Goal: Task Accomplishment & Management: Use online tool/utility

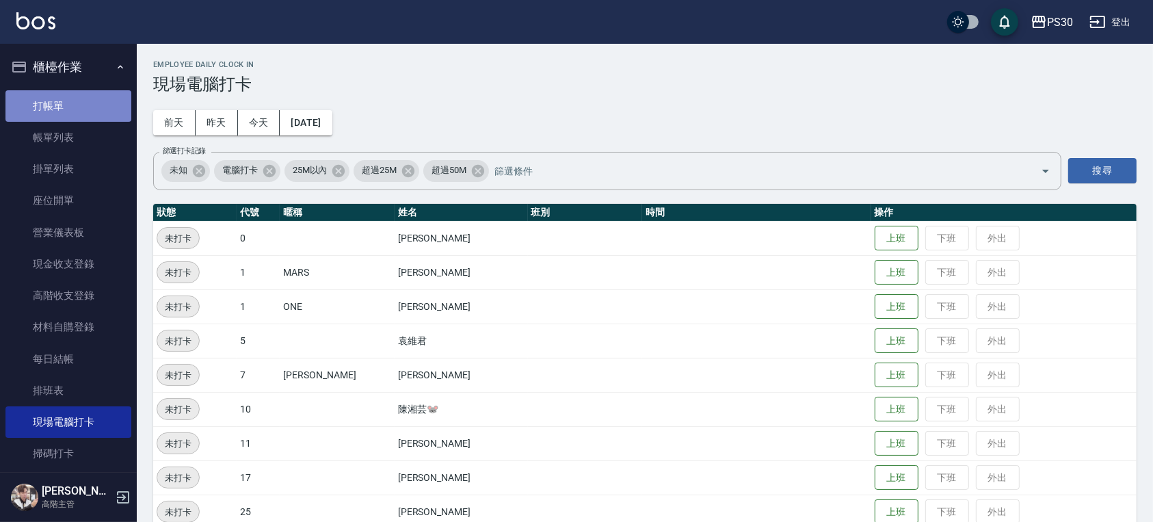
click at [70, 111] on link "打帳單" at bounding box center [68, 105] width 126 height 31
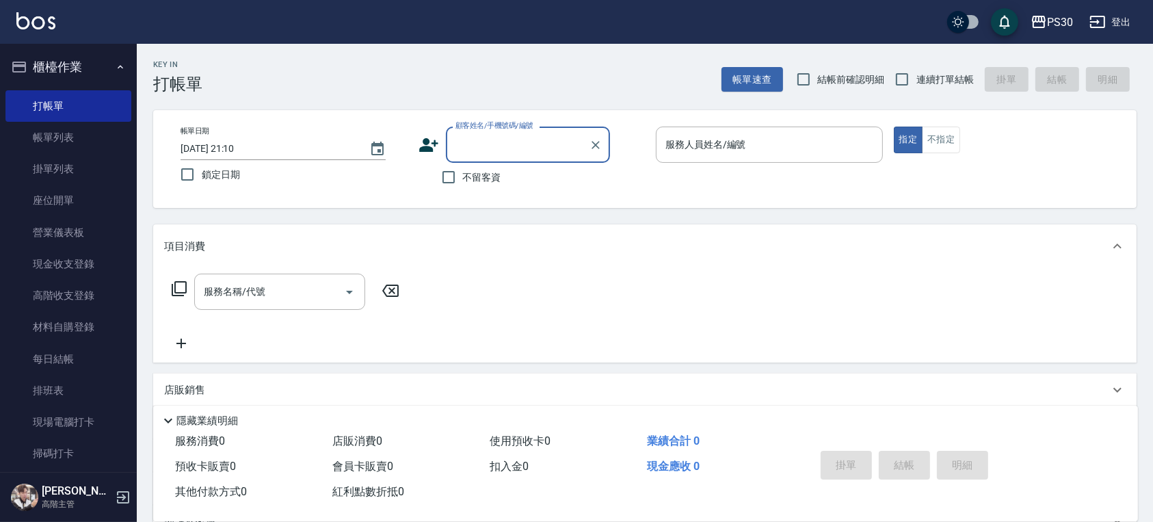
click at [452, 193] on div "帳單日期 [DATE] 21:10 鎖定日期 顧客姓名/手機號碼/編號 顧客姓名/手機號碼/編號 不留客資 服務人員姓名/編號 服務人員姓名/編號 指定 不指定" at bounding box center [644, 159] width 983 height 98
click at [453, 180] on input "不留客資" at bounding box center [448, 177] width 29 height 29
checkbox input "true"
click at [801, 90] on input "結帳前確認明細" at bounding box center [803, 79] width 29 height 29
checkbox input "true"
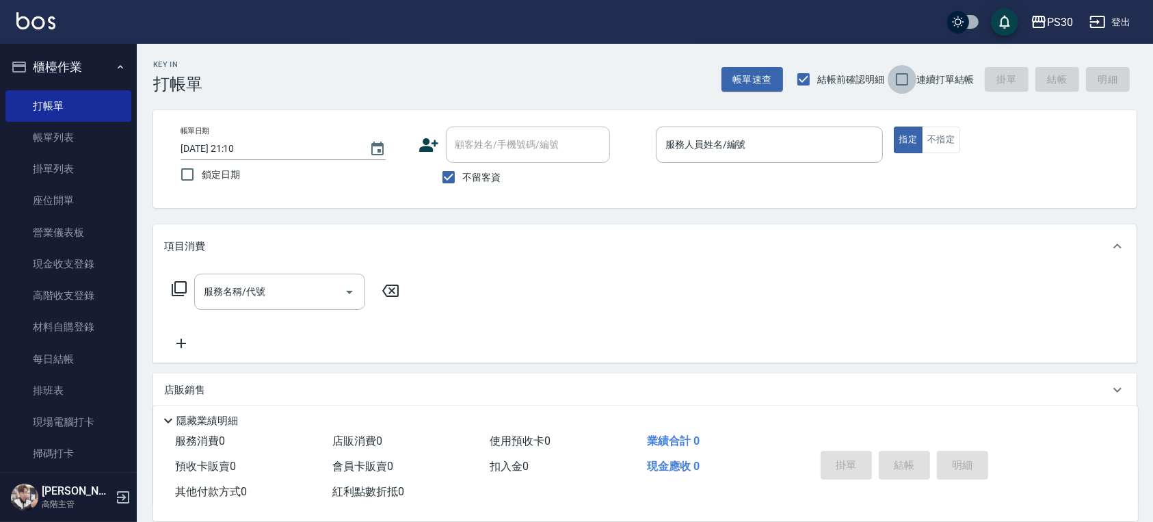
click at [913, 84] on input "連續打單結帳" at bounding box center [901, 79] width 29 height 29
checkbox input "true"
click at [748, 148] on input "服務人員姓名/編號" at bounding box center [769, 145] width 215 height 24
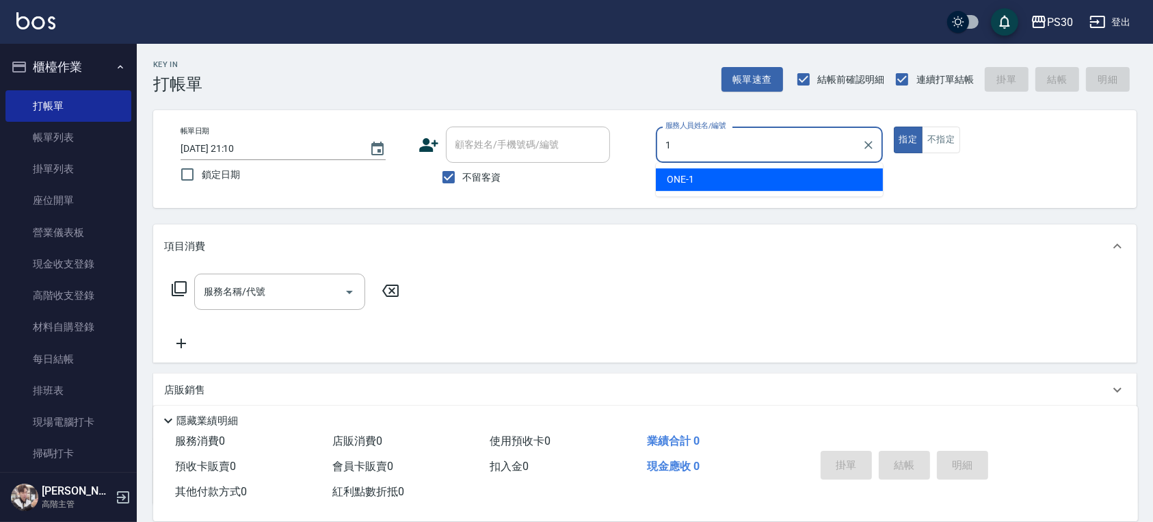
type input "ONE-1"
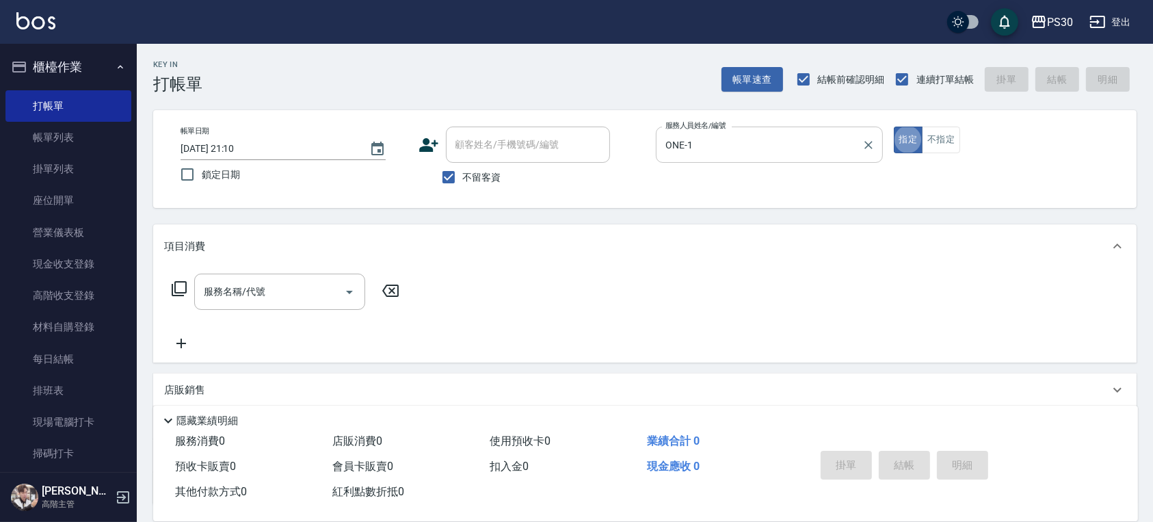
type button "true"
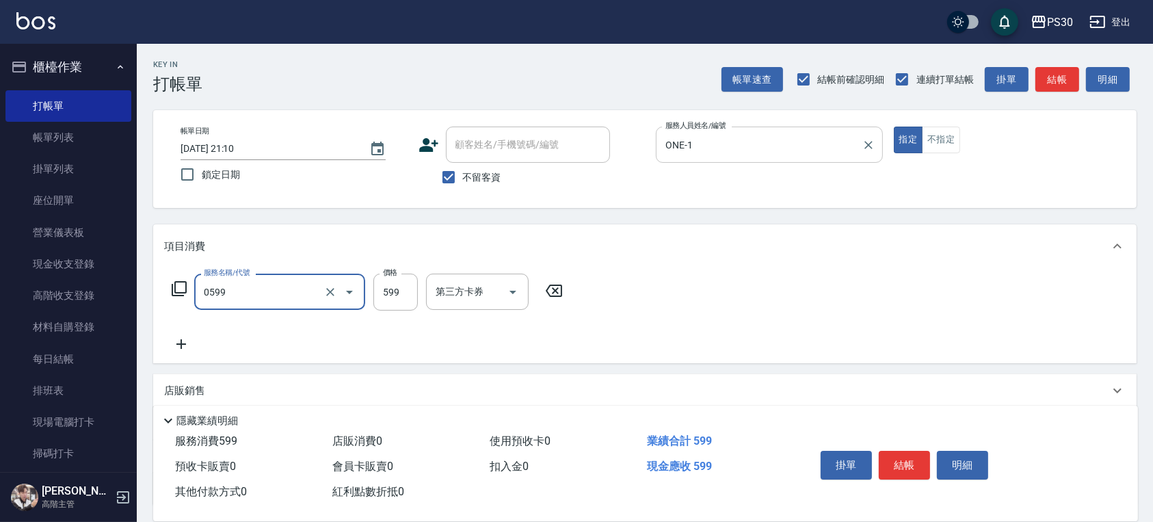
type input "599小麥去角質(0599)"
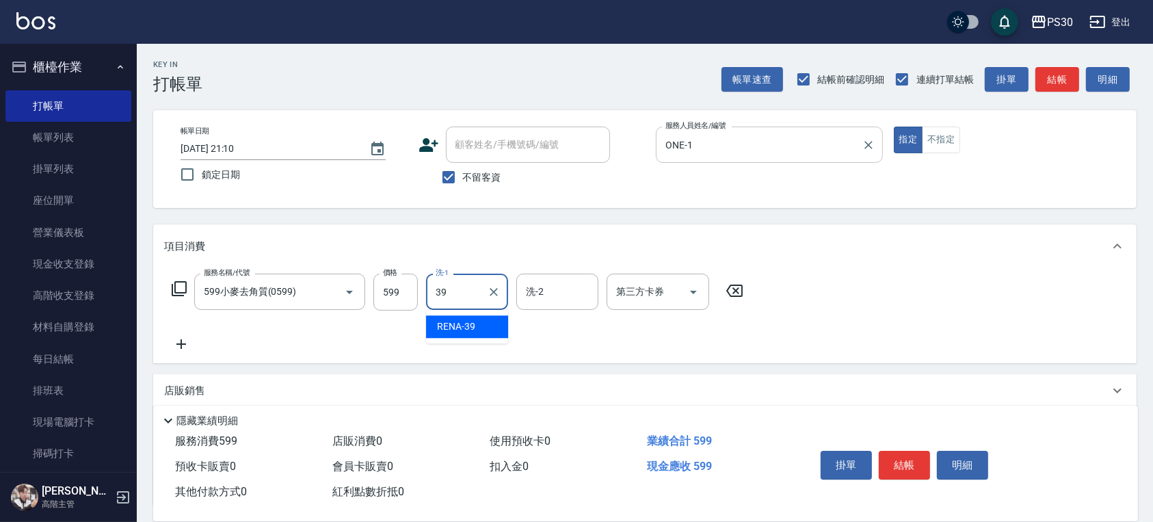
type input "RENA-39"
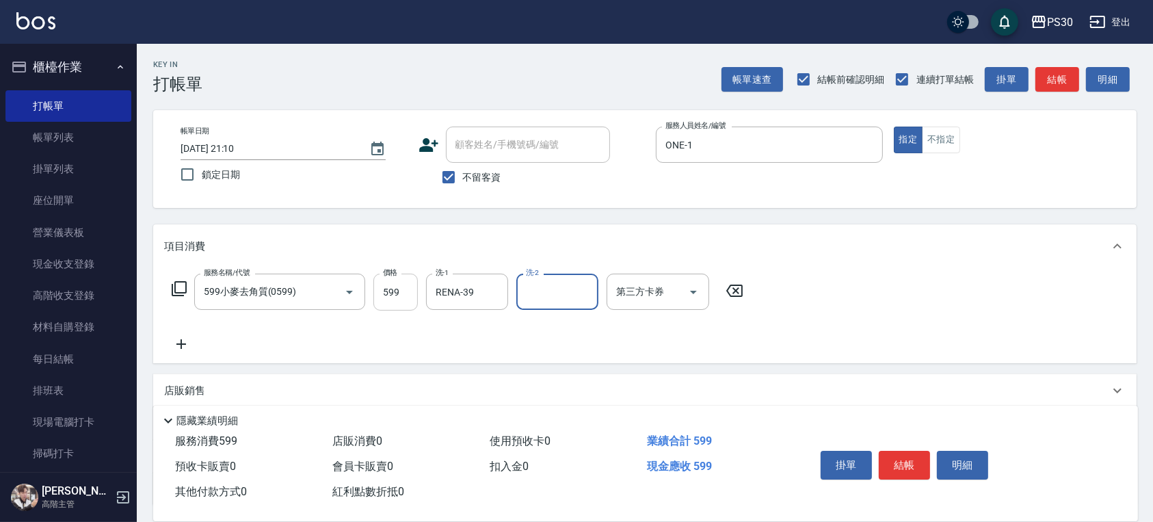
click at [382, 300] on input "599" at bounding box center [395, 291] width 44 height 37
type input "500"
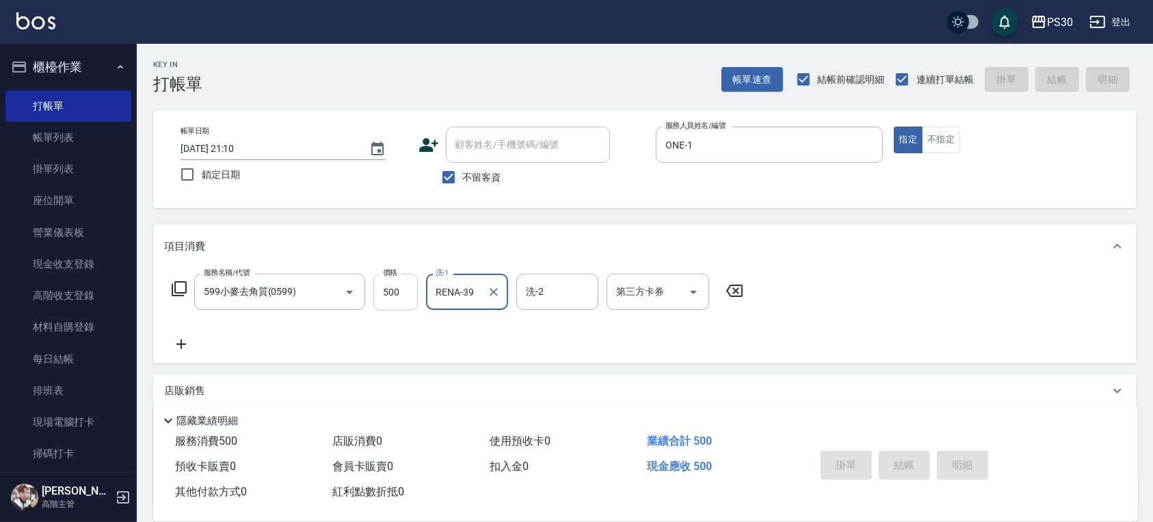
type input "[DATE] 21:16"
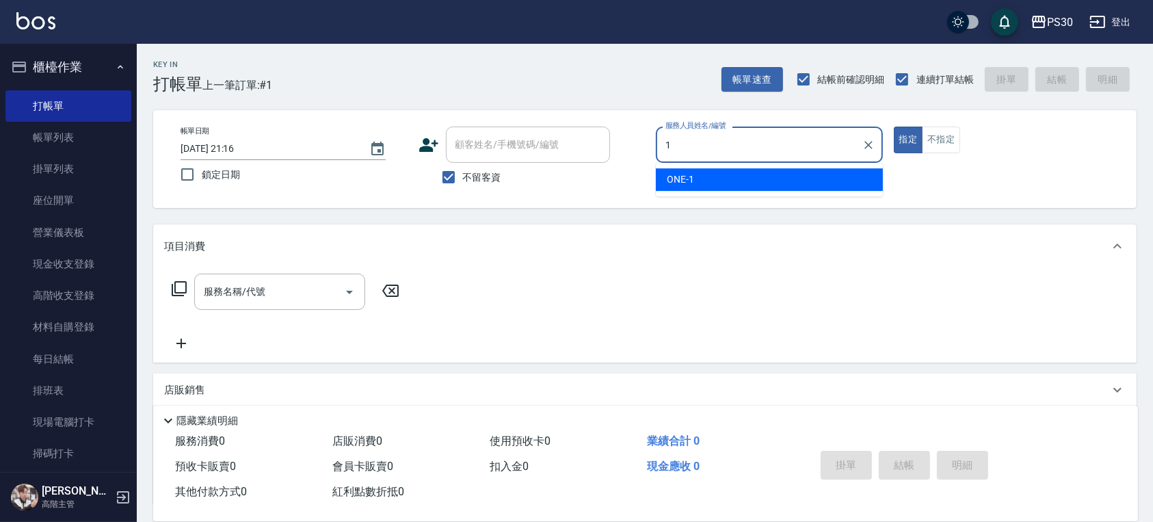
type input "ONE-1"
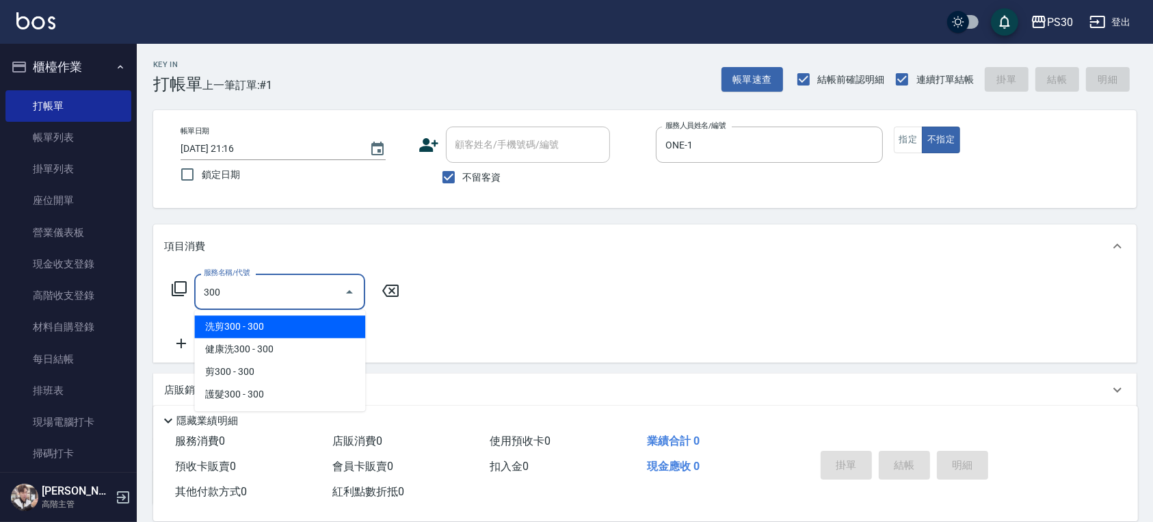
type input "洗剪300(300)"
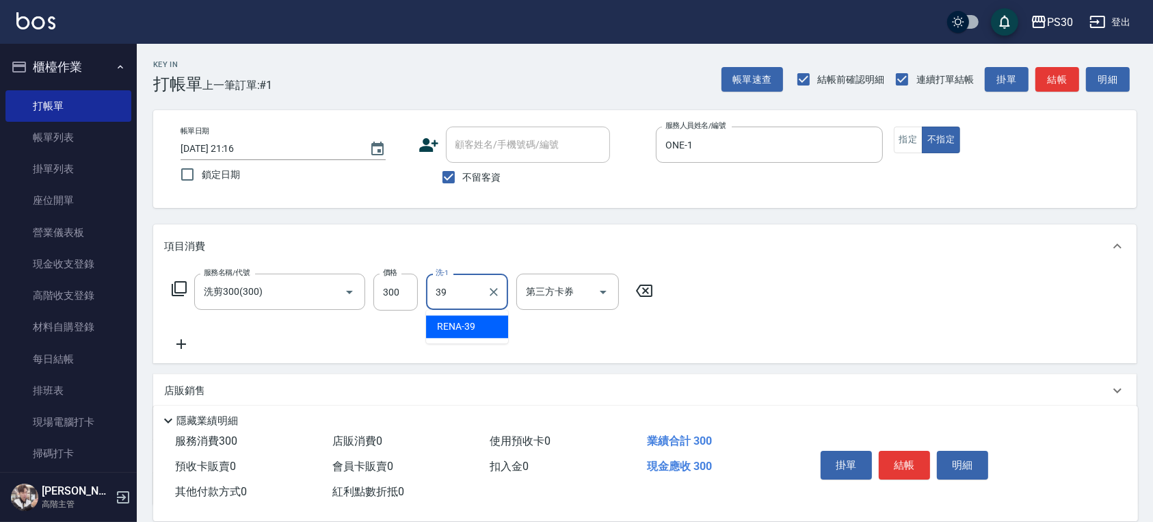
type input "RENA-39"
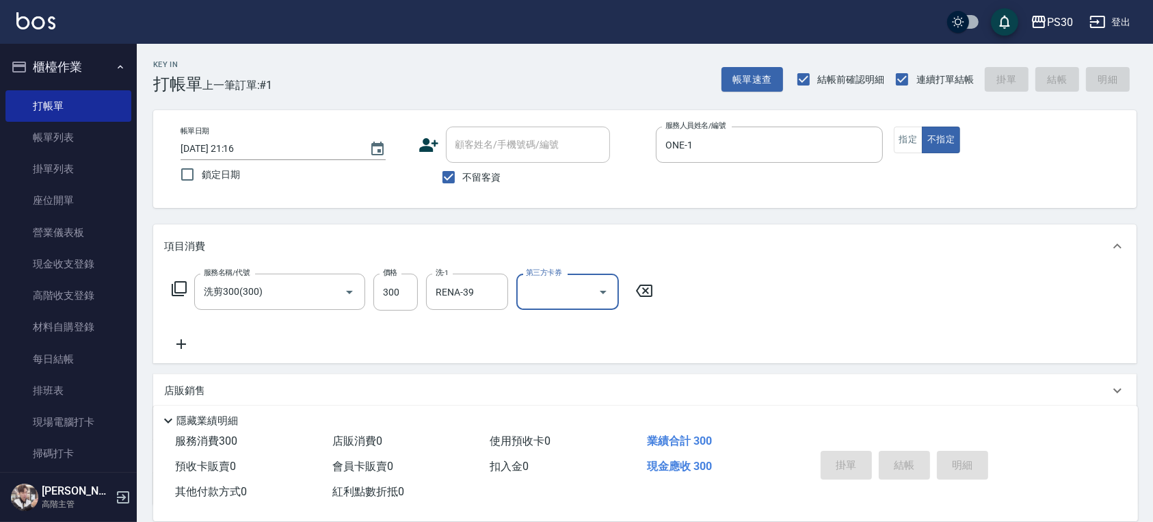
type input "[DATE] 21:17"
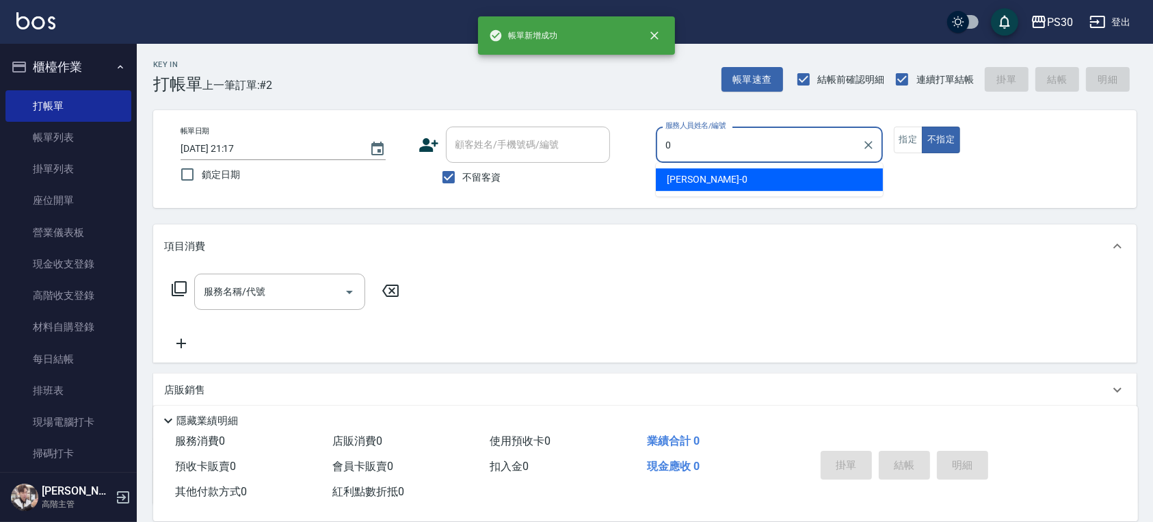
type input "[PERSON_NAME]-0"
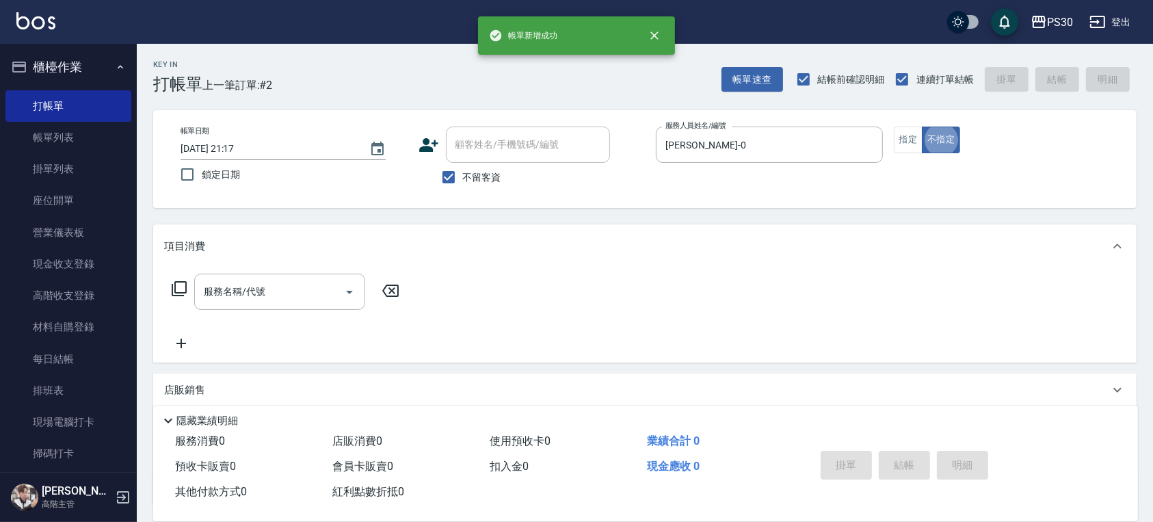
type button "false"
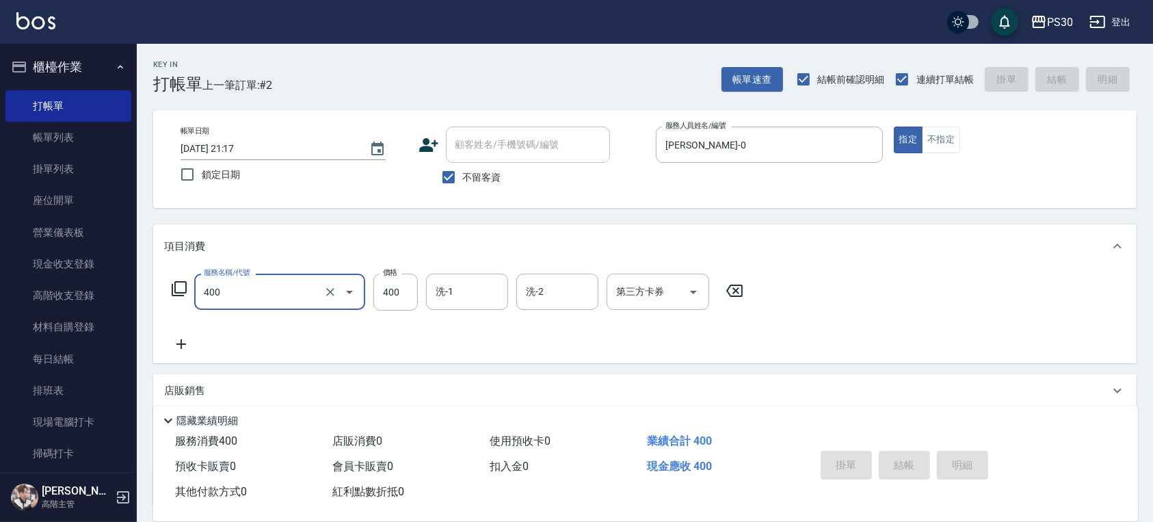
type input "400"
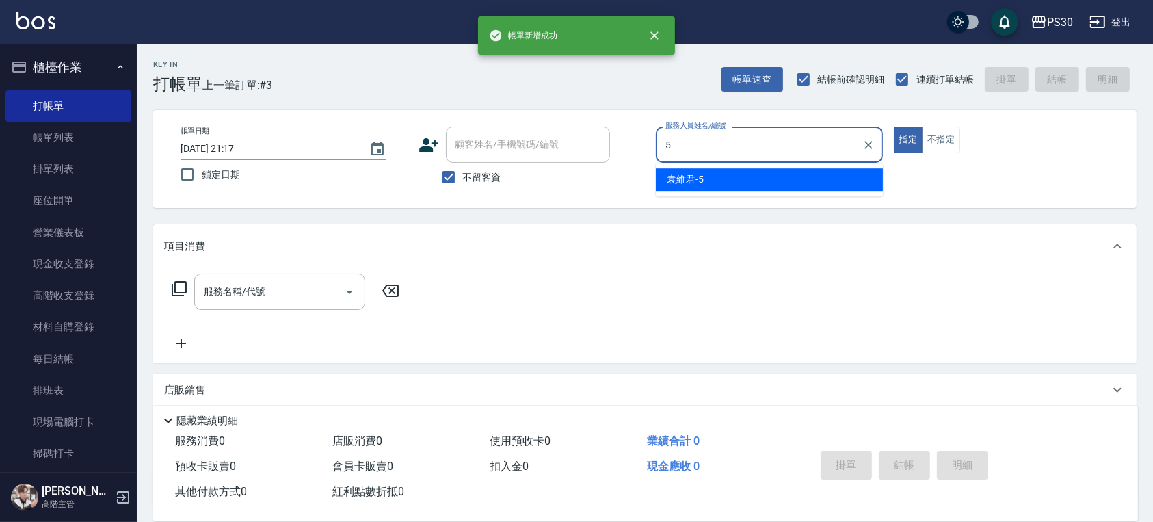
type input "[PERSON_NAME]-5"
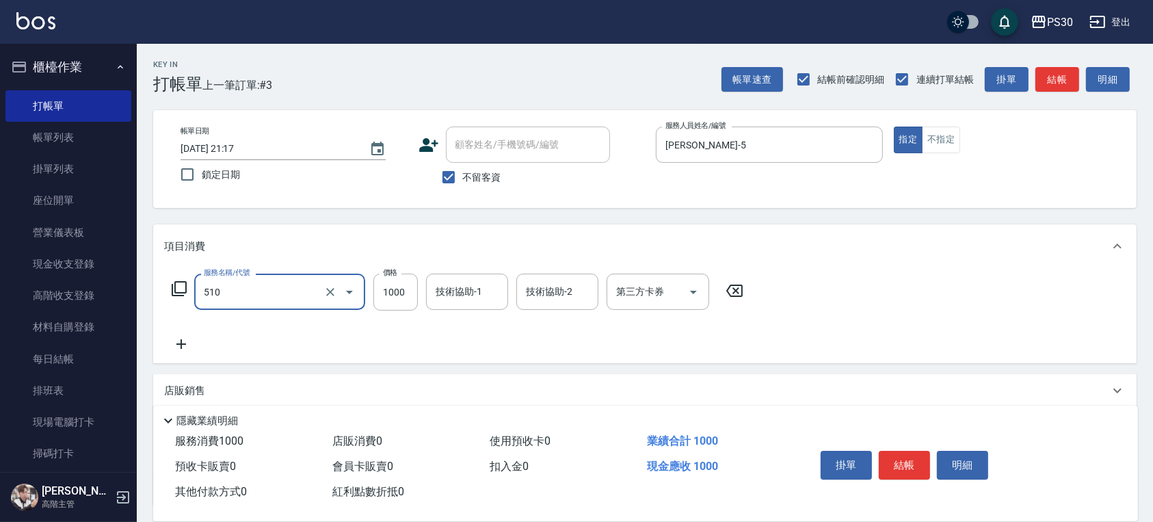
type input "染-1000(510)"
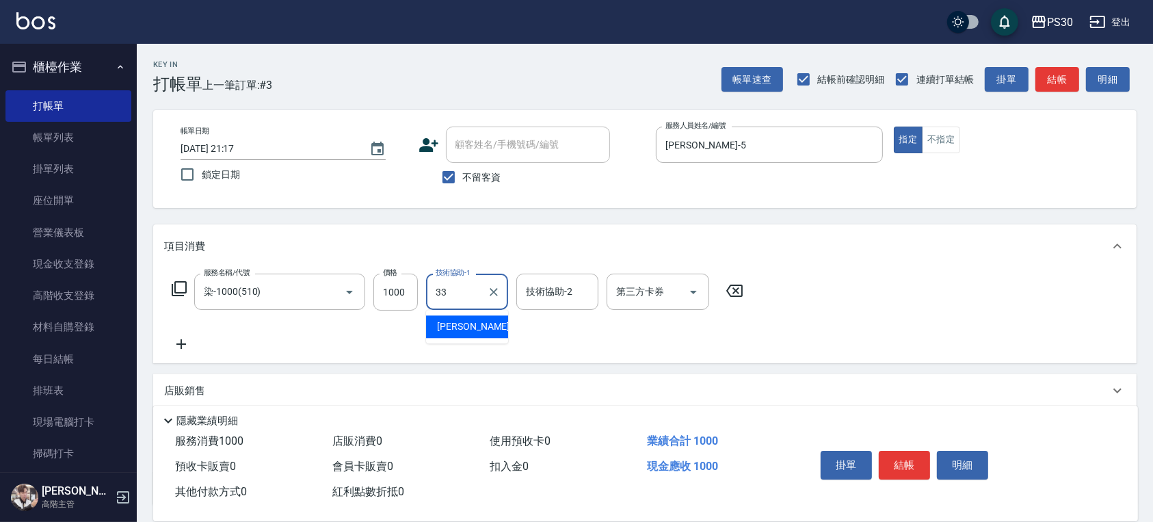
type input "[PERSON_NAME]-33"
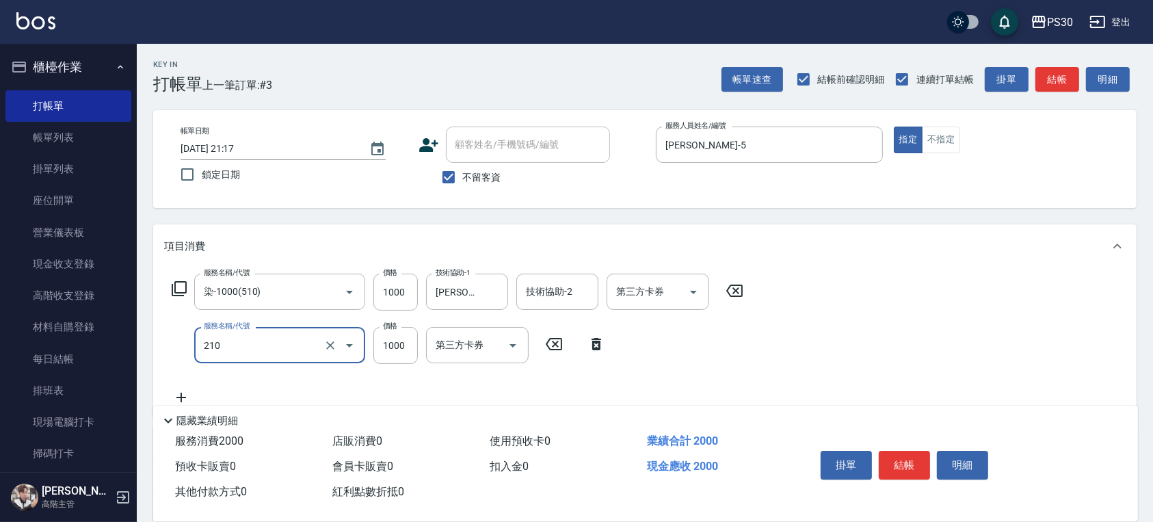
type input "燙1000(210)"
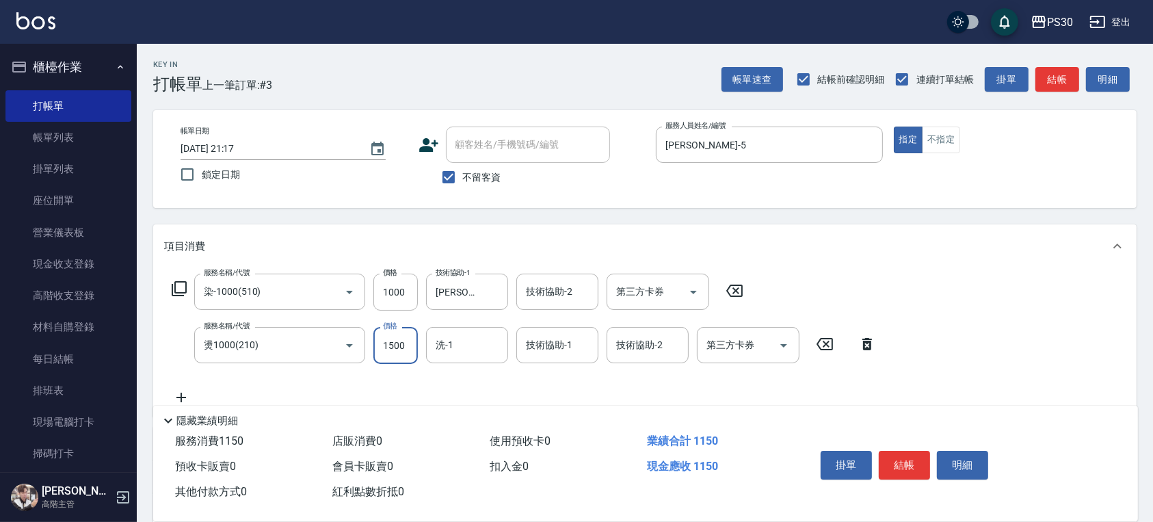
type input "1500"
type input "[PERSON_NAME]-33"
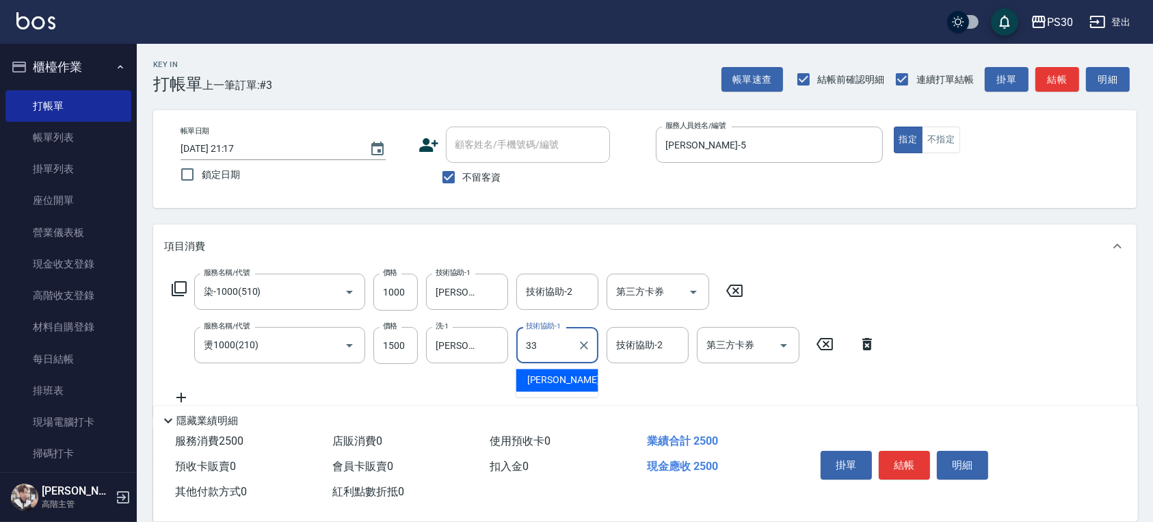
type input "[PERSON_NAME]-33"
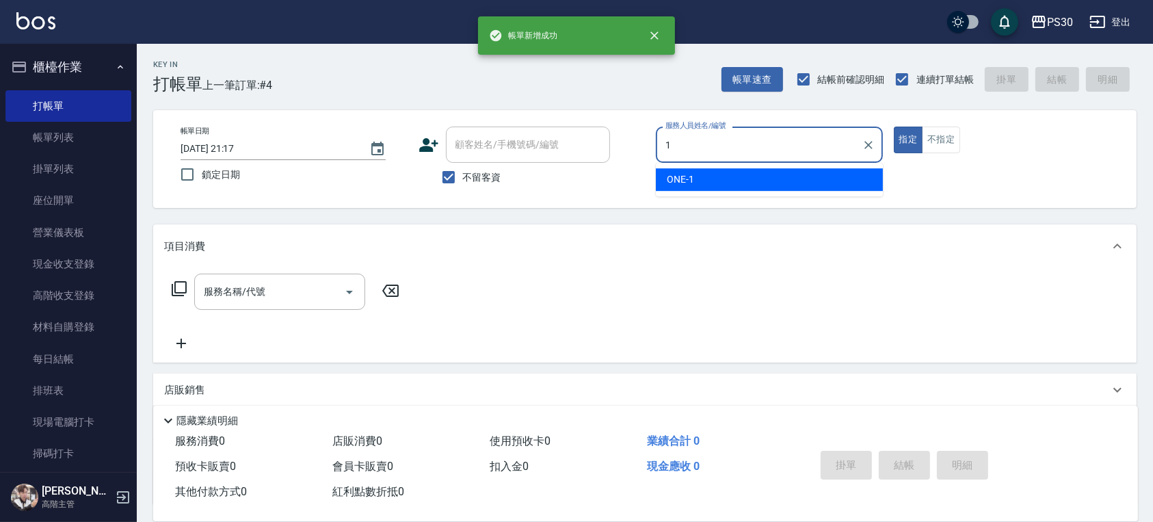
type input "ONE-1"
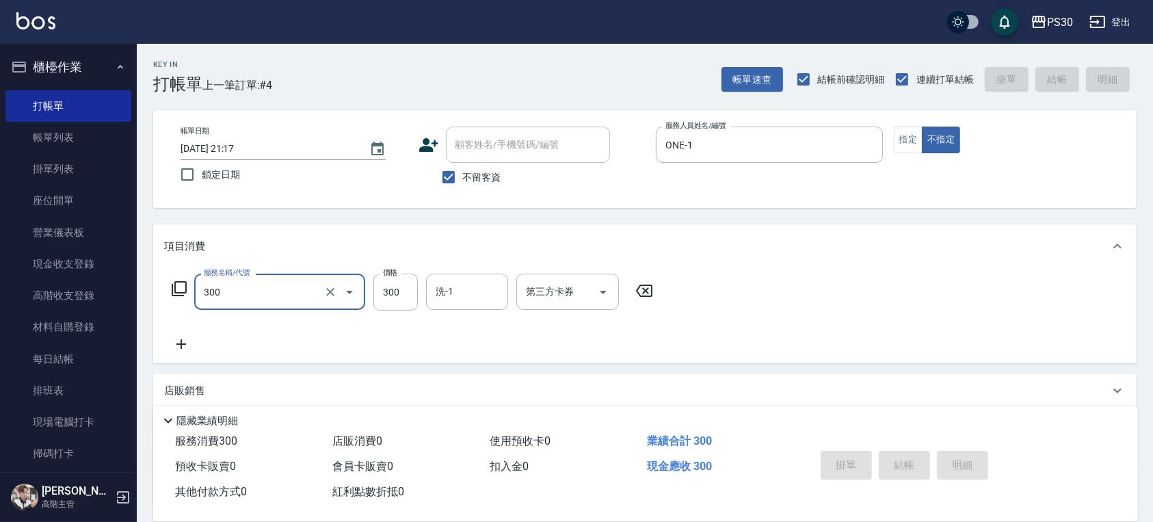
type input "300"
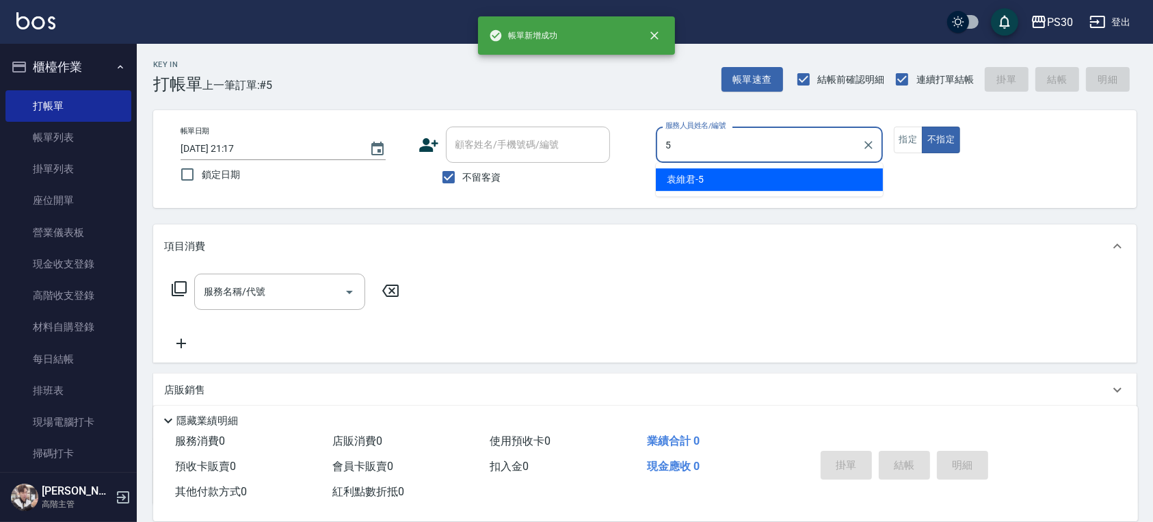
type input "[PERSON_NAME]-5"
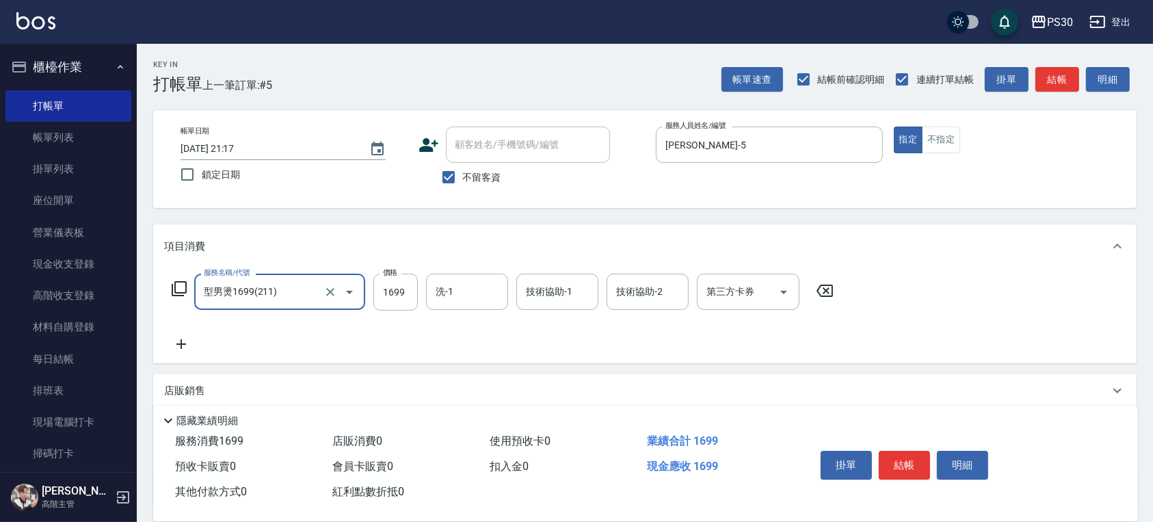
type input "型男燙1699(211)"
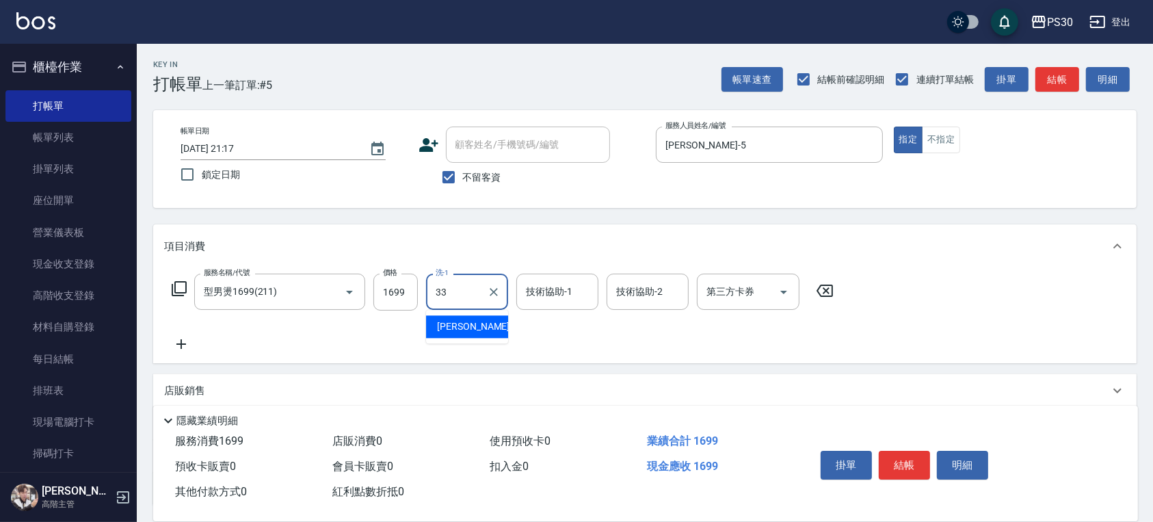
type input "[PERSON_NAME]-33"
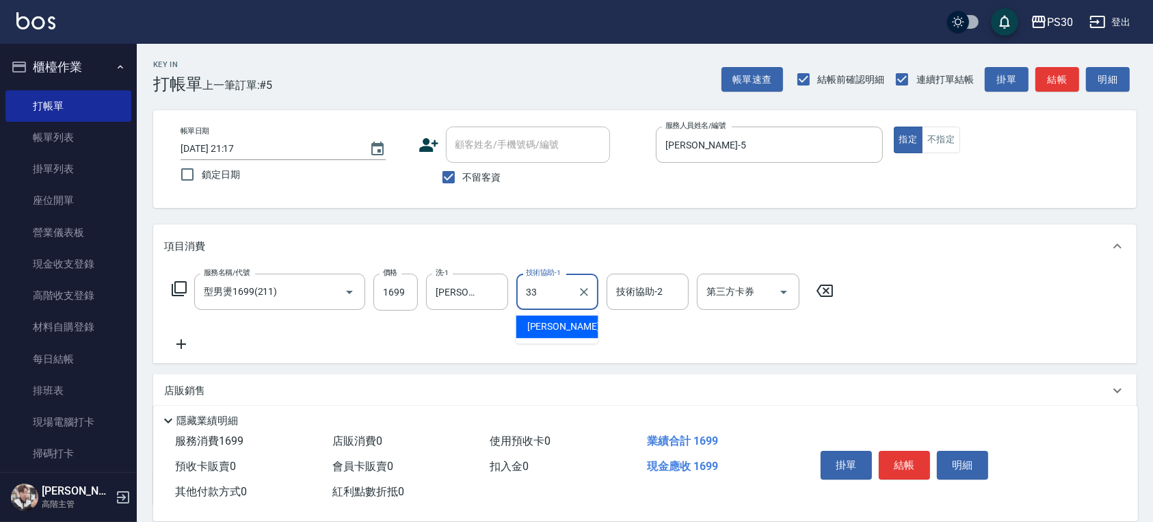
type input "[PERSON_NAME]-33"
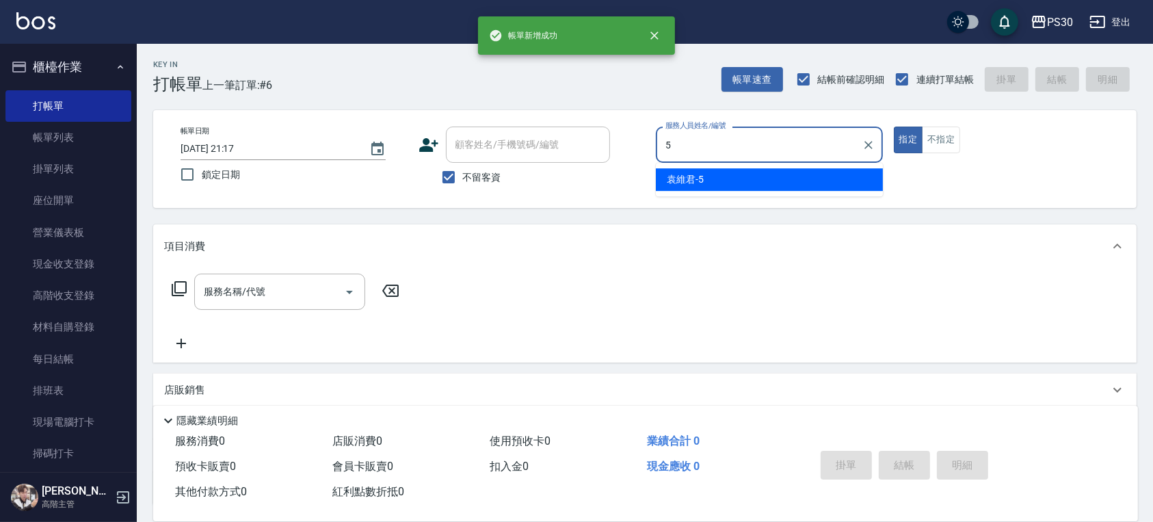
type input "[PERSON_NAME]-5"
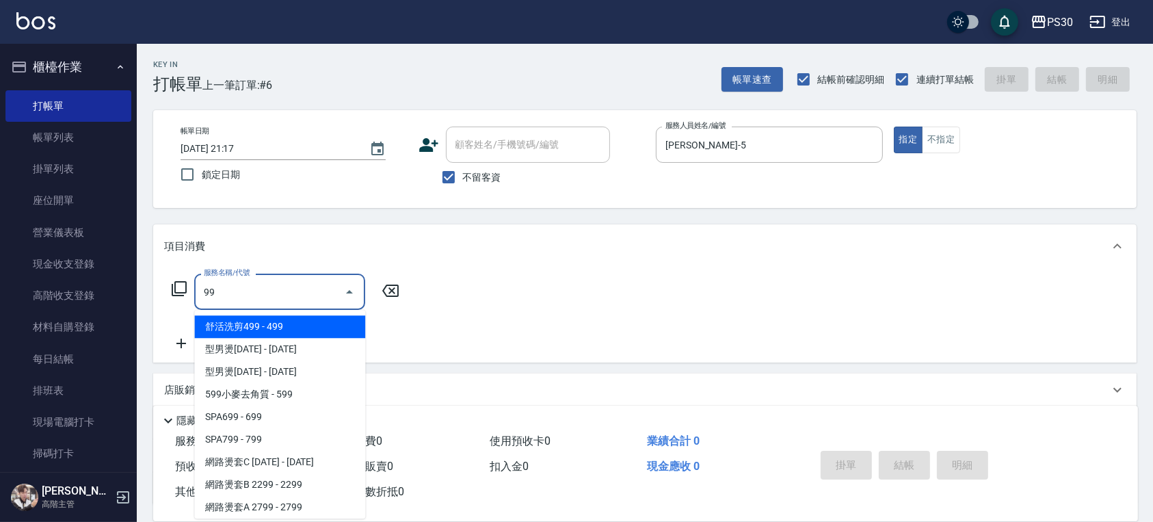
type input "9"
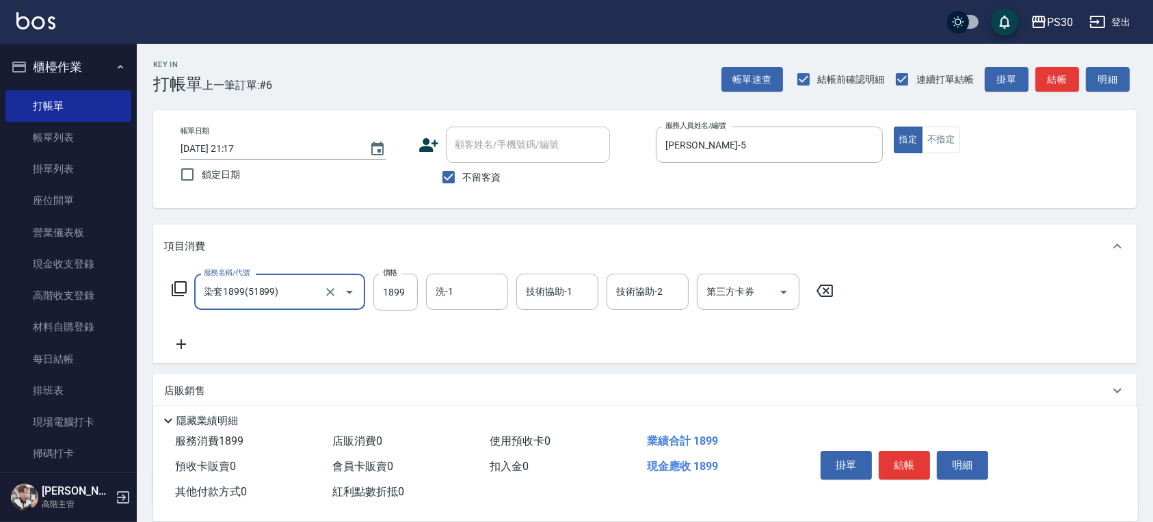
type input "染套1899(51899)"
type input "999"
type input "[PERSON_NAME]-33"
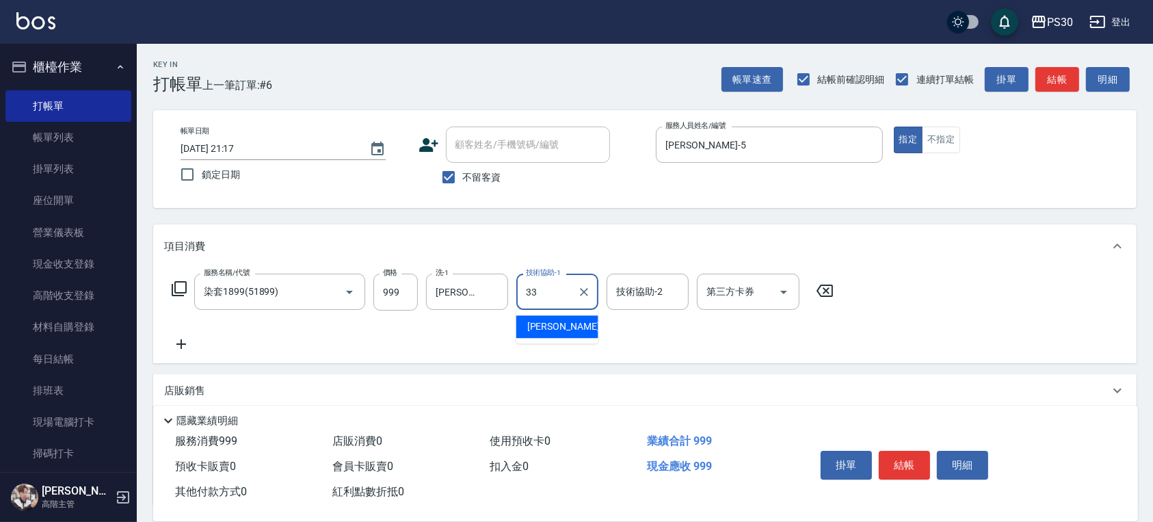
type input "[PERSON_NAME]-33"
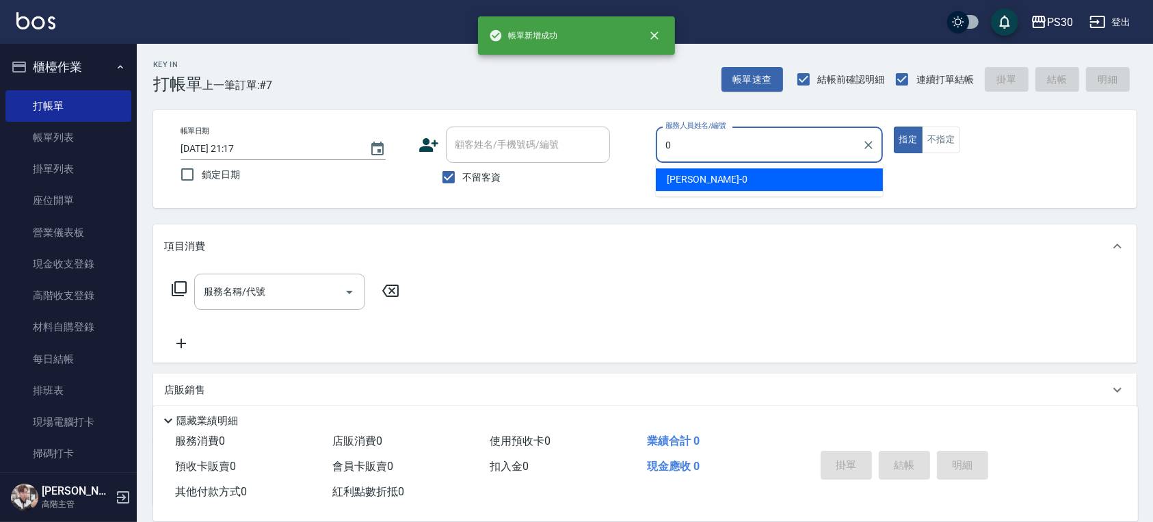
type input "[PERSON_NAME]-0"
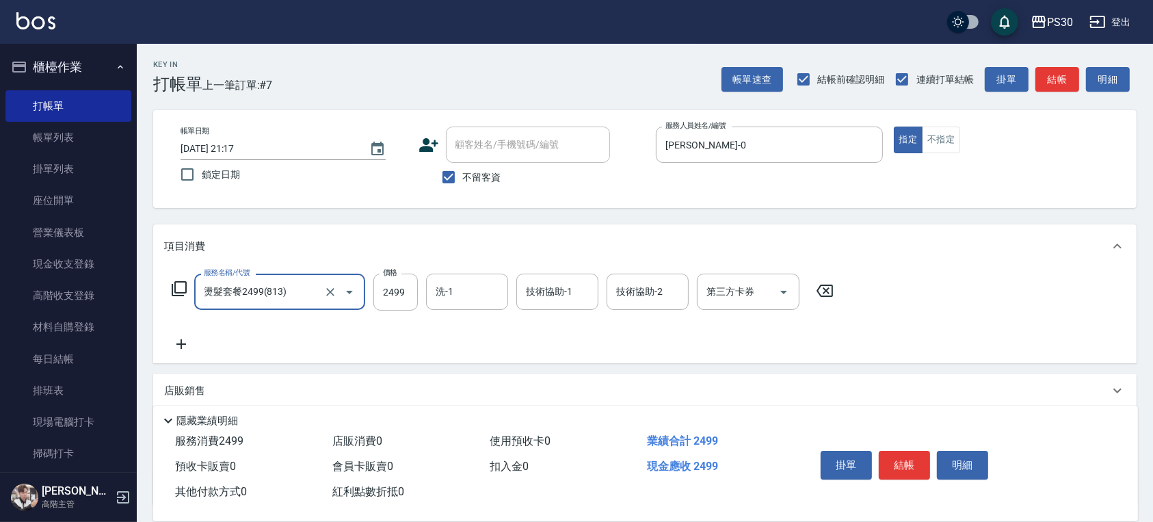
type input "燙髮套餐2499(813)"
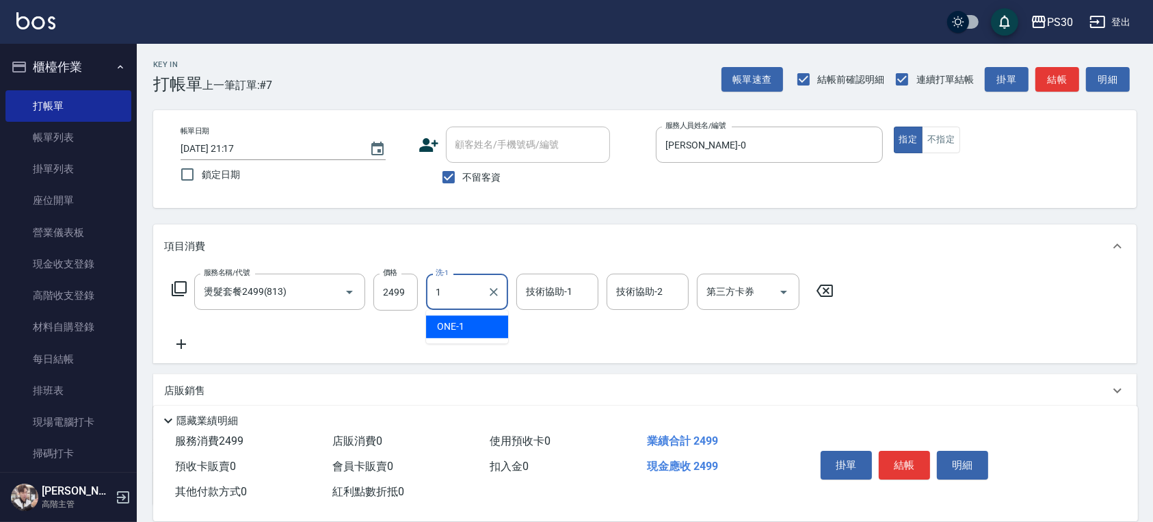
type input "ONE-1"
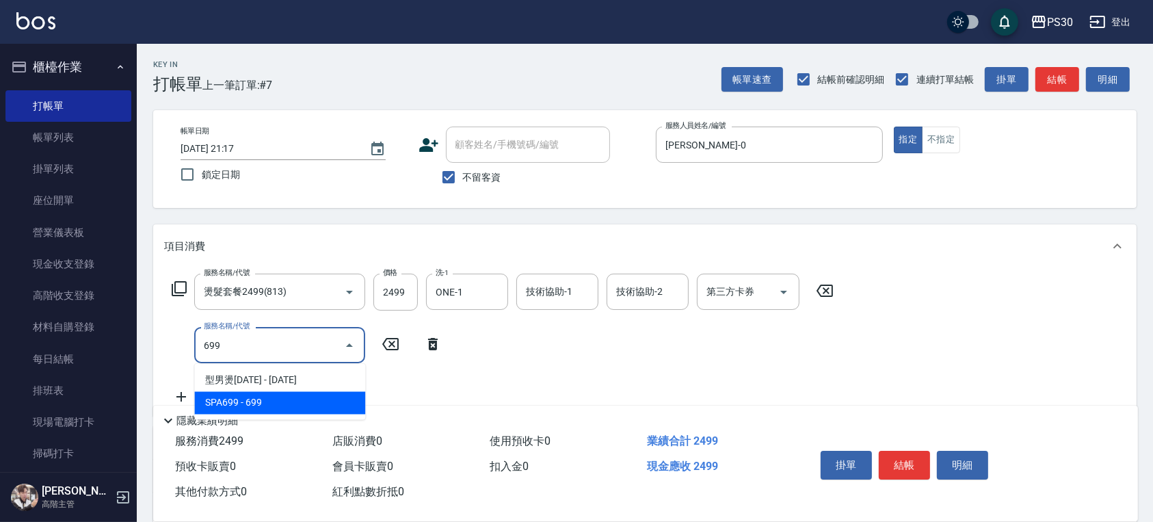
type input "SPA699(0699)"
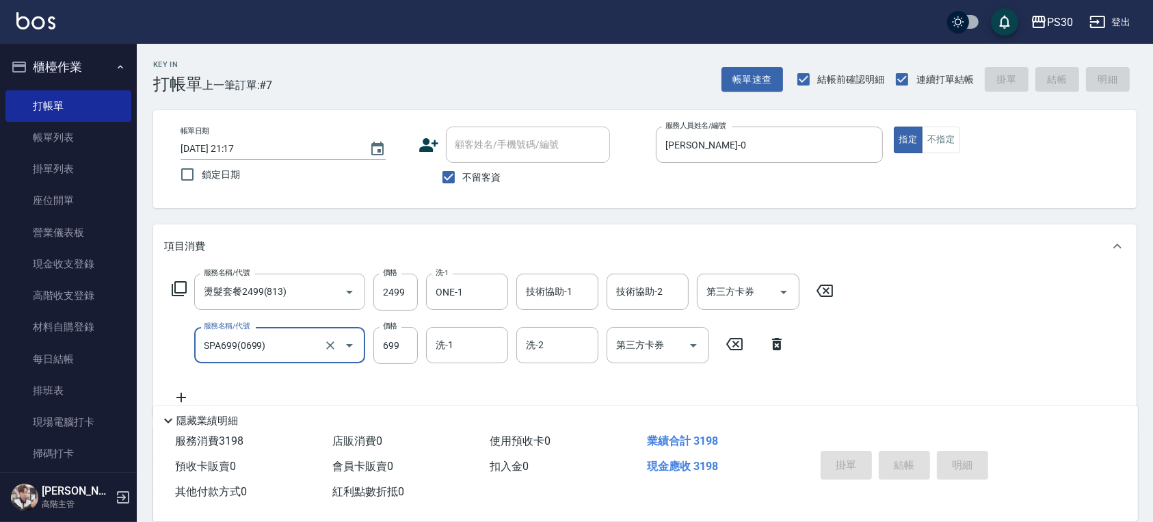
type input "[DATE] 21:18"
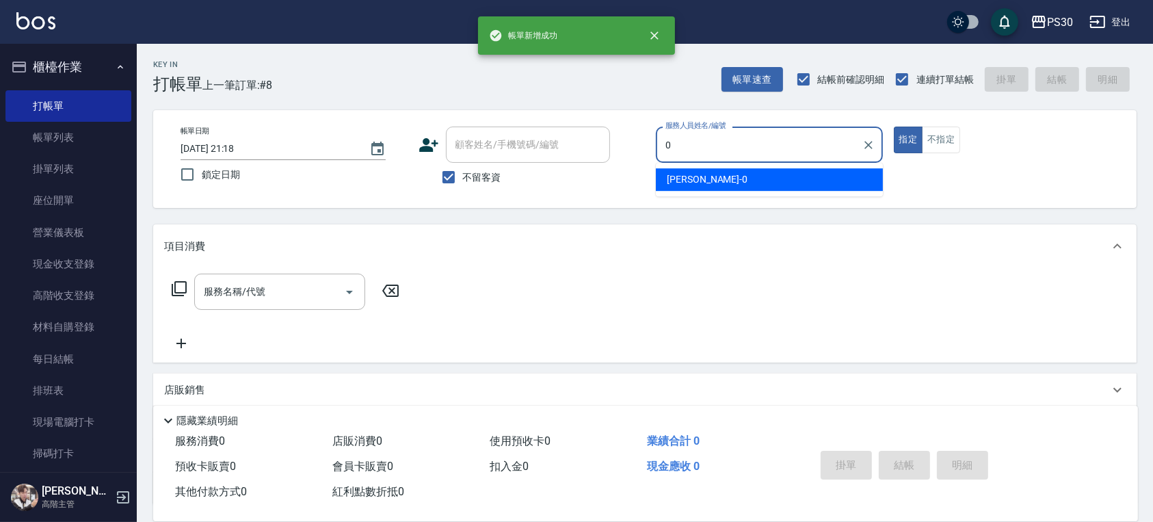
type input "[PERSON_NAME]-0"
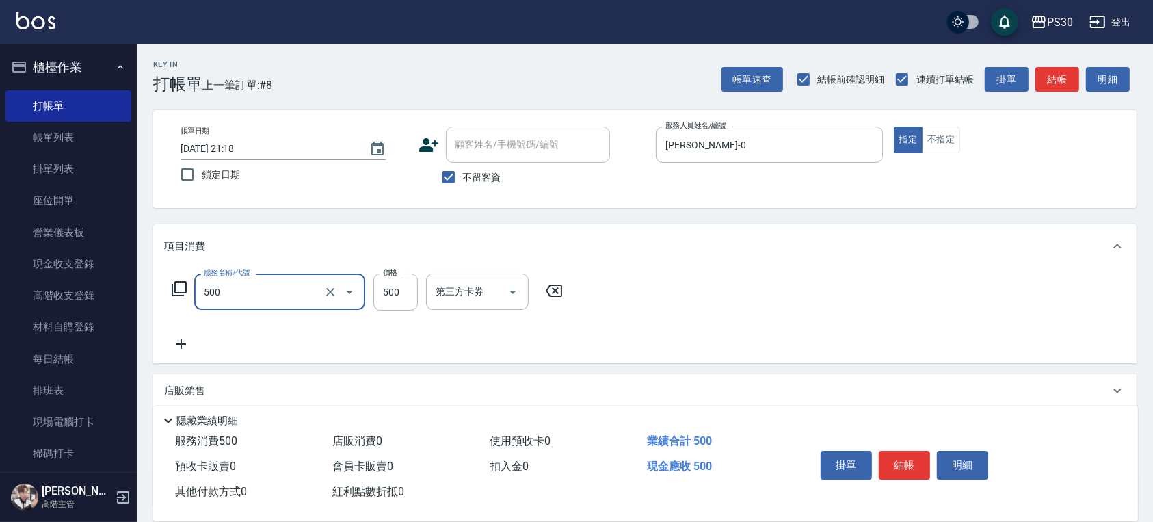
type input "洗剪500(500)"
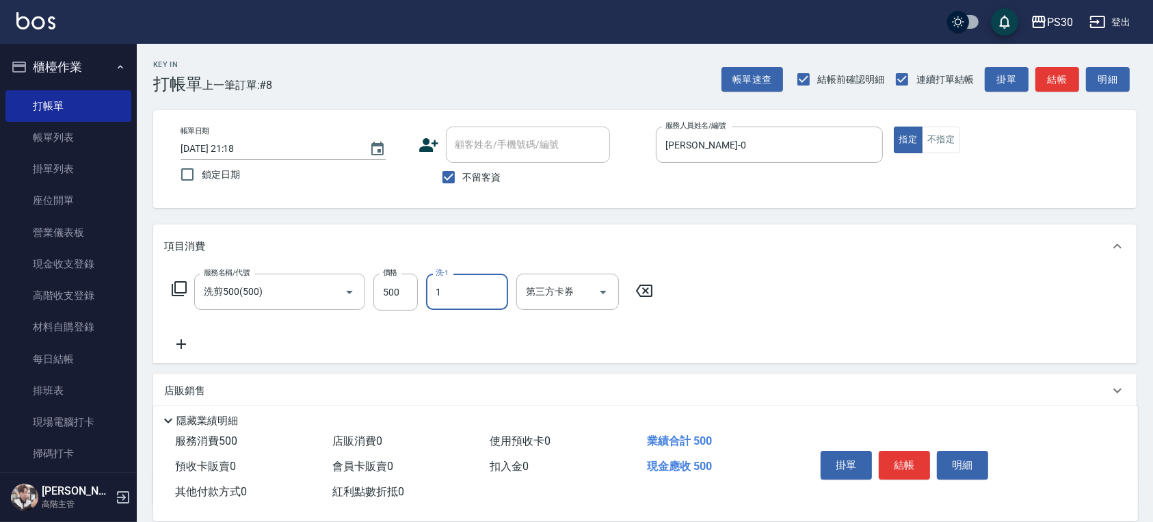
type input "ONE-1"
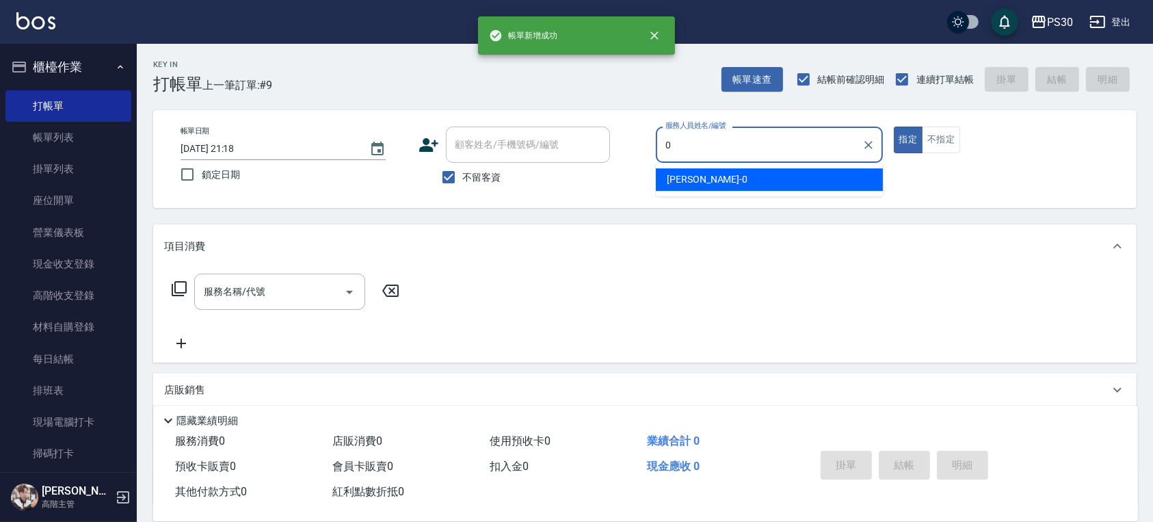
type input "[PERSON_NAME]-0"
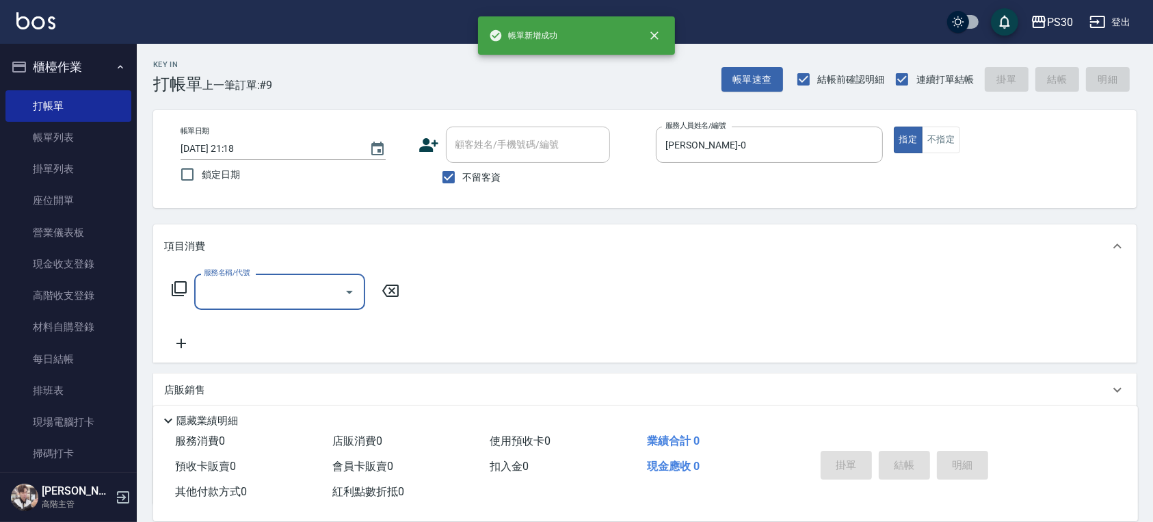
type input "3"
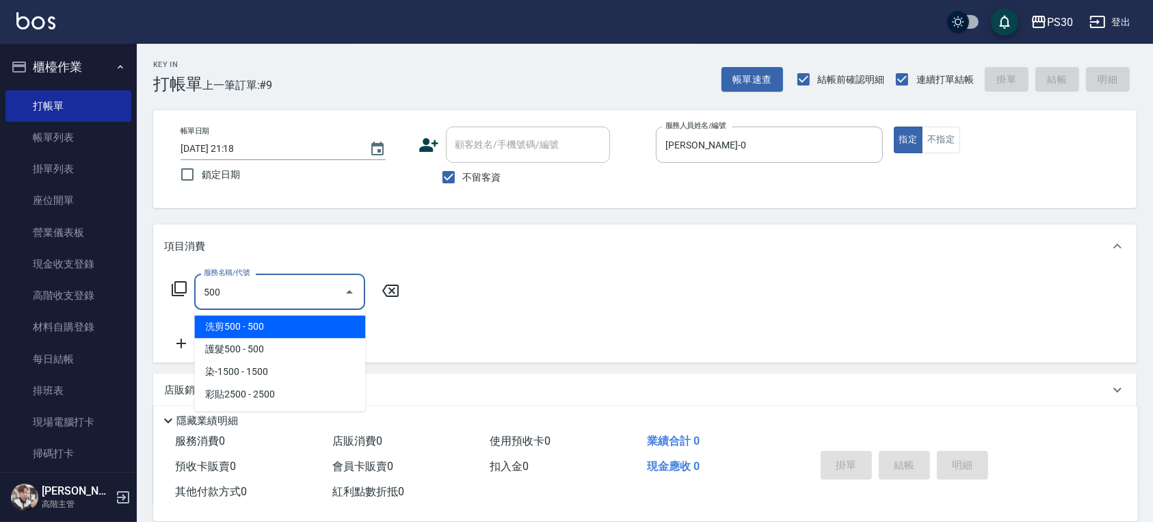
type input "洗剪500(500)"
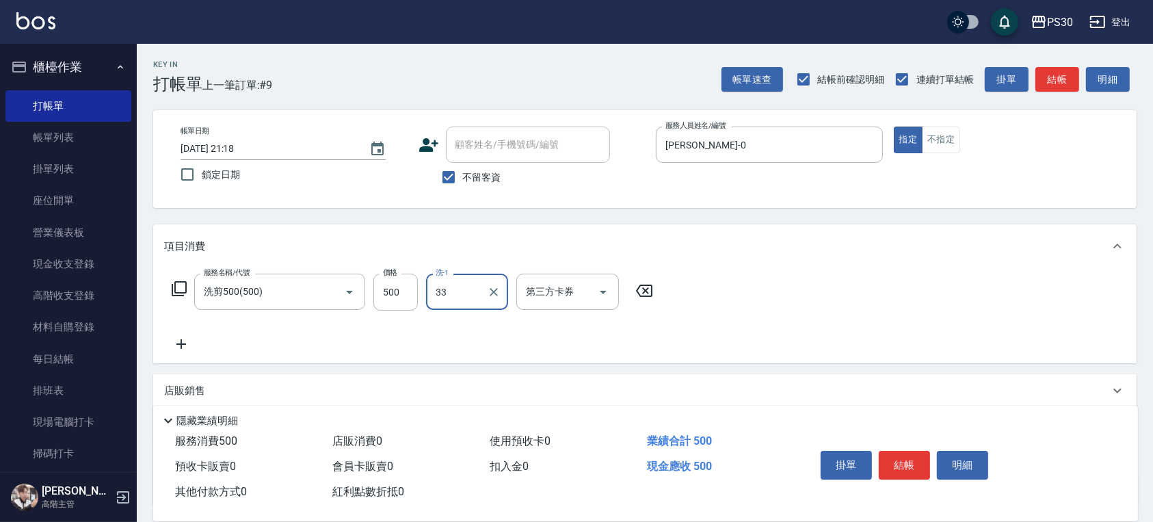
type input "[PERSON_NAME]-33"
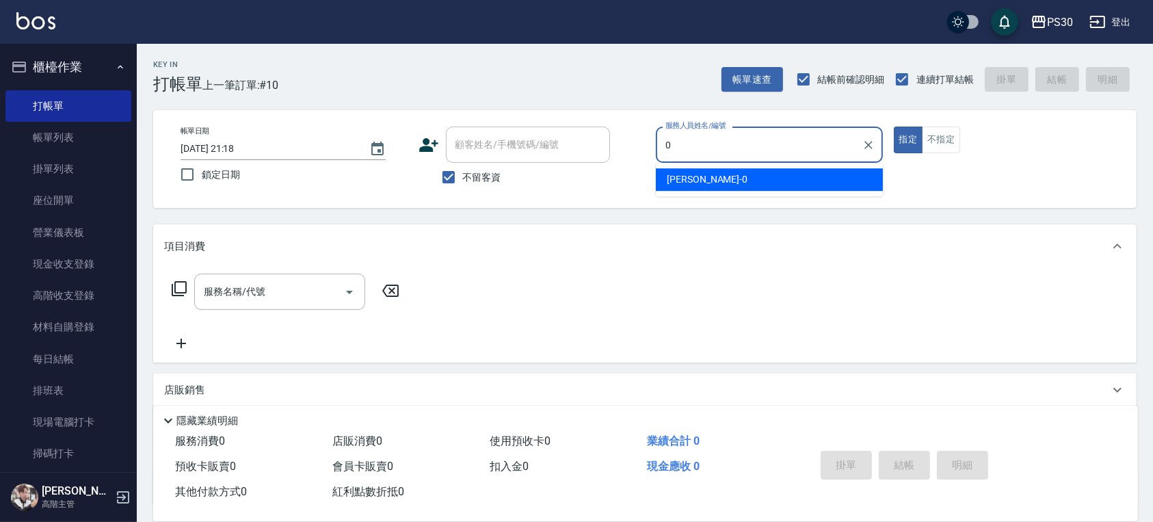
type input "[PERSON_NAME]-0"
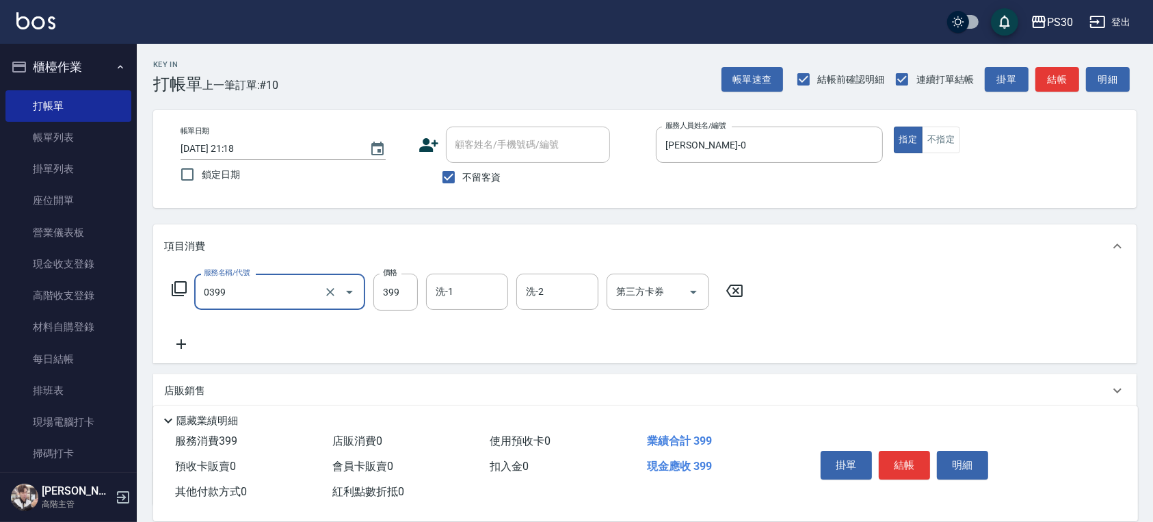
type input "海鹽洗(0399)"
type input "400"
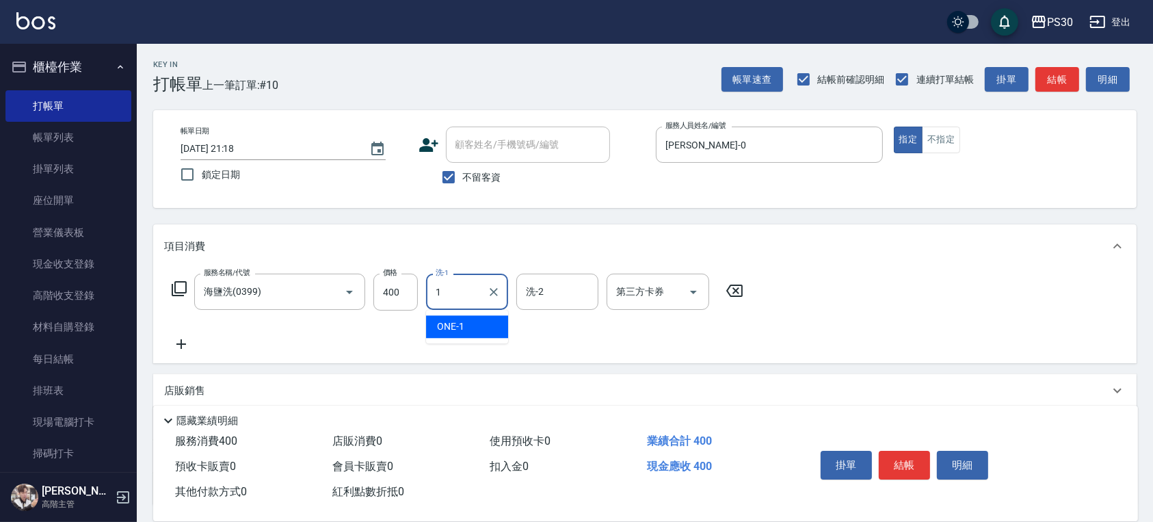
type input "ONE-1"
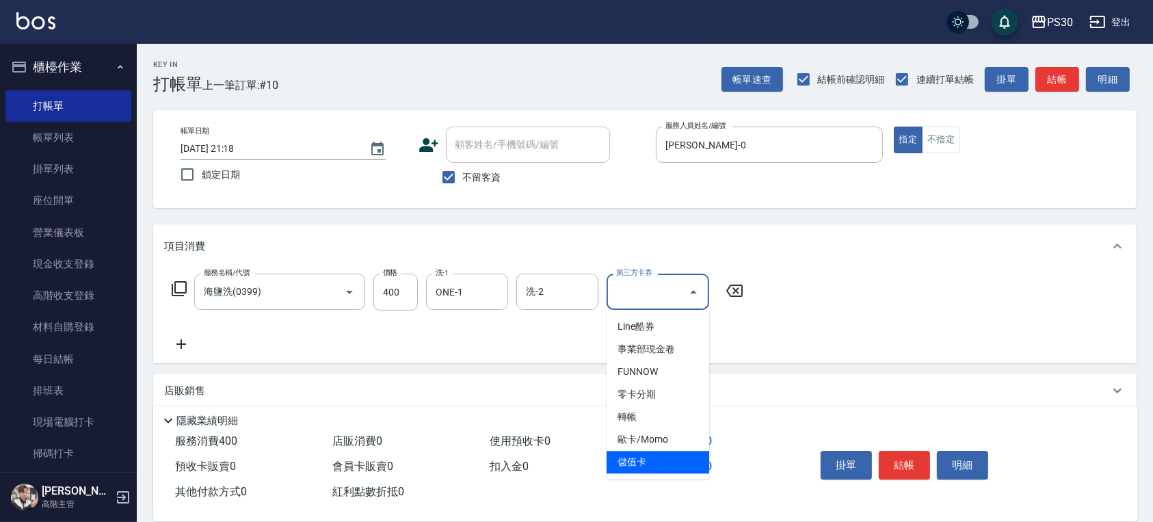
type input "儲值卡"
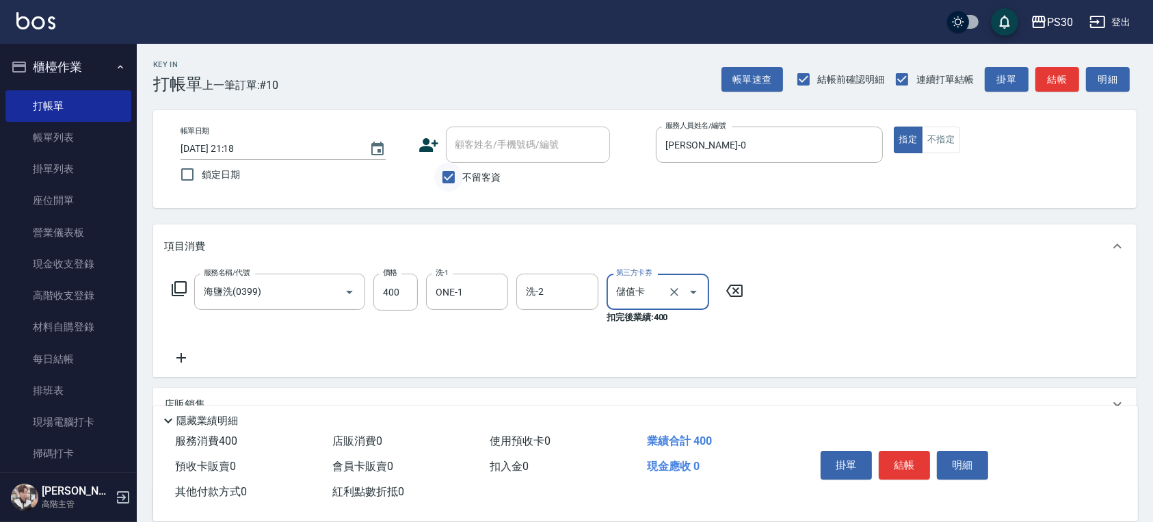
click at [449, 163] on input "不留客資" at bounding box center [448, 177] width 29 height 29
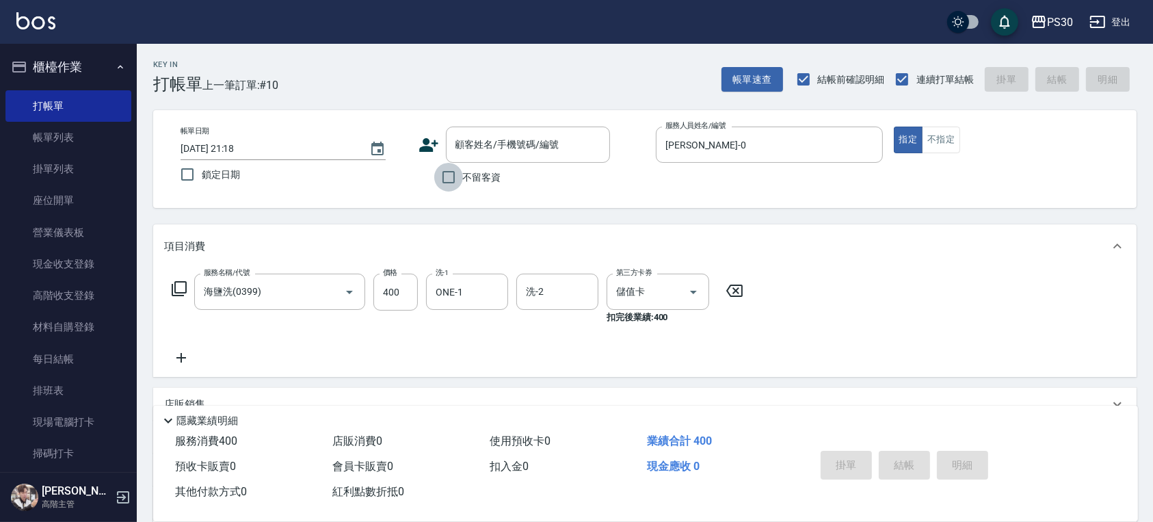
click at [450, 169] on input "不留客資" at bounding box center [448, 177] width 29 height 29
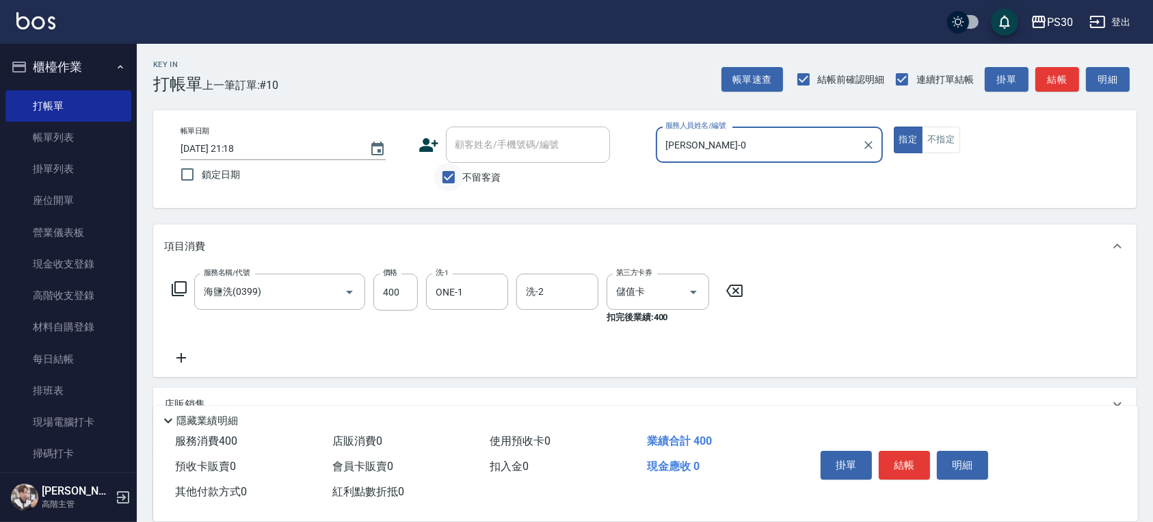
click at [446, 185] on input "不留客資" at bounding box center [448, 177] width 29 height 29
checkbox input "false"
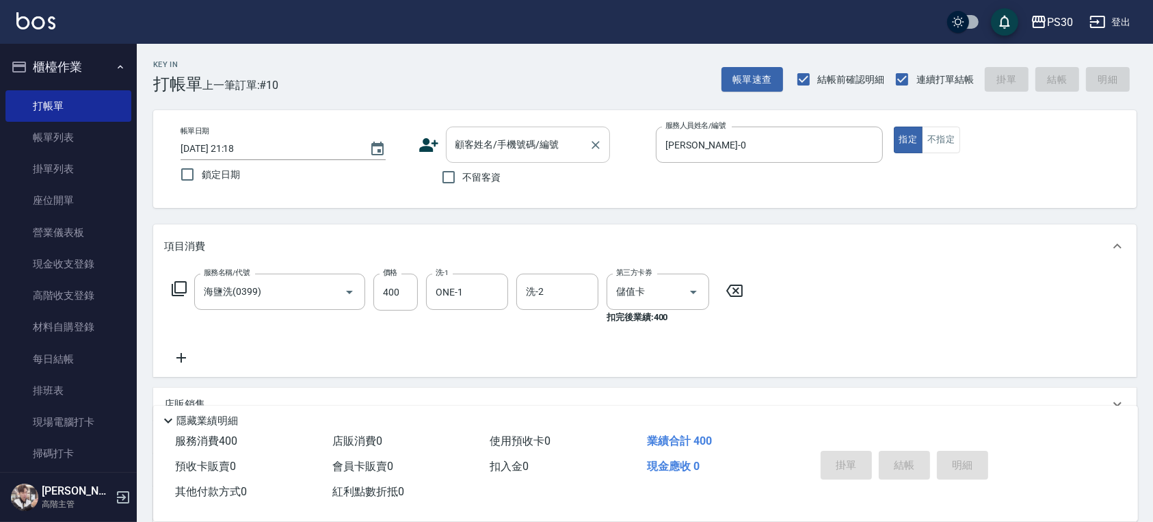
click at [468, 149] on input "顧客姓名/手機號碼/編號" at bounding box center [517, 145] width 131 height 24
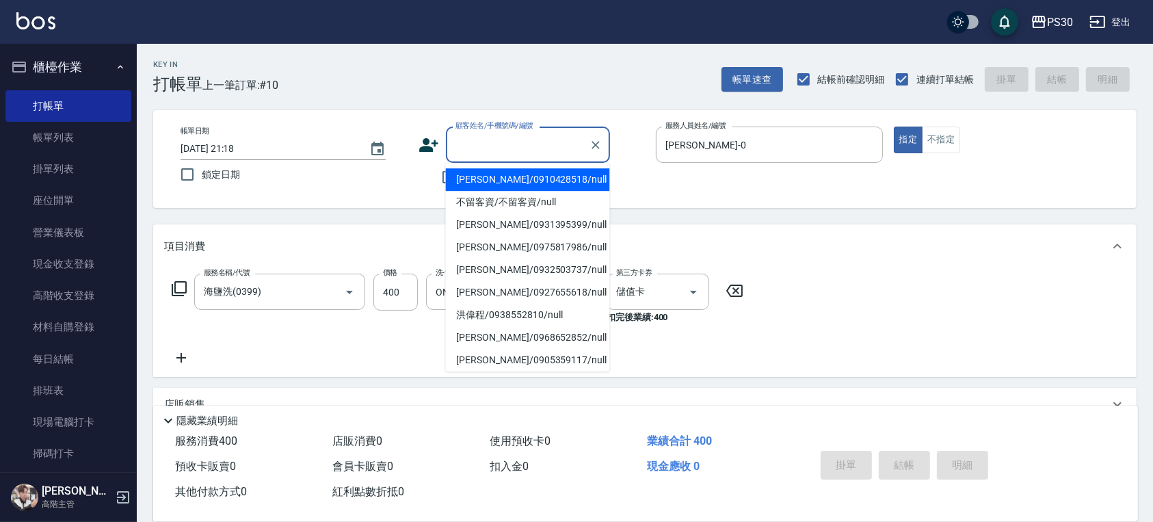
click at [512, 187] on li "[PERSON_NAME]/0910428518/null" at bounding box center [528, 179] width 164 height 23
type input "[PERSON_NAME]/0910428518/null"
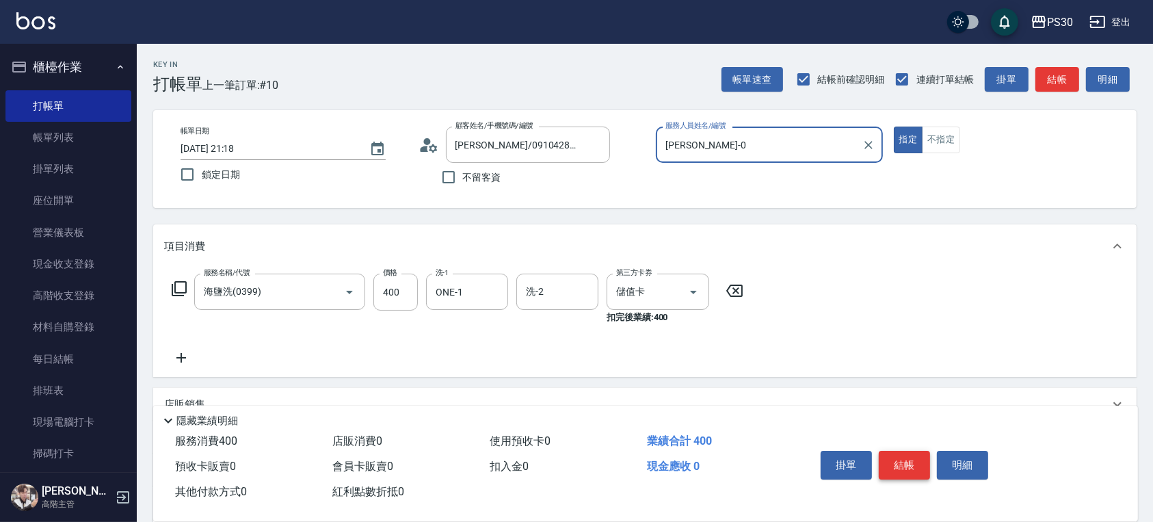
click at [910, 458] on button "結帳" at bounding box center [903, 464] width 51 height 29
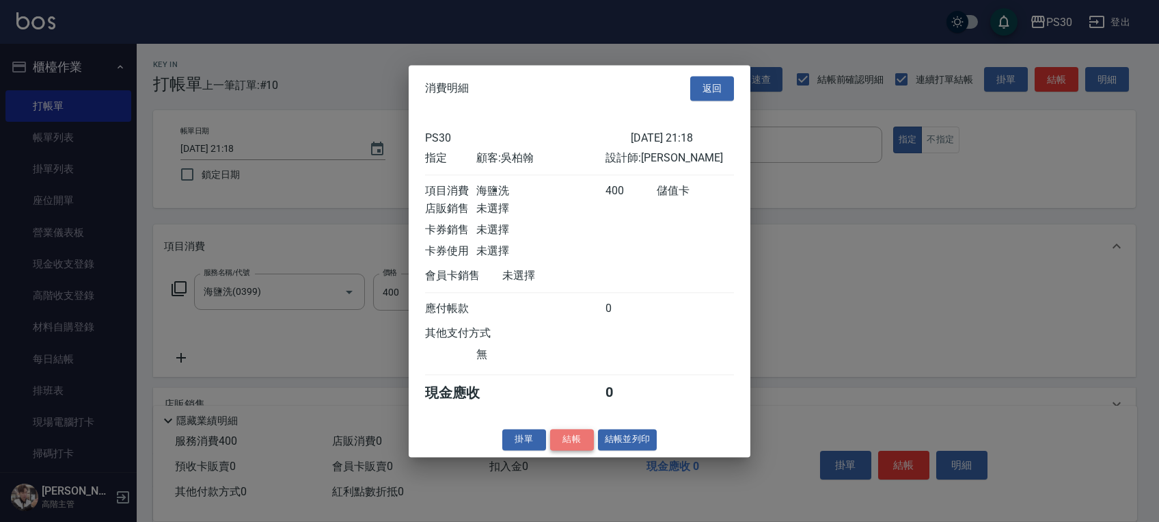
click at [585, 440] on button "結帳" at bounding box center [572, 439] width 44 height 21
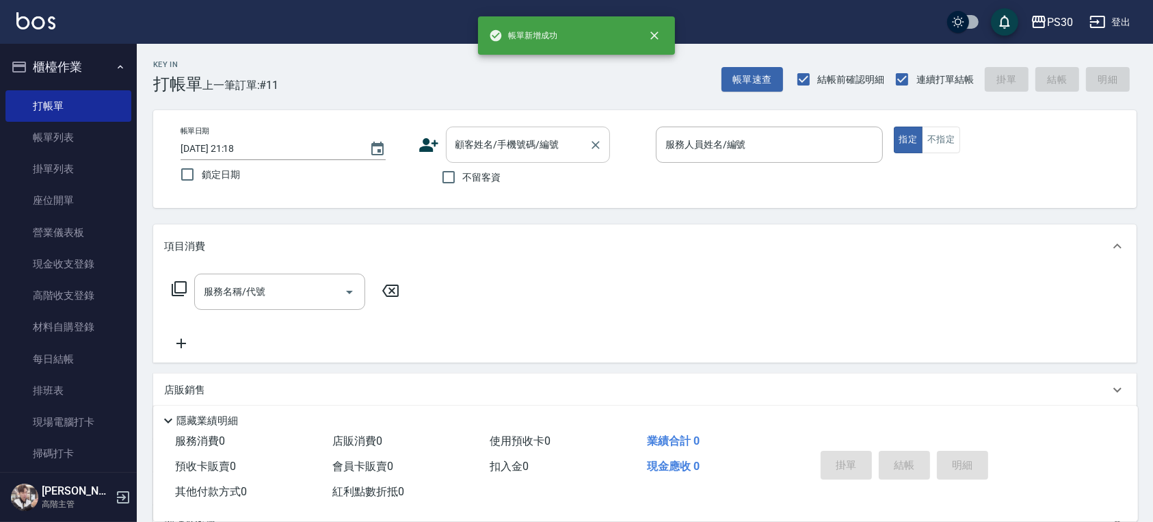
click at [558, 140] on input "顧客姓名/手機號碼/編號" at bounding box center [517, 145] width 131 height 24
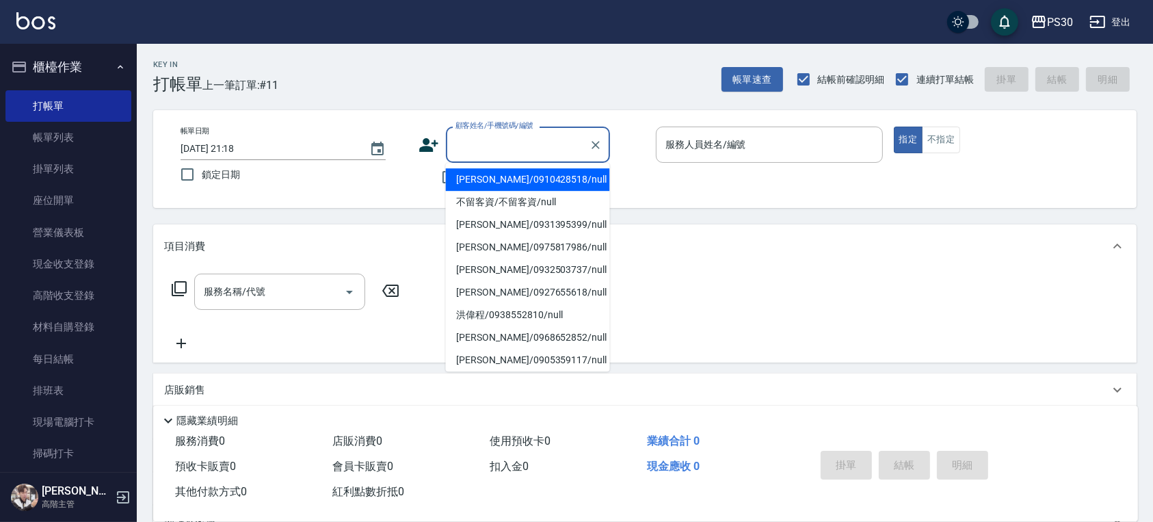
click at [502, 183] on li "[PERSON_NAME]/0910428518/null" at bounding box center [528, 179] width 164 height 23
type input "[PERSON_NAME]/0910428518/null"
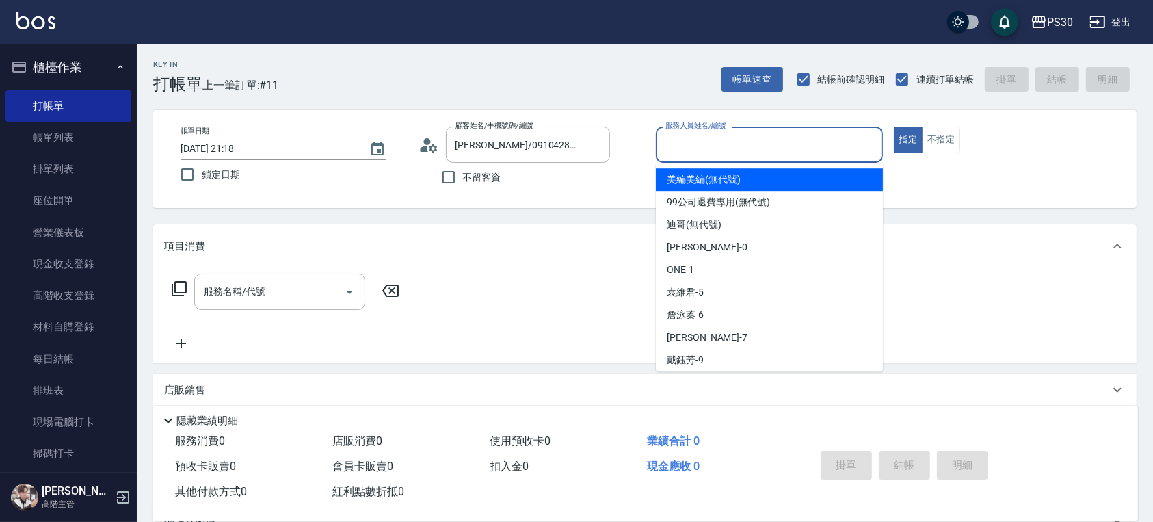
click at [663, 152] on input "服務人員姓名/編號" at bounding box center [769, 145] width 215 height 24
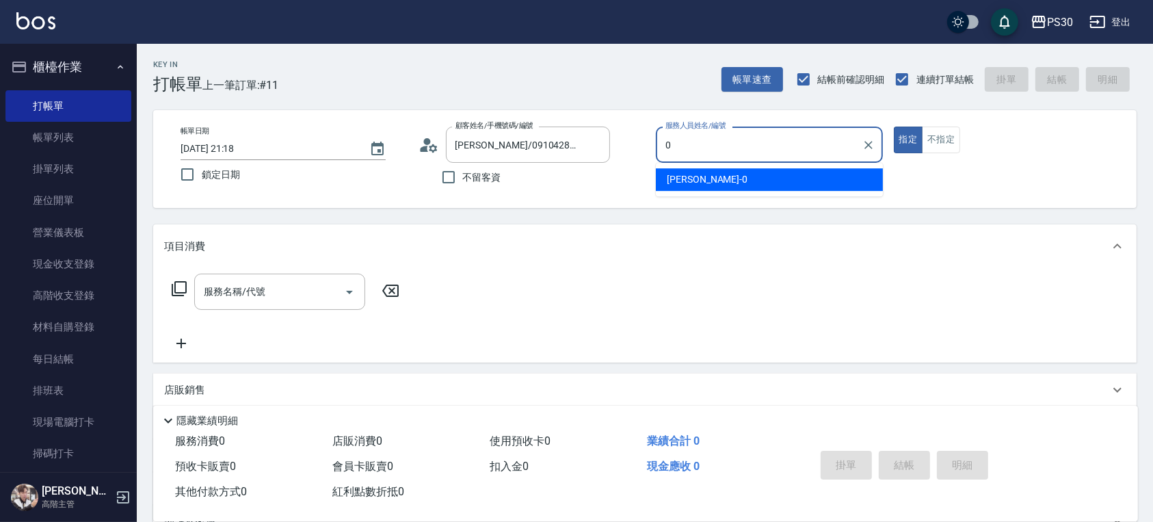
type input "[PERSON_NAME]-0"
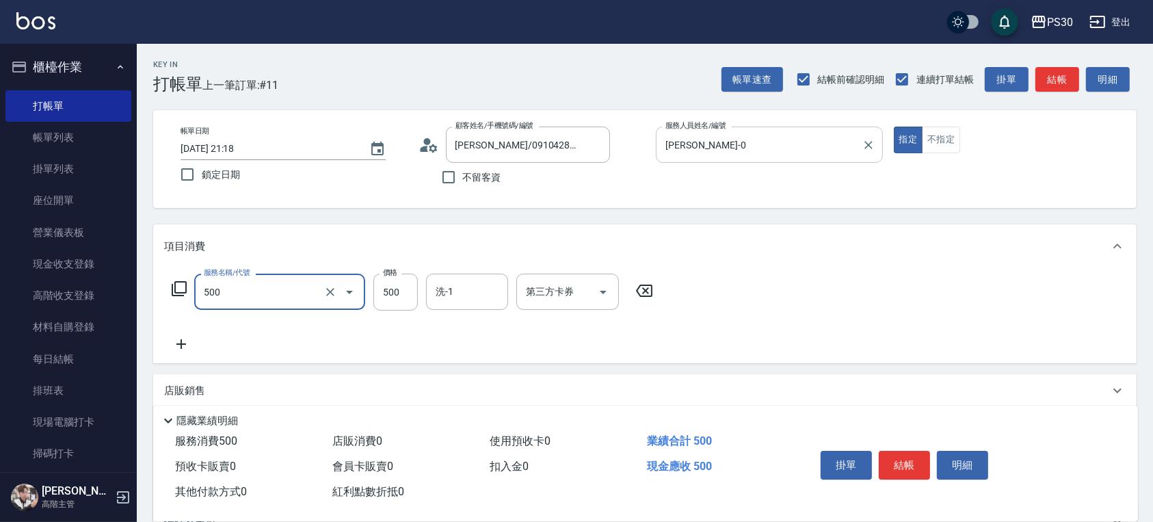
type input "洗剪500(500)"
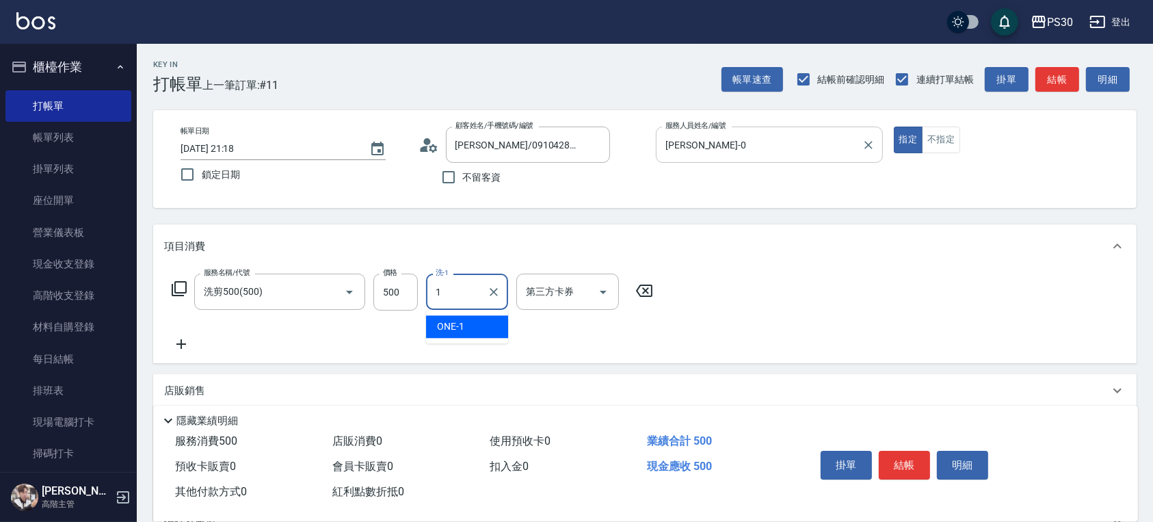
type input "ONE-1"
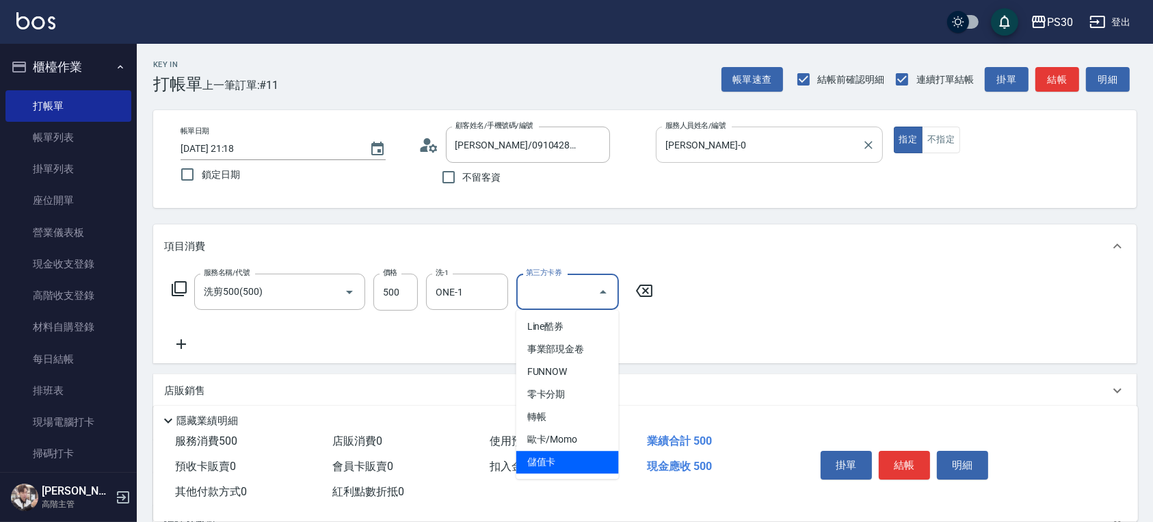
type input "儲值卡"
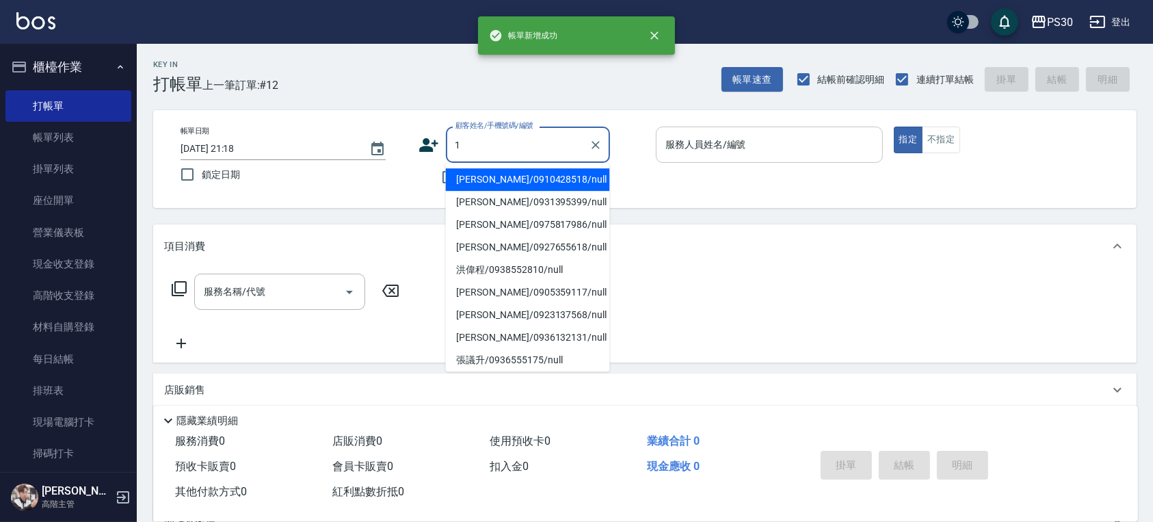
type input "[PERSON_NAME]/0910428518/null"
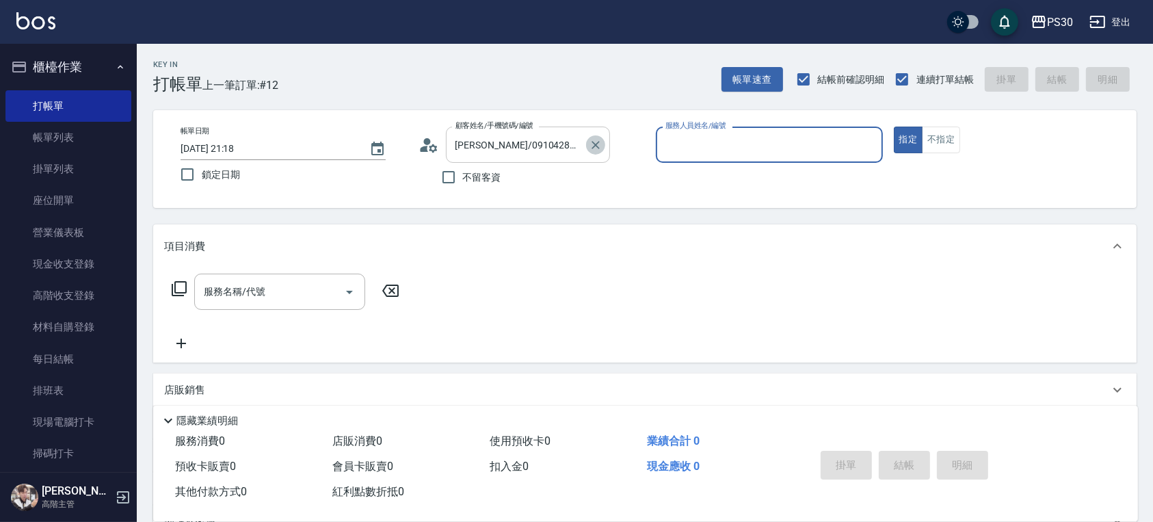
click at [596, 143] on icon "Clear" at bounding box center [595, 145] width 8 height 8
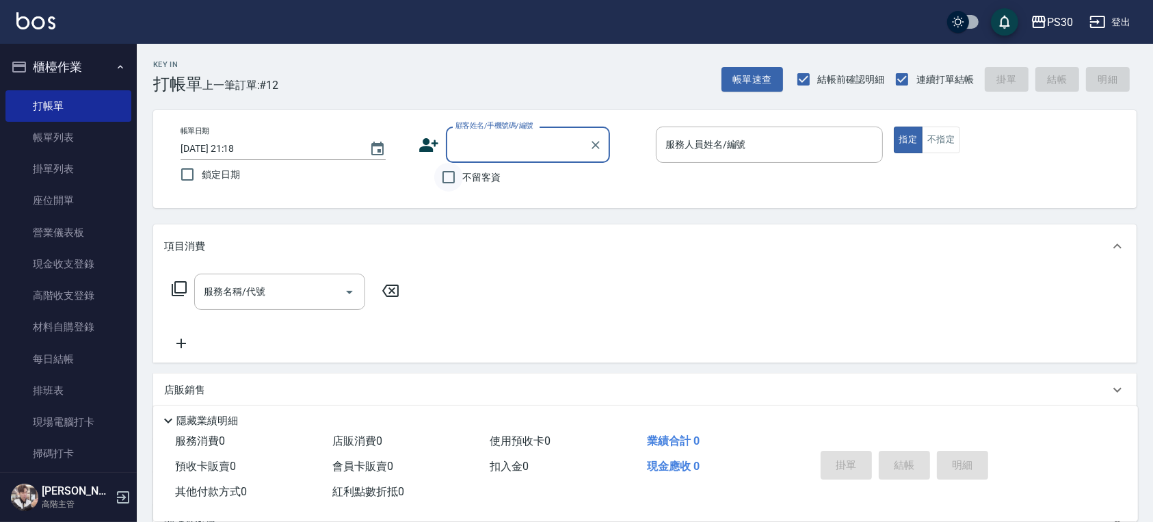
drag, startPoint x: 459, startPoint y: 176, endPoint x: 472, endPoint y: 169, distance: 14.1
click at [459, 176] on input "不留客資" at bounding box center [448, 177] width 29 height 29
checkbox input "true"
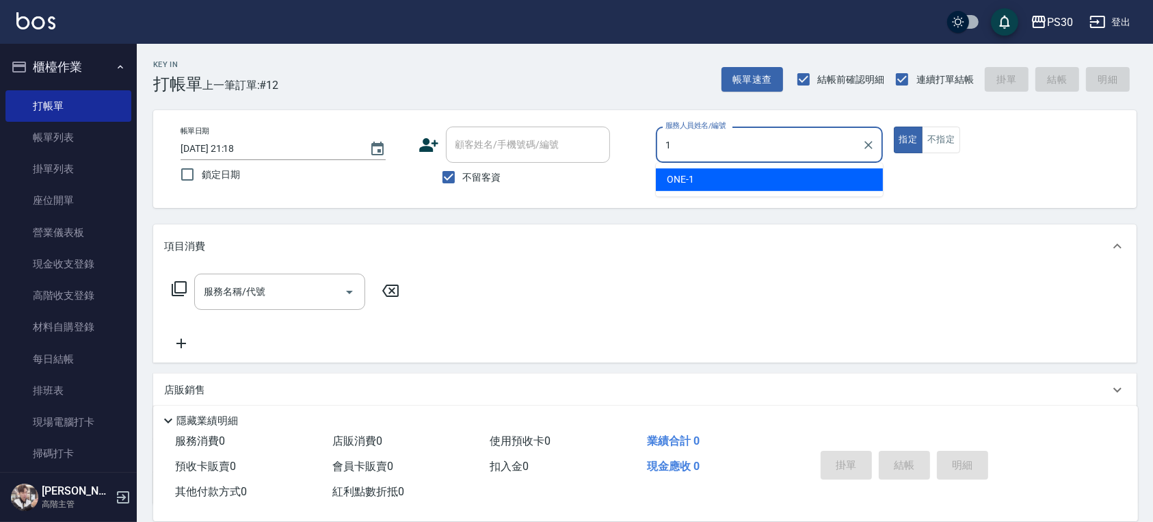
type input "ONE-1"
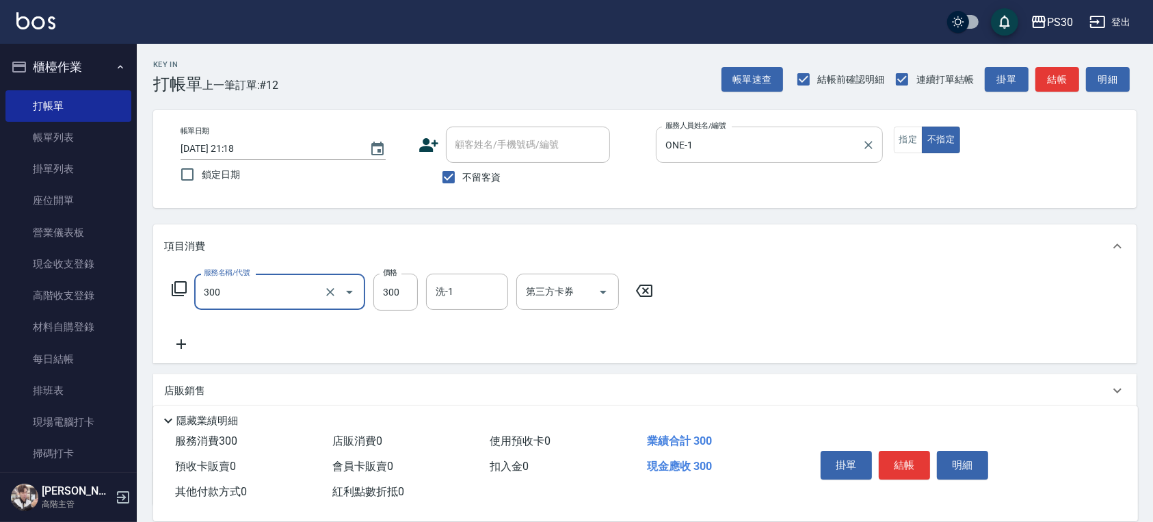
type input "洗剪300(300)"
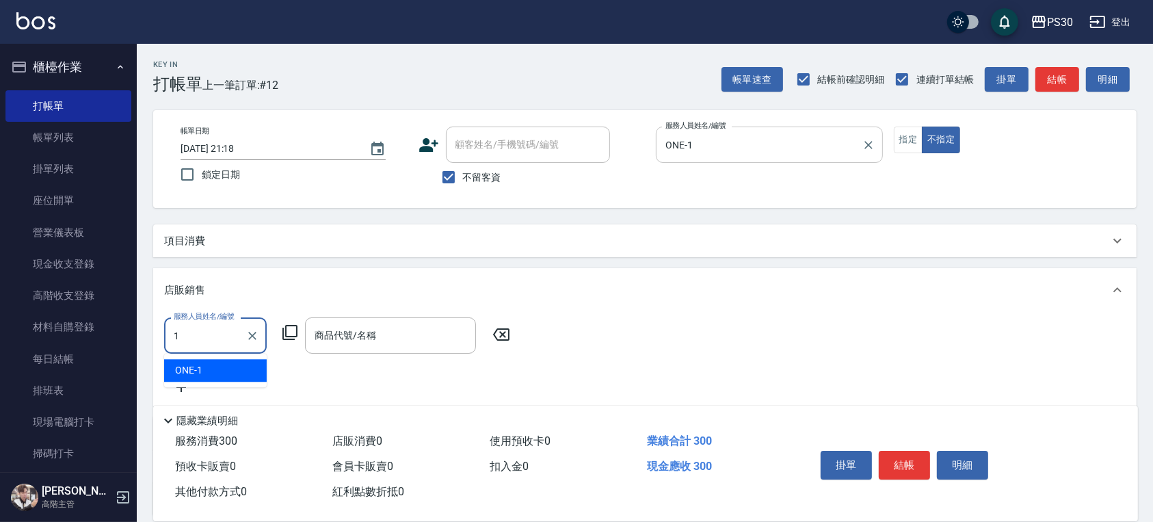
type input "ONE-1"
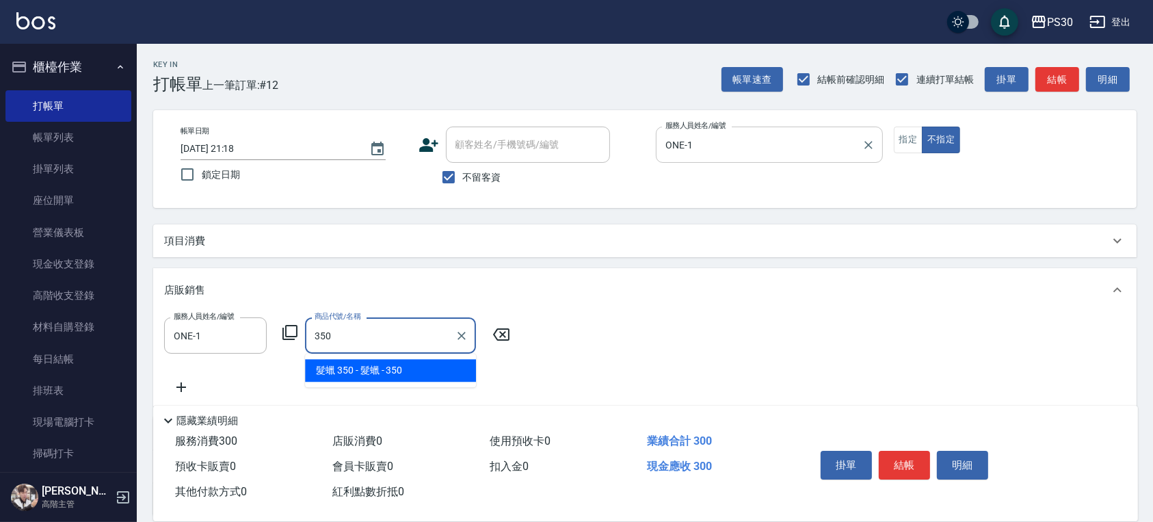
type input "髮蠟"
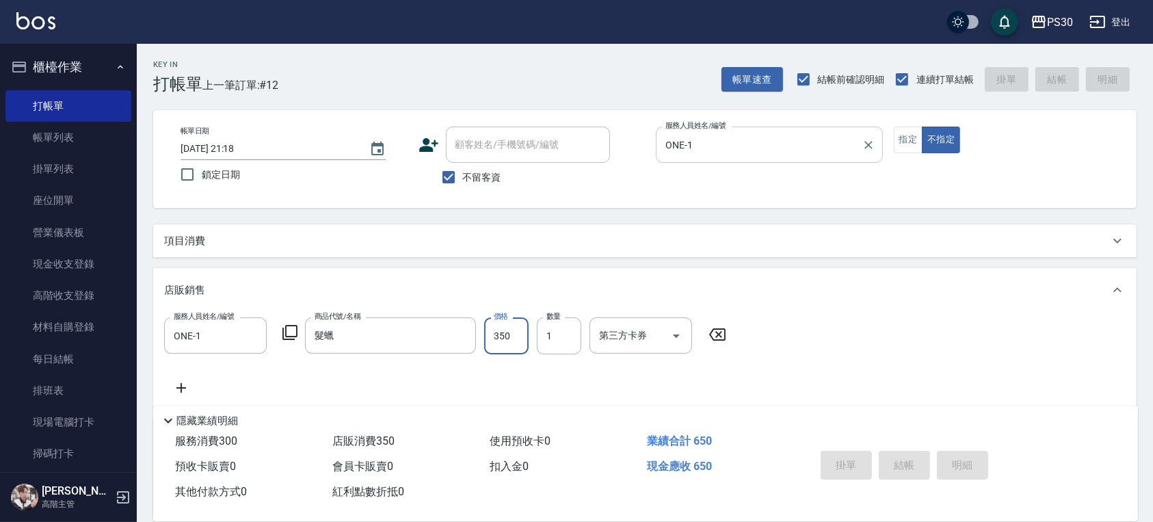
type input "[DATE] 21:19"
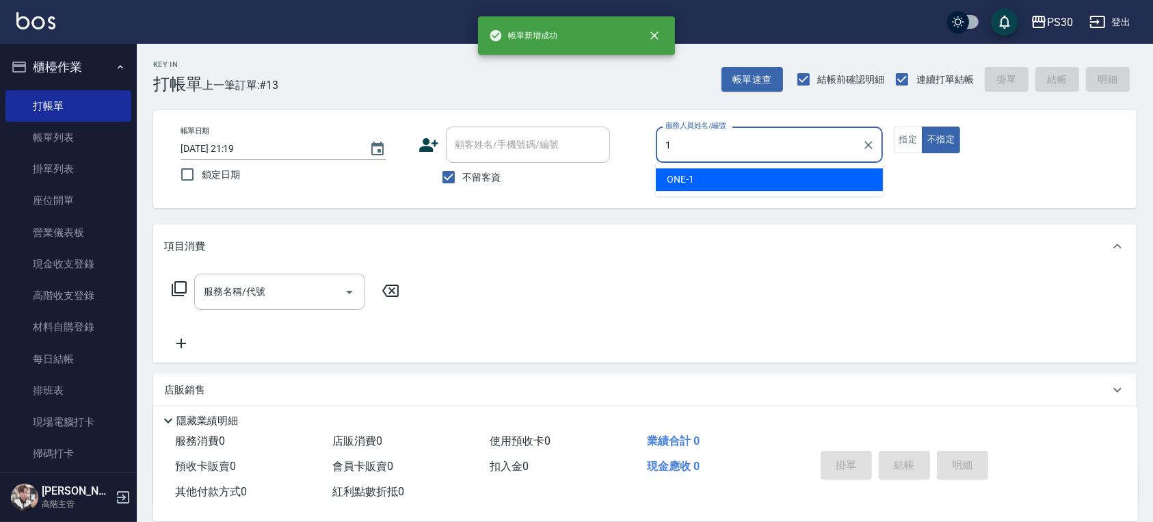
type input "ONE-1"
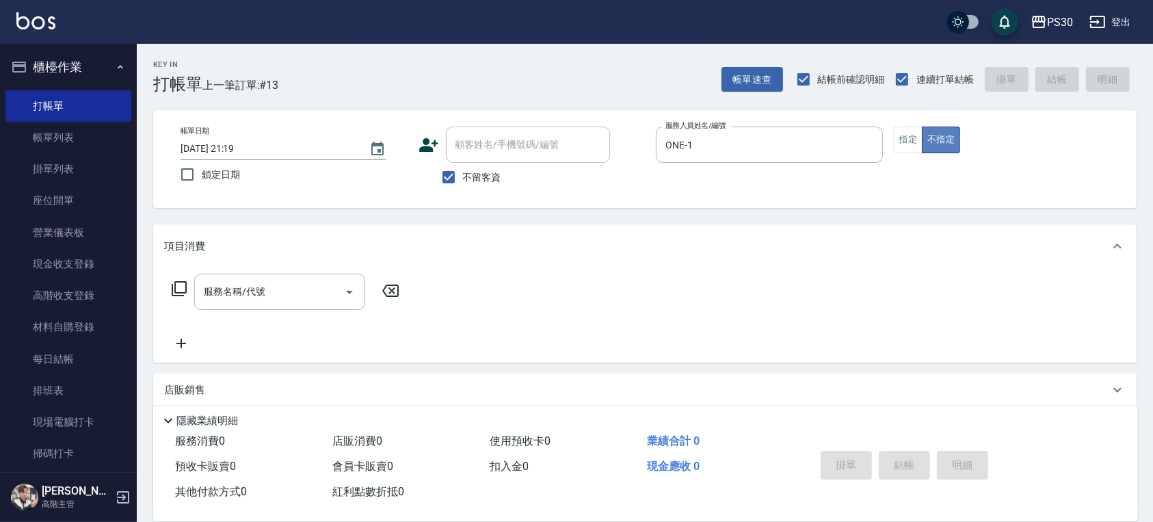
click at [931, 129] on button "不指定" at bounding box center [940, 139] width 38 height 27
click at [924, 131] on button "不指定" at bounding box center [940, 139] width 38 height 27
click at [917, 131] on button "指定" at bounding box center [907, 139] width 29 height 27
click at [230, 297] on div "服務名稱/代號 服務名稱/代號" at bounding box center [279, 291] width 171 height 36
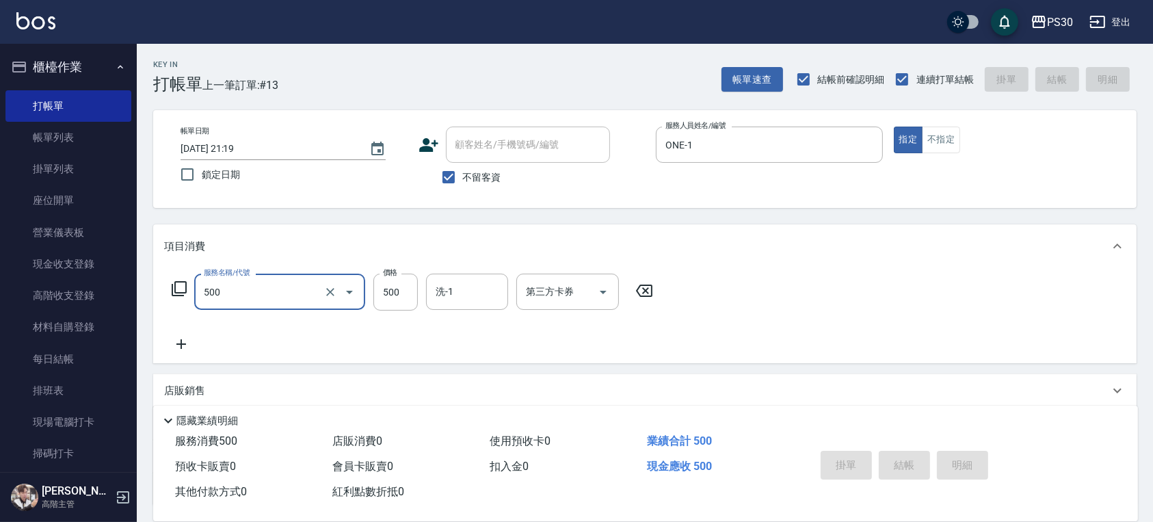
type input "500"
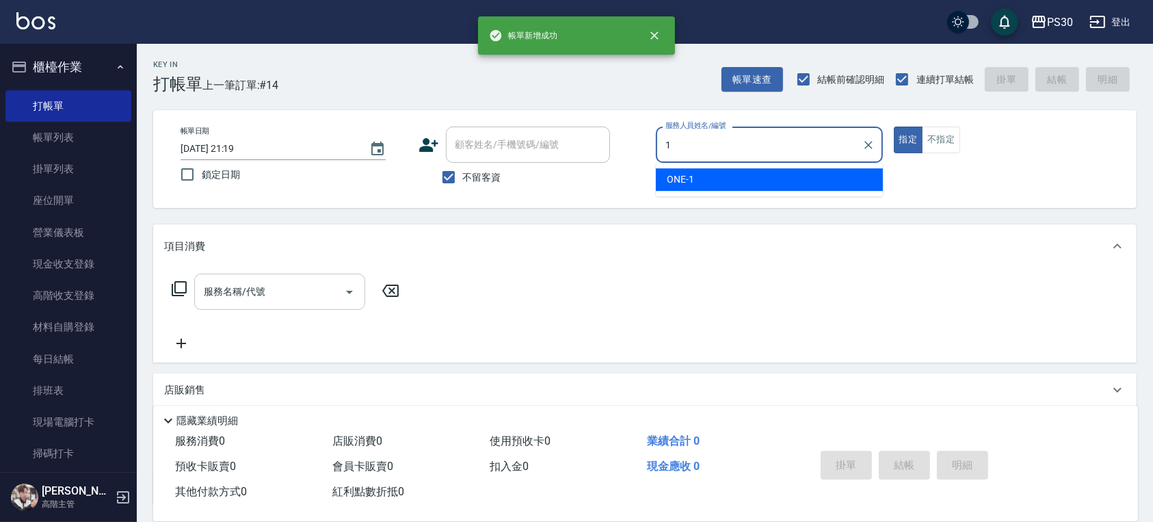
type input "ONE-1"
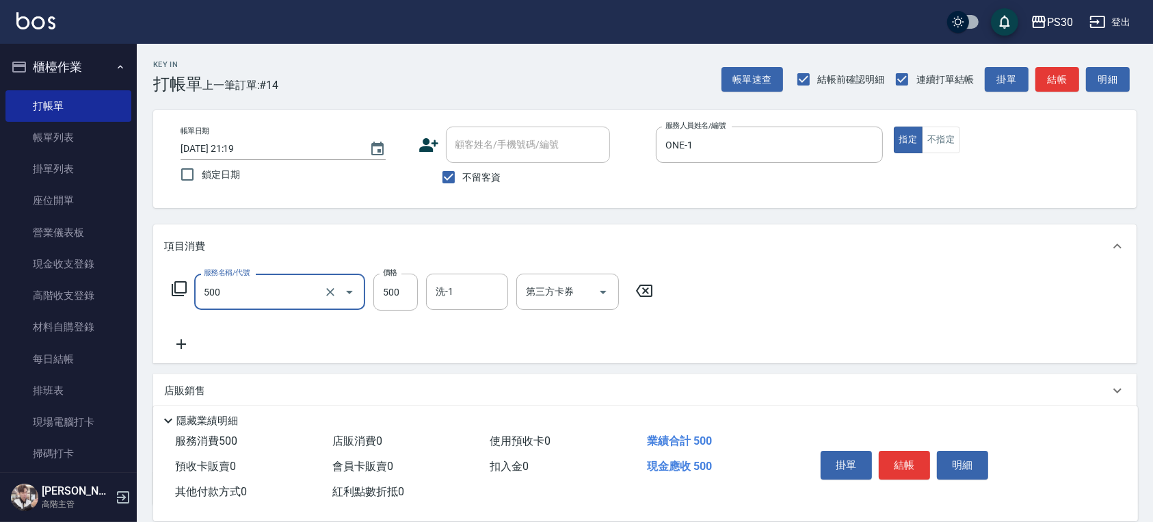
type input "500"
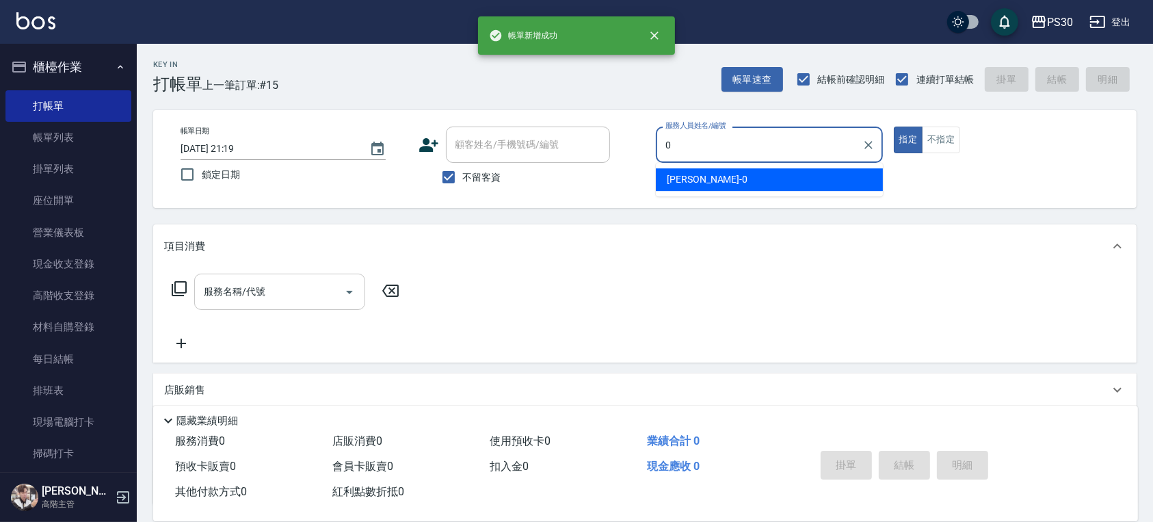
type input "[PERSON_NAME]-0"
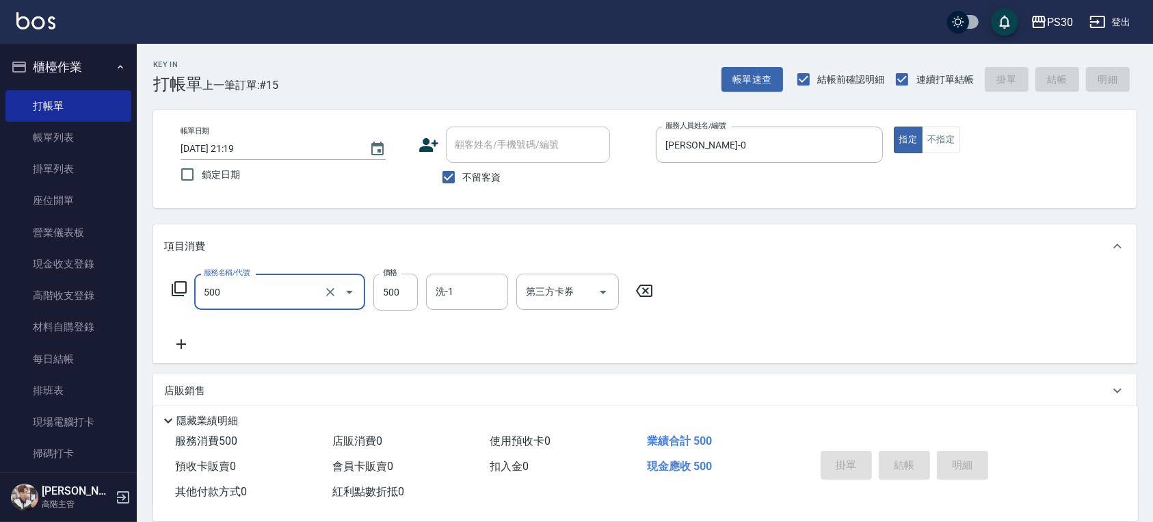
type input "500"
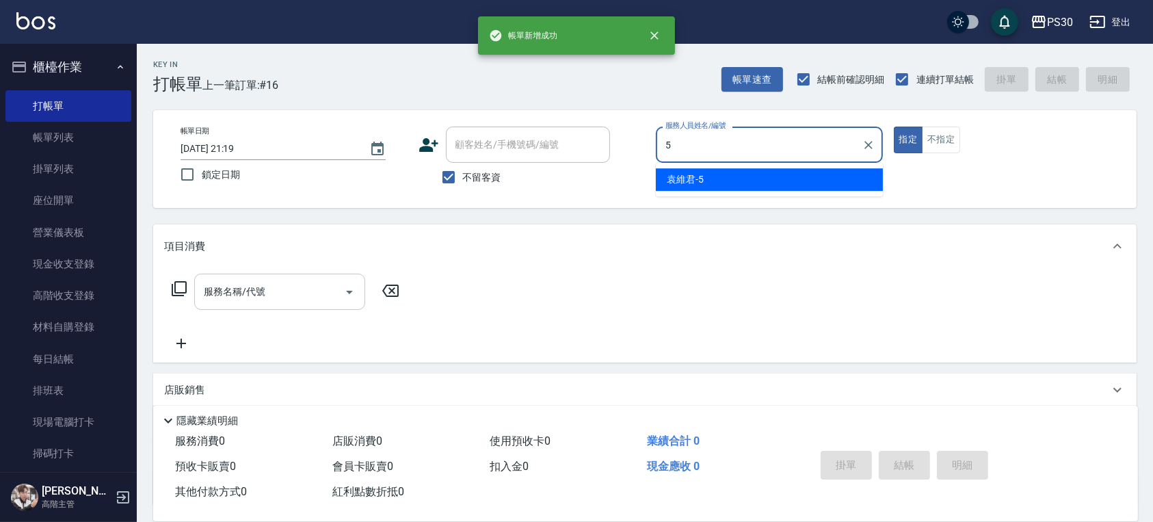
type input "[PERSON_NAME]-5"
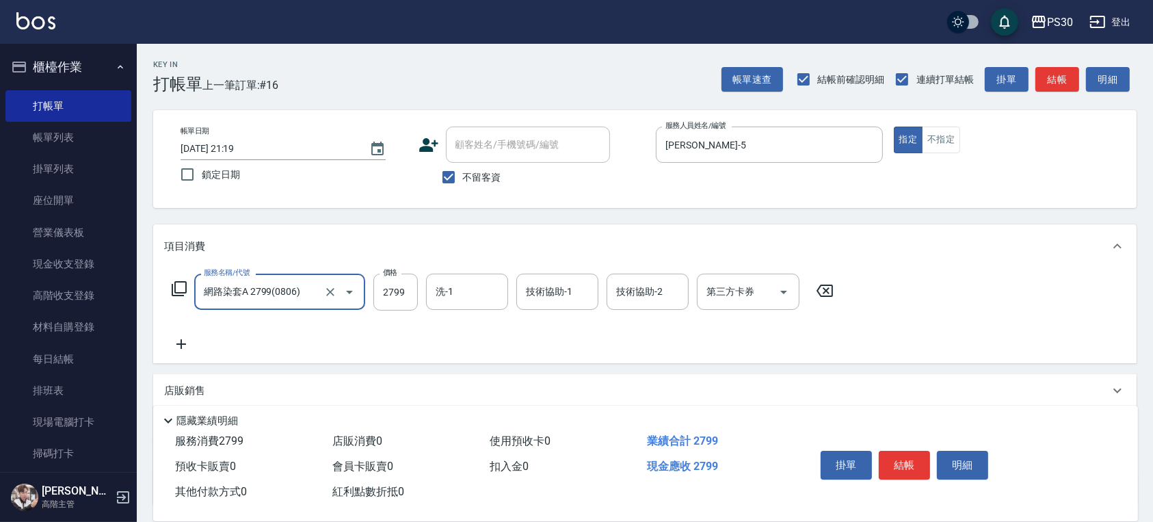
type input "網路染套A 2799(0806)"
click at [383, 306] on input "2799" at bounding box center [395, 291] width 44 height 37
type input "33"
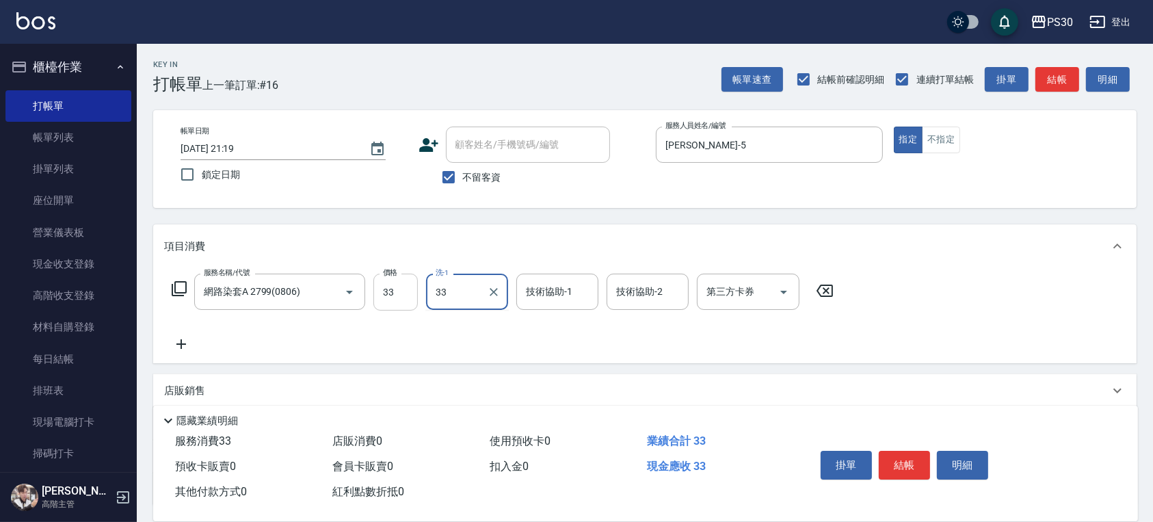
type input "[PERSON_NAME]-33"
click at [183, 345] on icon at bounding box center [181, 344] width 10 height 10
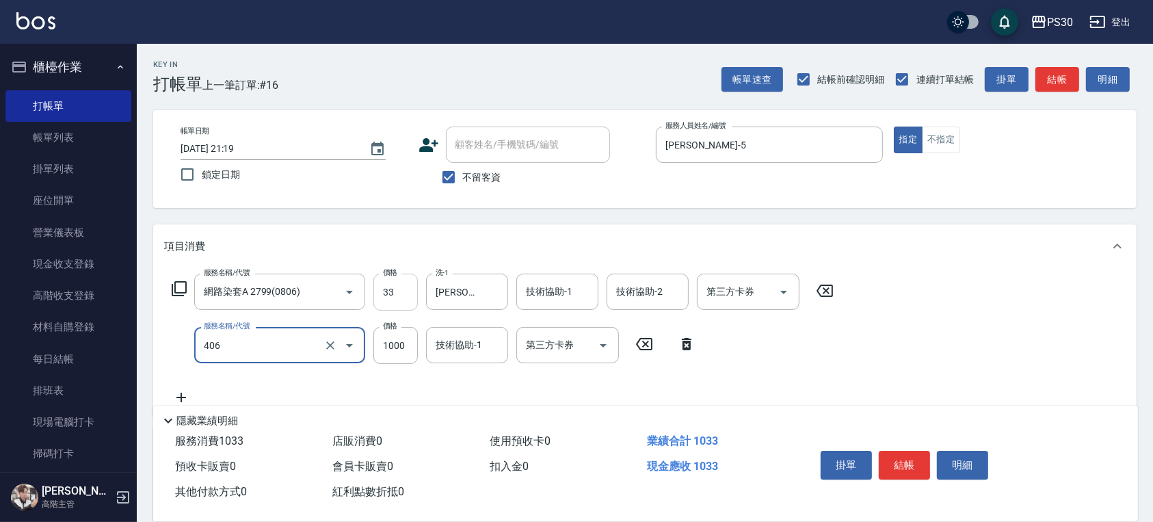
type input "鏡面護髮(406)"
click at [402, 292] on input "33" at bounding box center [395, 291] width 44 height 37
click at [401, 292] on input "33" at bounding box center [395, 291] width 44 height 37
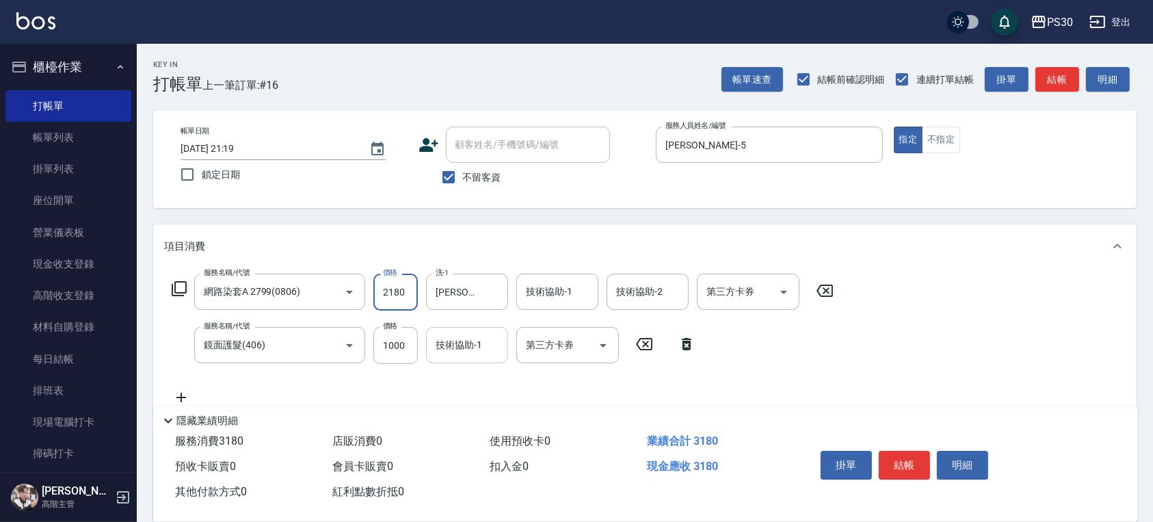
type input "2180"
click at [455, 339] on div "技術協助-1 技術協助-1" at bounding box center [467, 345] width 82 height 36
type input "[PERSON_NAME]-33"
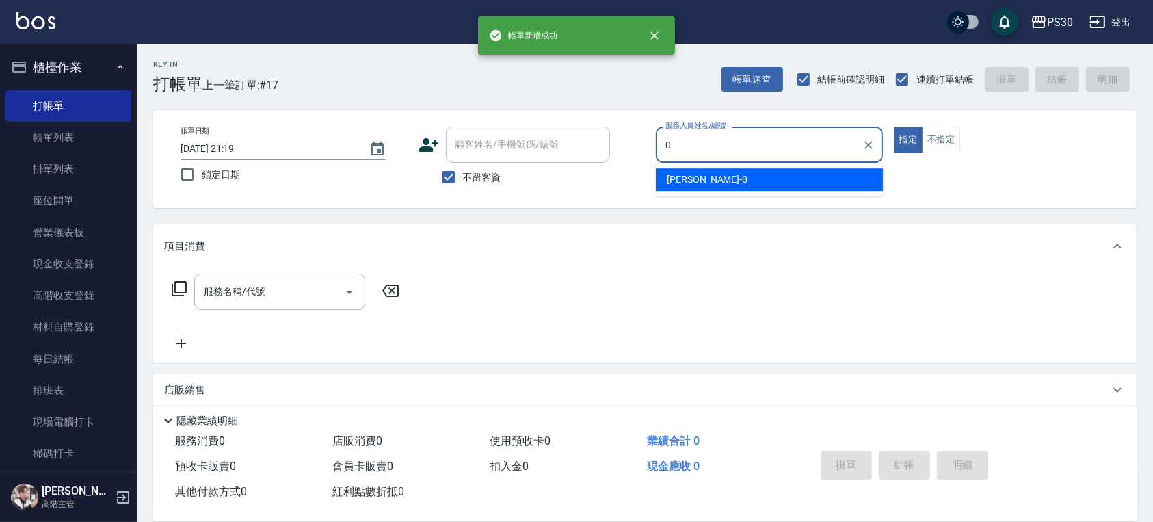
type input "[PERSON_NAME]-0"
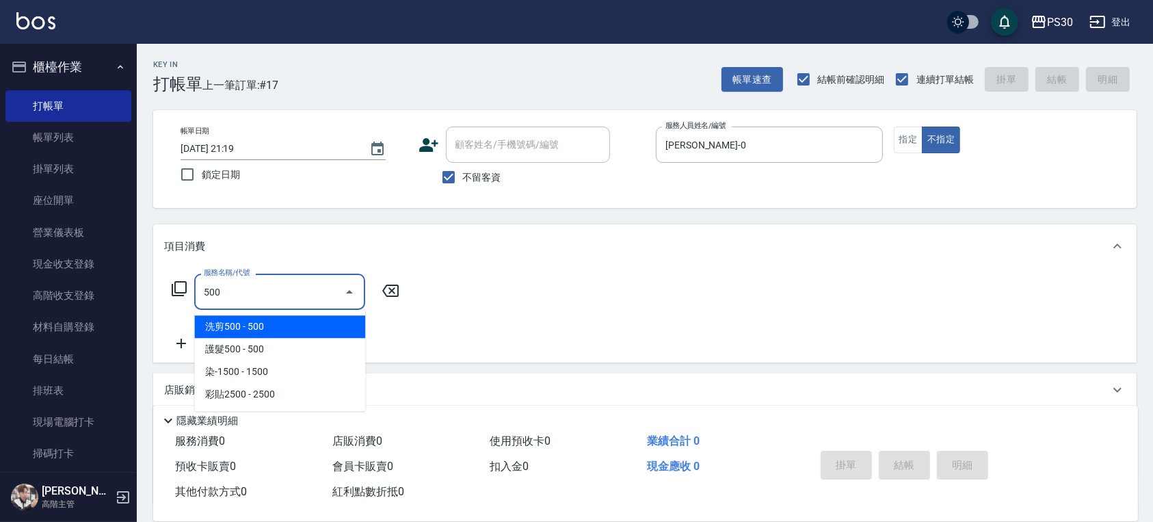
click at [252, 328] on span "洗剪500 - 500" at bounding box center [279, 326] width 171 height 23
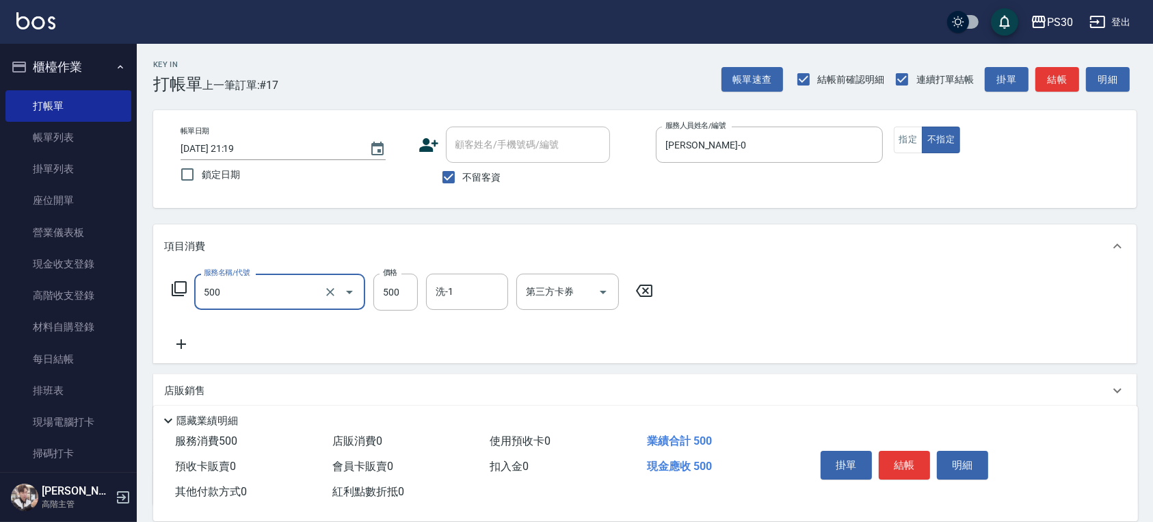
type input "洗剪500(500)"
type input "300"
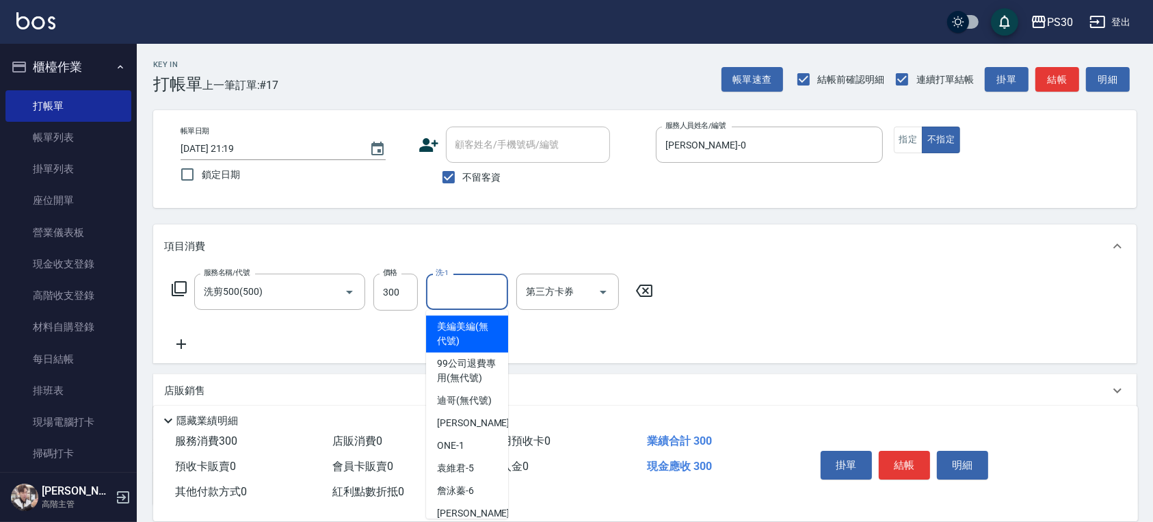
click at [472, 289] on input "洗-1" at bounding box center [467, 292] width 70 height 24
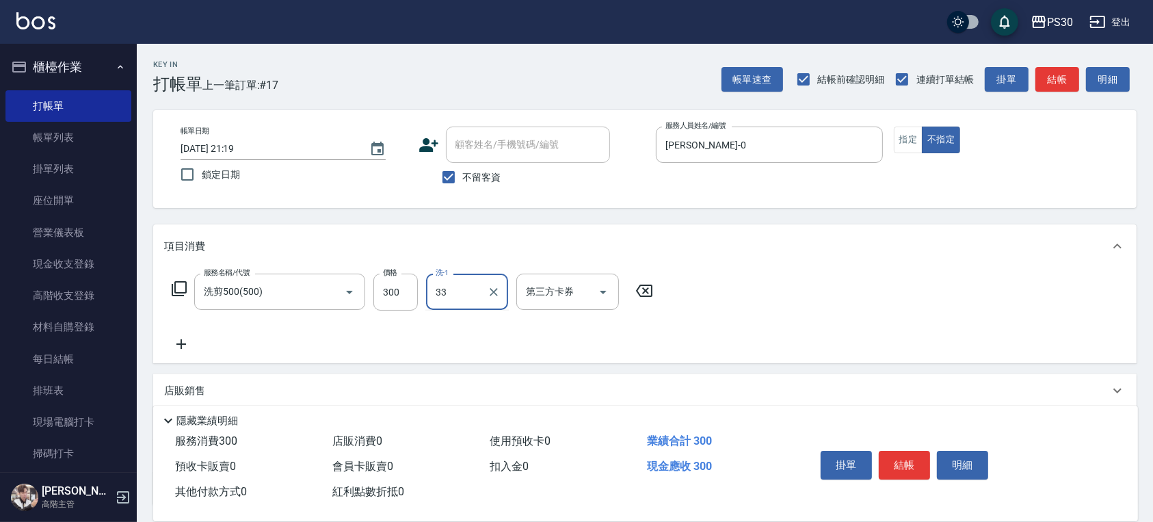
type input "[PERSON_NAME]-33"
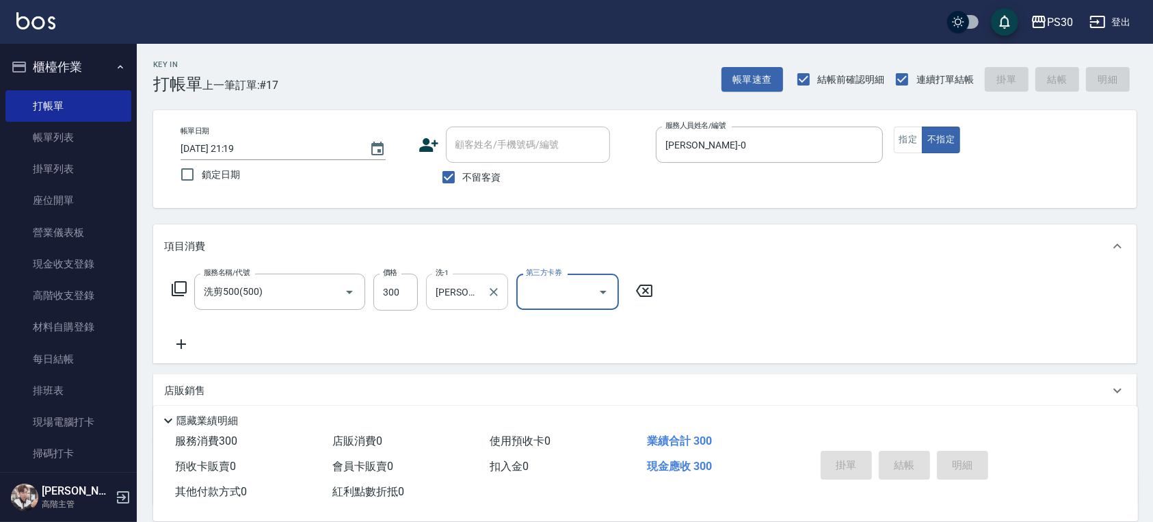
type input "[DATE] 21:20"
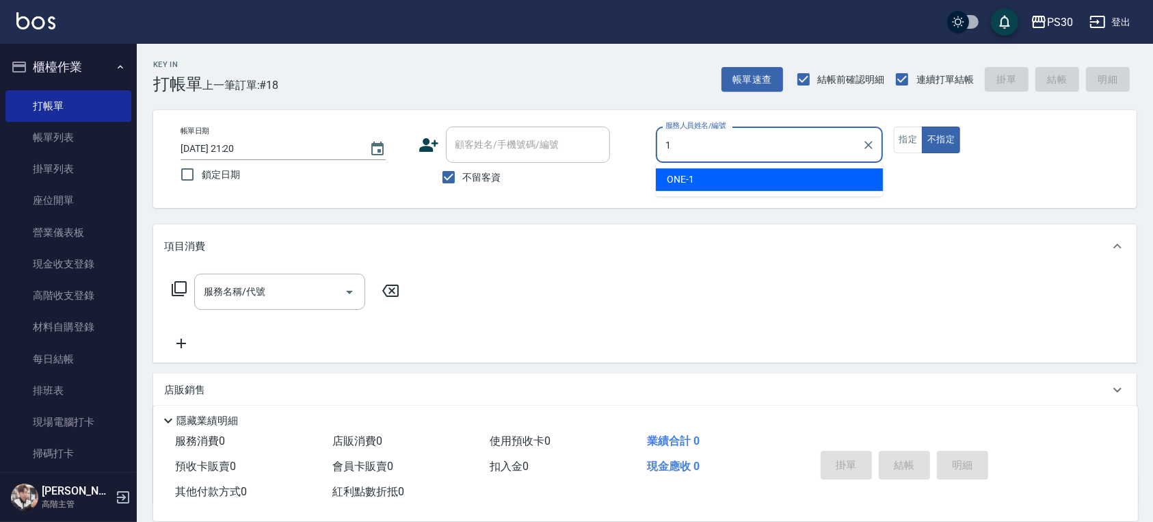
type input "ONE-1"
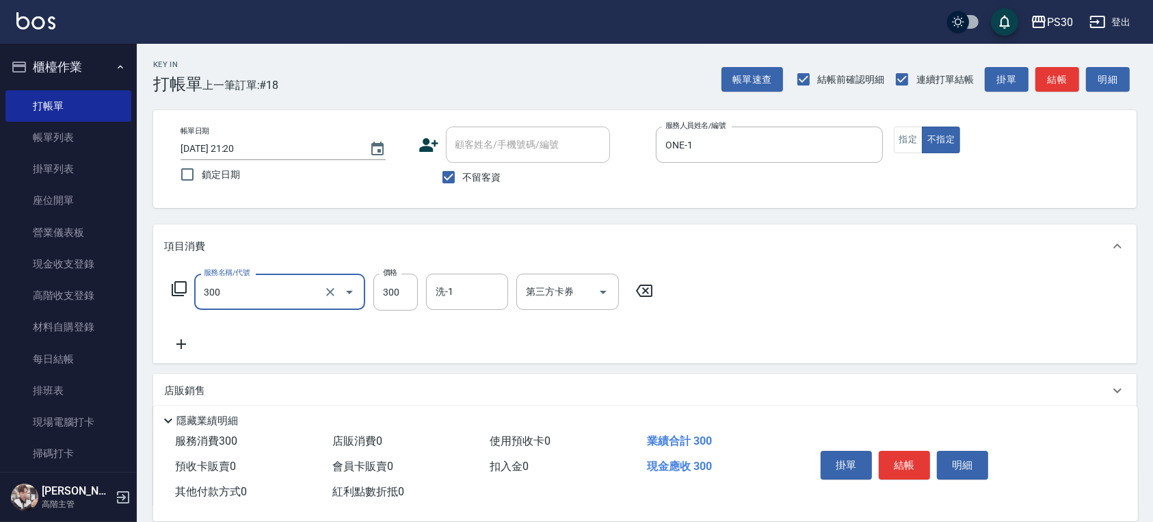
type input "洗剪300(300)"
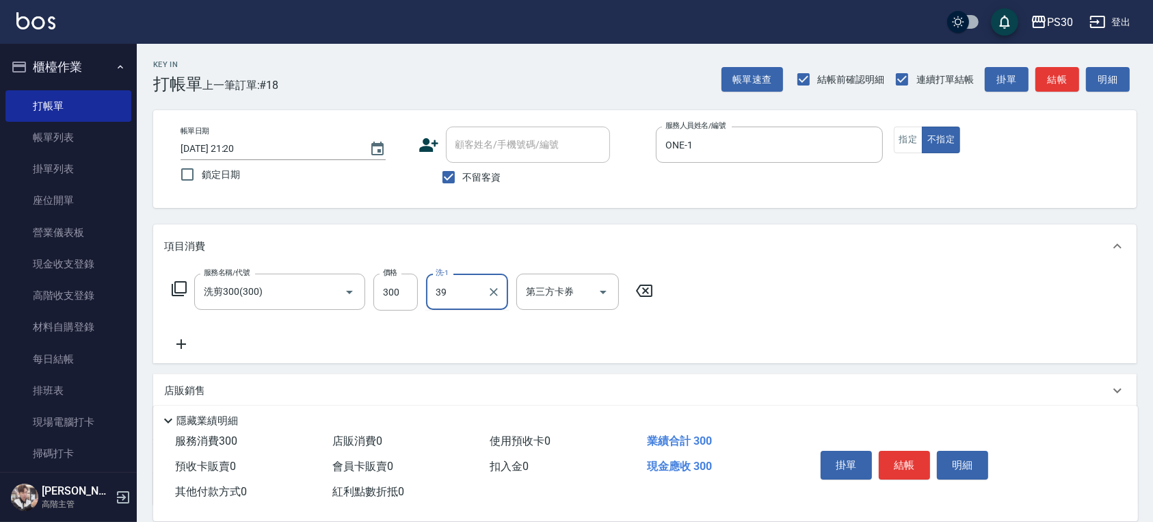
type input "RENA-39"
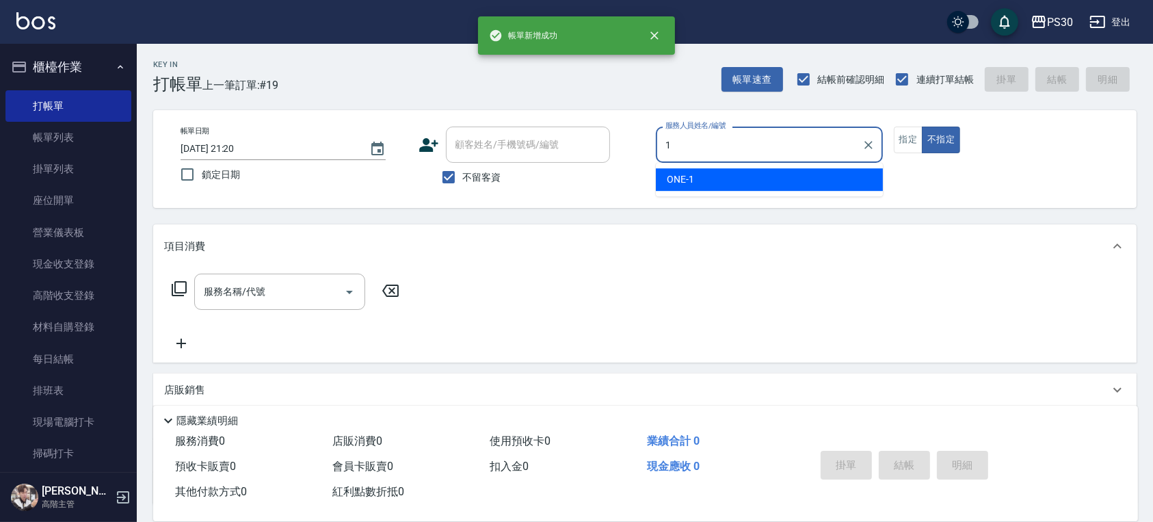
type input "ONE-1"
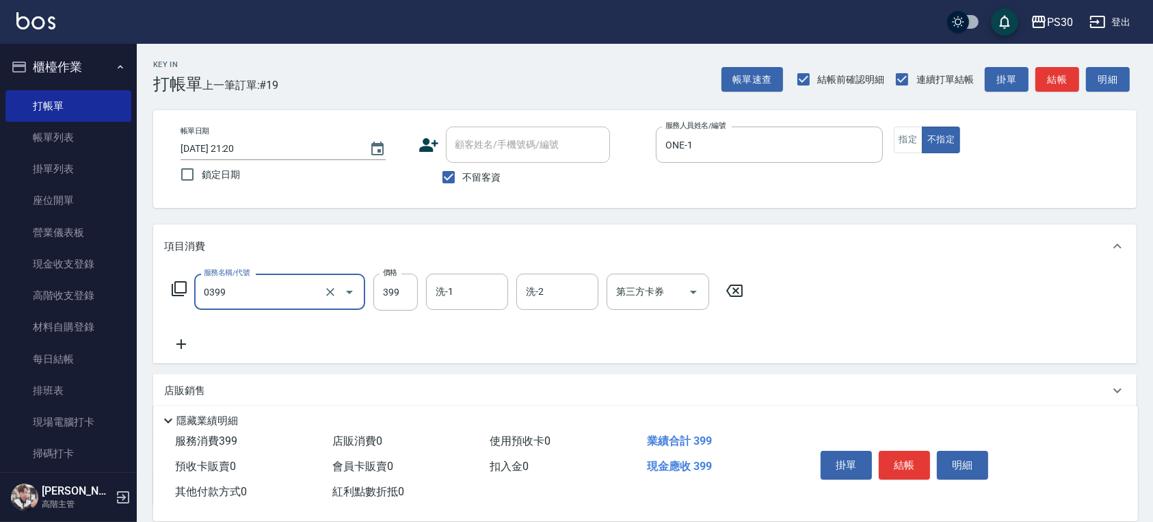
type input "海鹽洗(0399)"
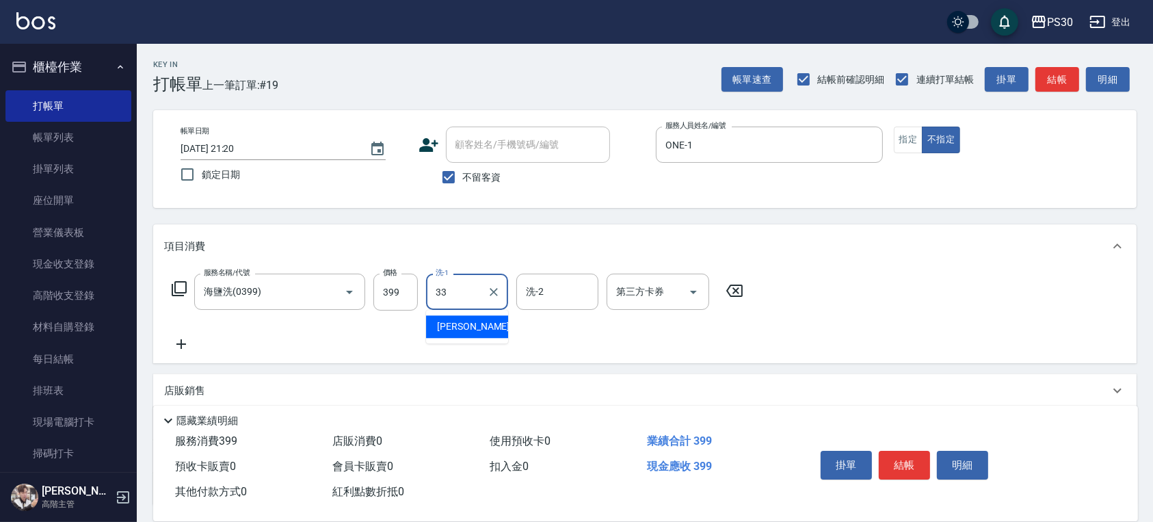
type input "[PERSON_NAME]-33"
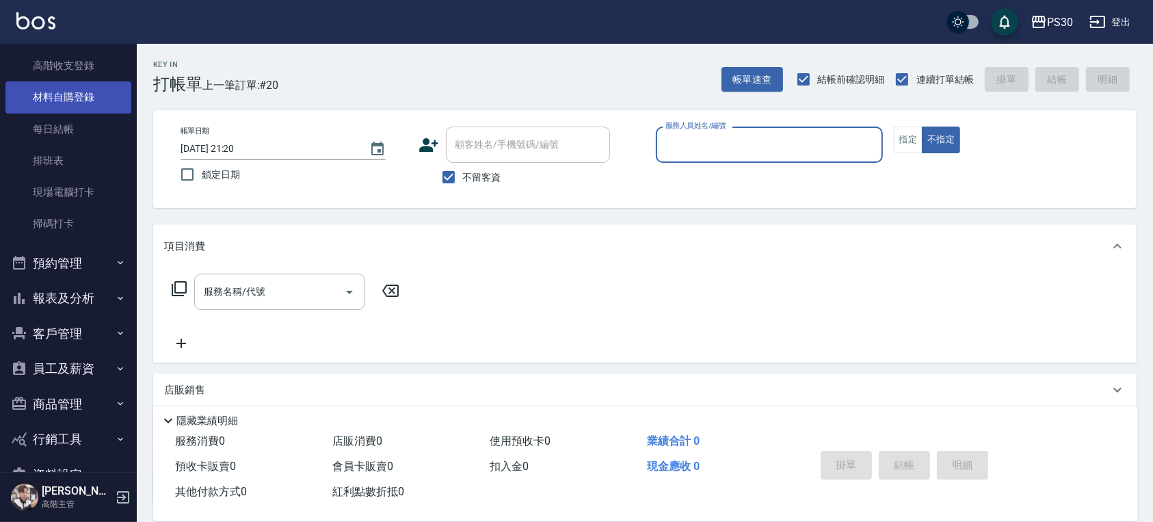
scroll to position [266, 0]
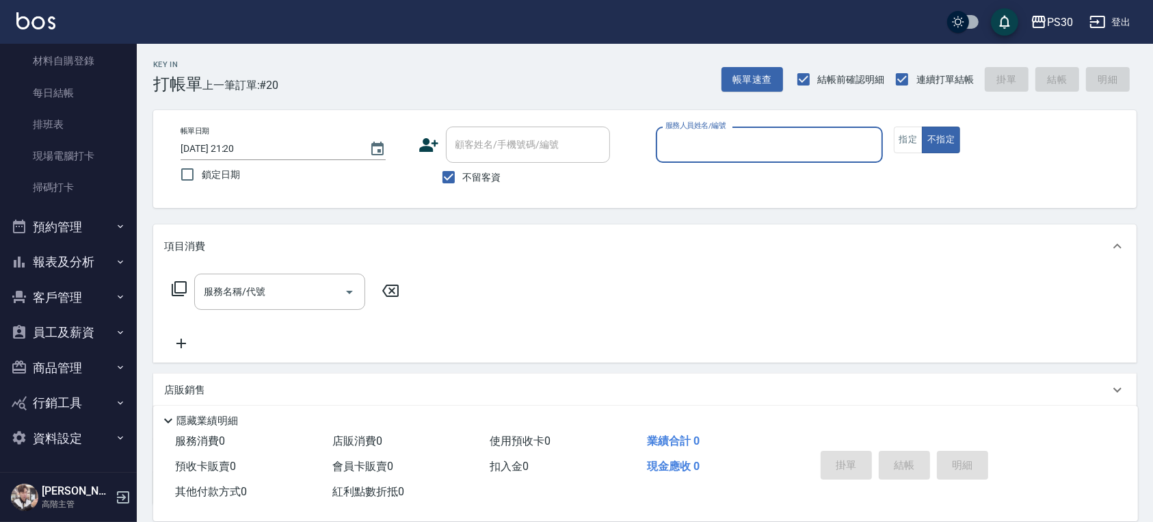
click at [92, 269] on button "報表及分析" at bounding box center [68, 262] width 126 height 36
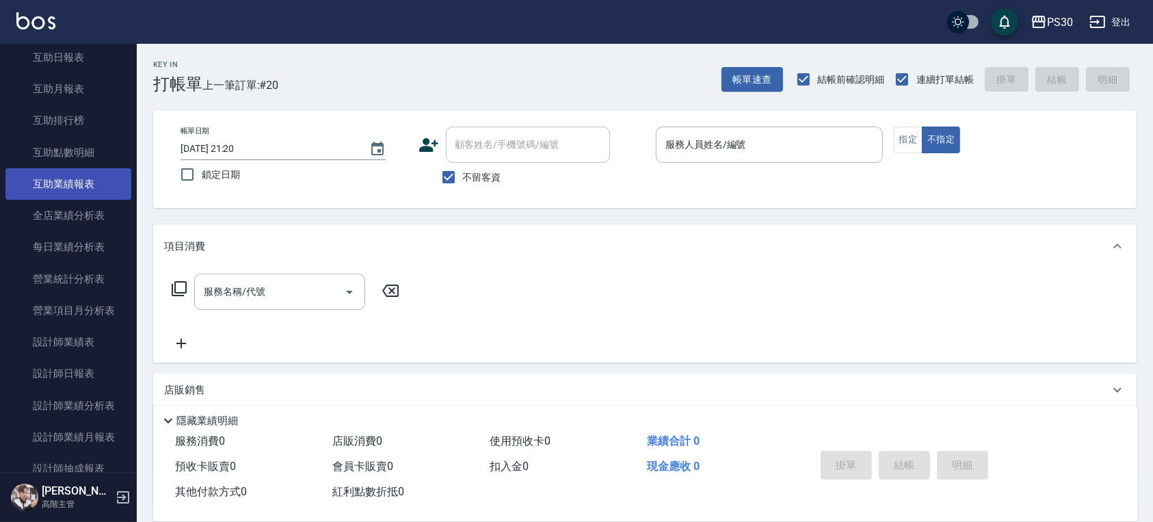
scroll to position [904, 0]
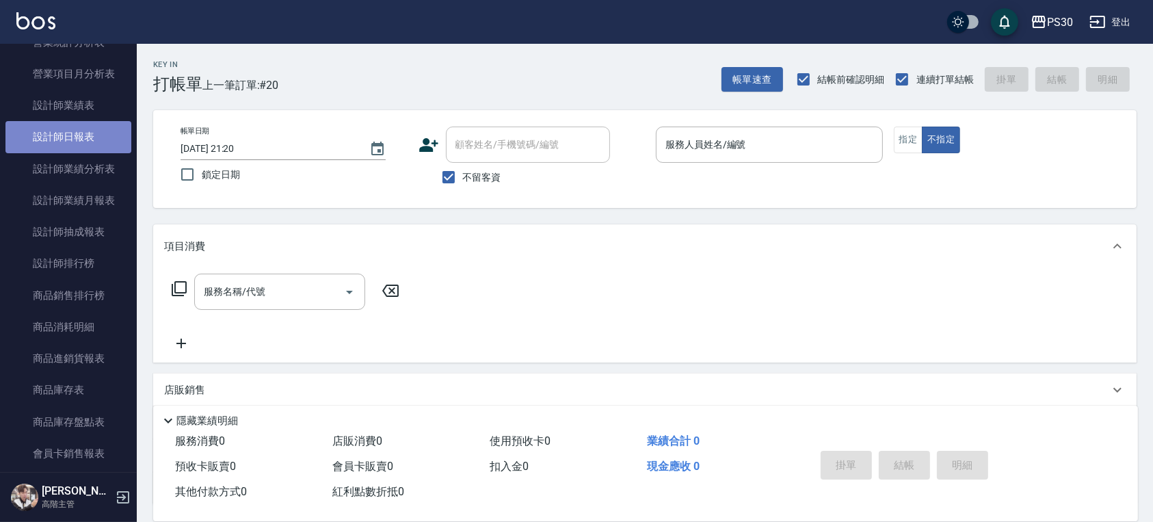
click at [87, 129] on link "設計師日報表" at bounding box center [68, 136] width 126 height 31
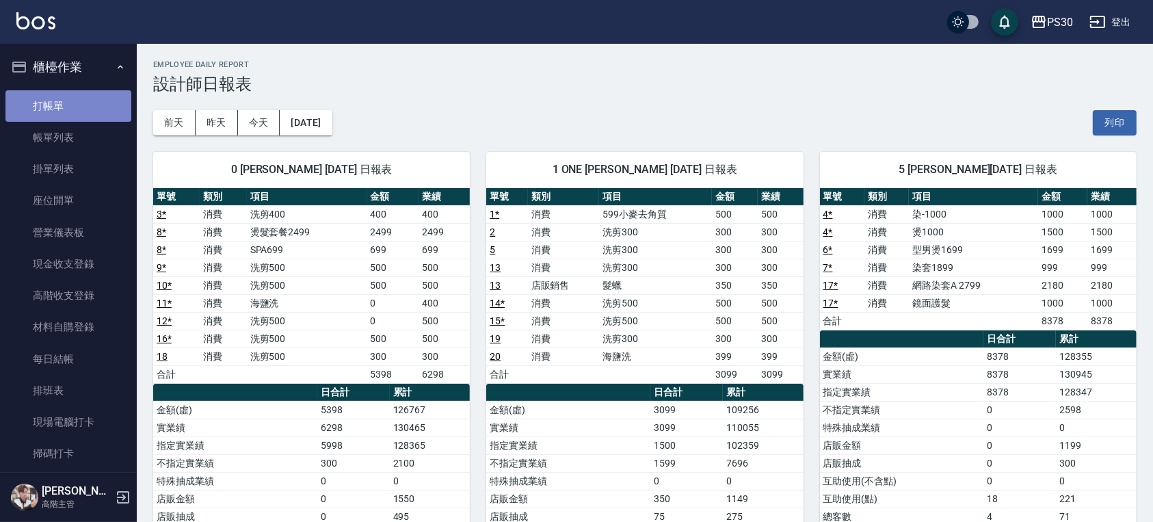
click at [68, 95] on link "打帳單" at bounding box center [68, 105] width 126 height 31
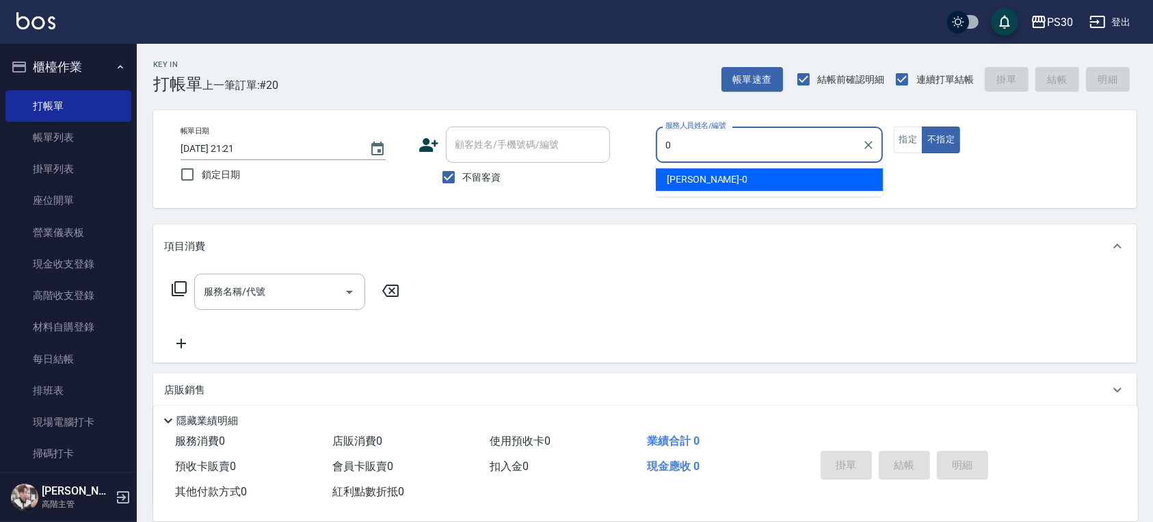
type input "[PERSON_NAME]-0"
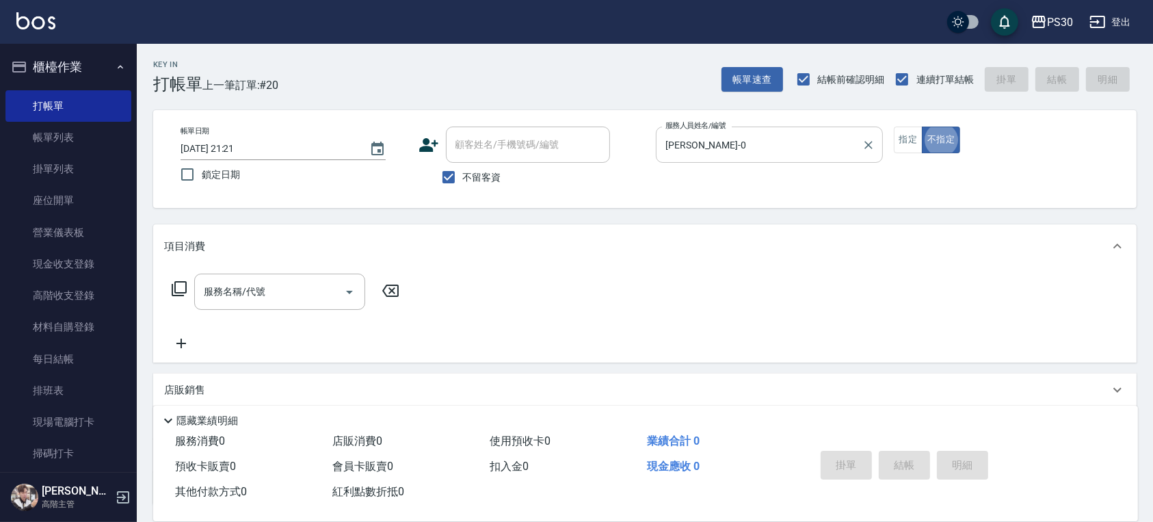
type button "false"
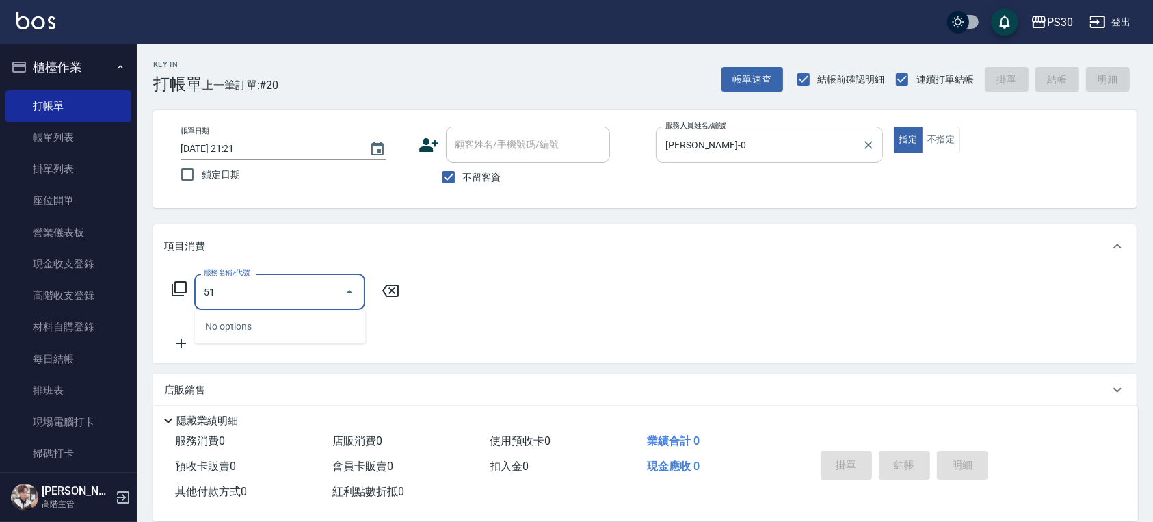
type input "5"
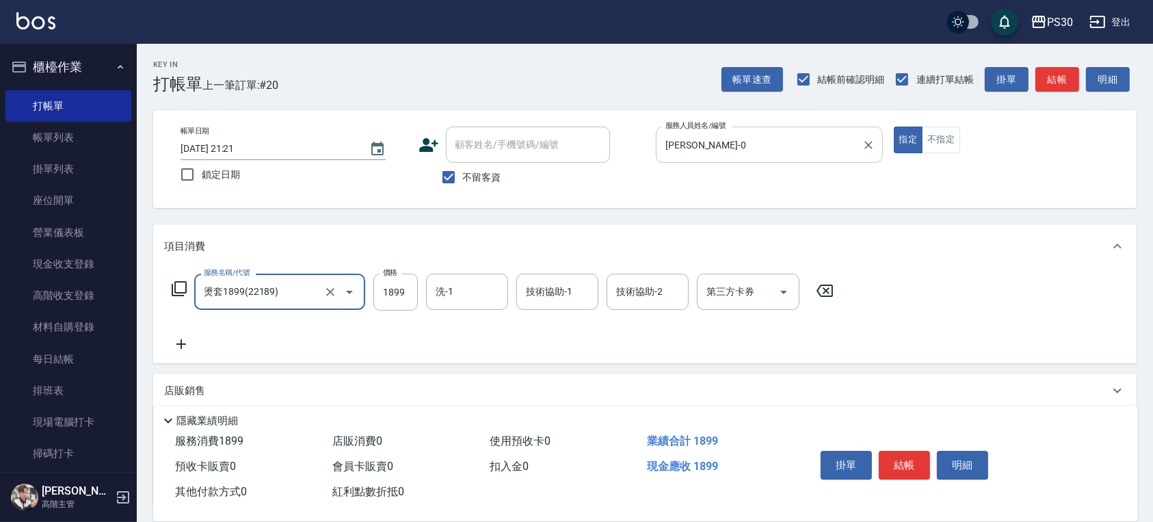
click at [742, 130] on div "[PERSON_NAME]-0 服務人員姓名/編號" at bounding box center [769, 144] width 227 height 36
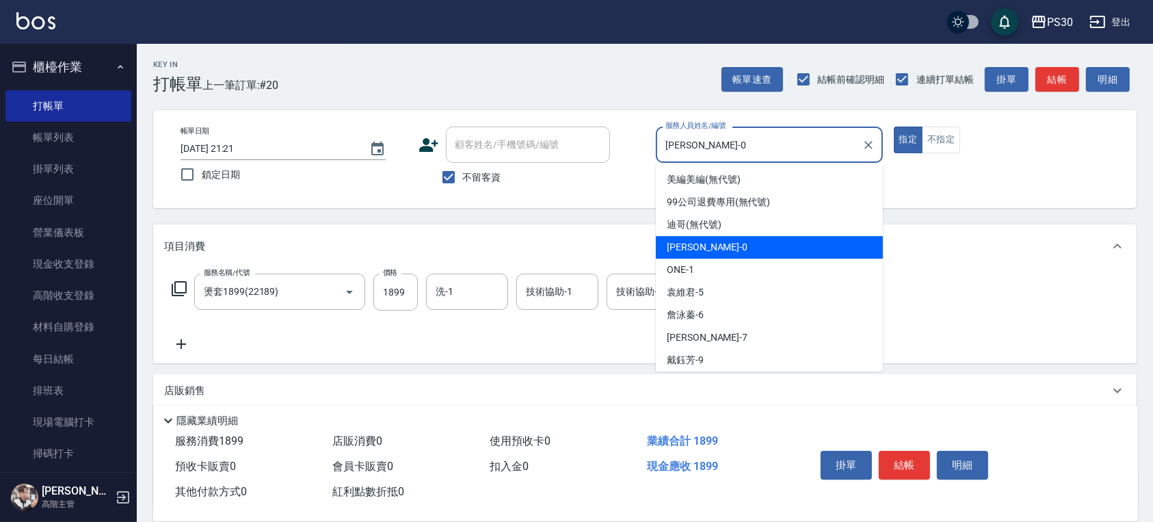
click at [742, 130] on div "[PERSON_NAME]-0 服務人員姓名/編號" at bounding box center [769, 144] width 227 height 36
click at [293, 264] on div "項目消費" at bounding box center [644, 246] width 983 height 44
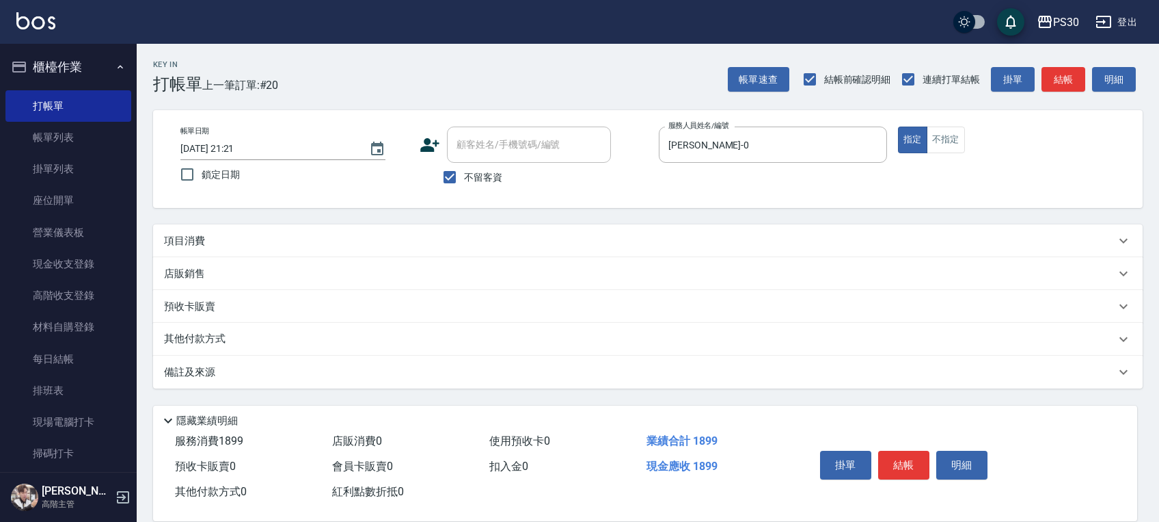
click at [279, 284] on div "店販銷售" at bounding box center [648, 273] width 990 height 33
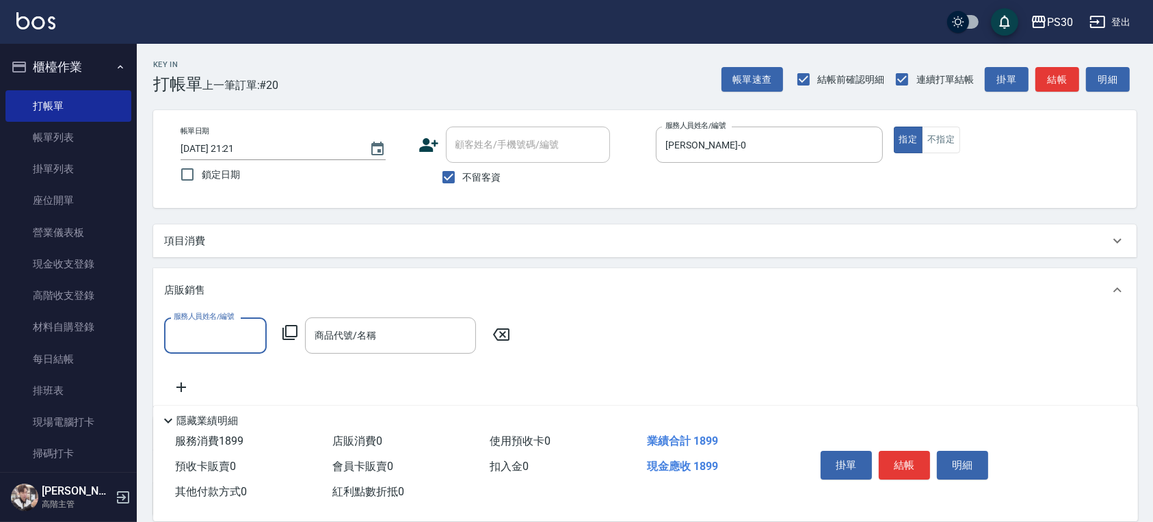
click at [234, 260] on div "項目消費 服務名稱/代號 燙套1899(22189) 服務名稱/代號 價格 1899 價格 洗-1 洗-1 技術協助-1 技術協助-1 技術協助-2 技術協助…" at bounding box center [644, 369] width 983 height 291
click at [230, 250] on div "項目消費" at bounding box center [644, 240] width 983 height 33
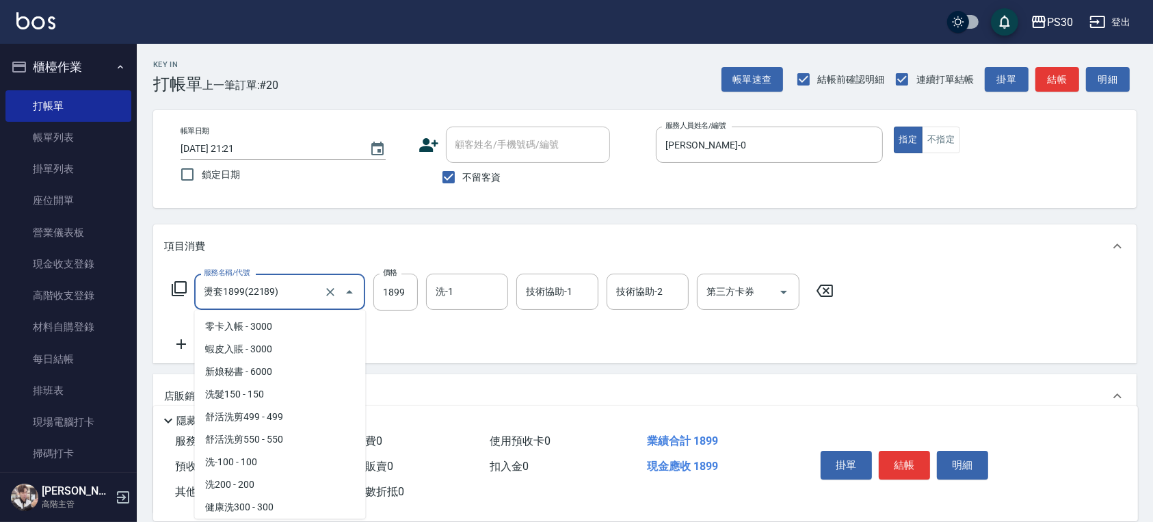
click at [233, 295] on input "燙套1899(22189)" at bounding box center [260, 292] width 120 height 24
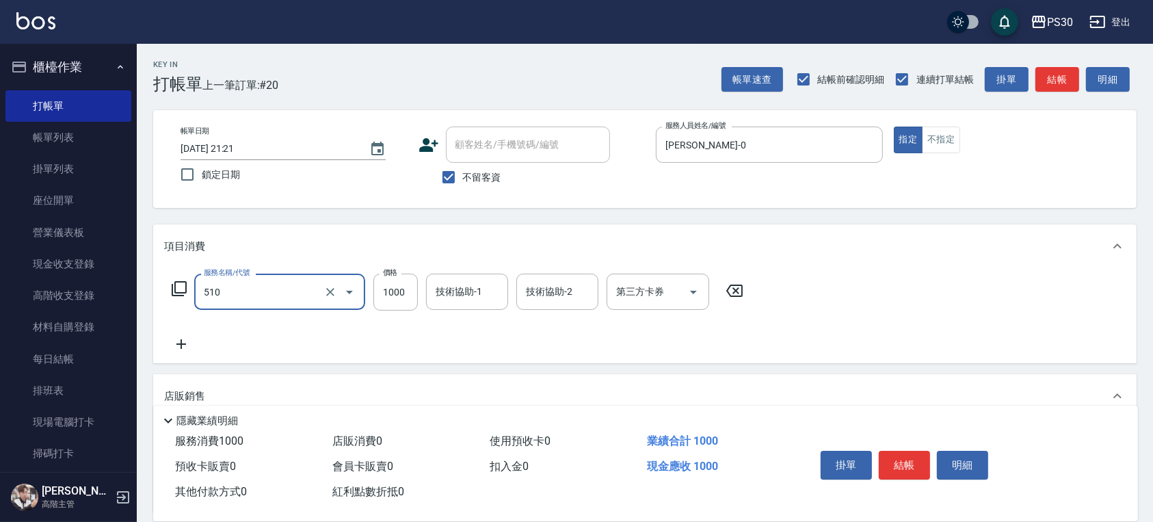
type input "染-1000(510)"
type input "2000"
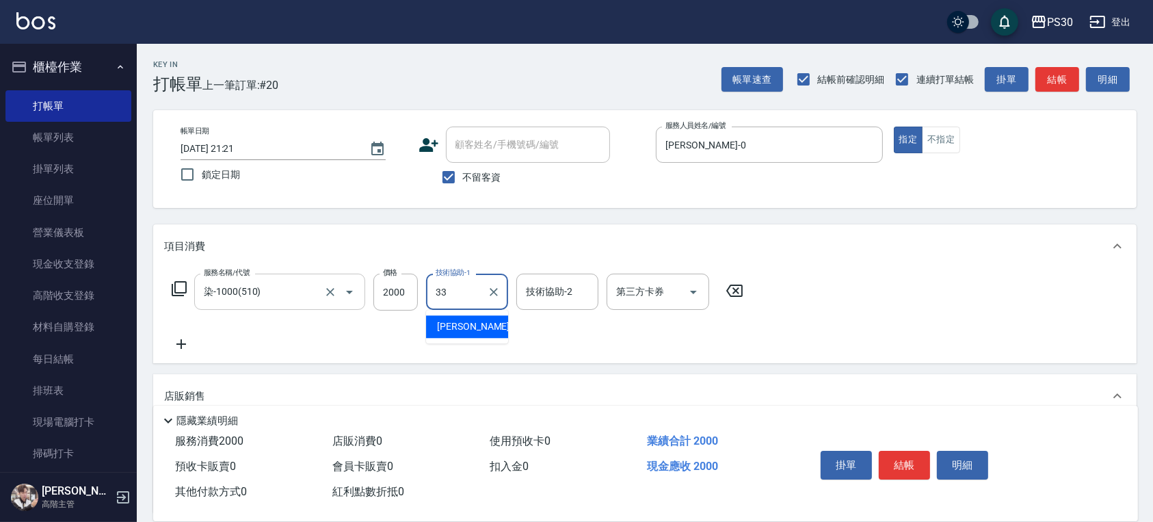
type input "[PERSON_NAME]-33"
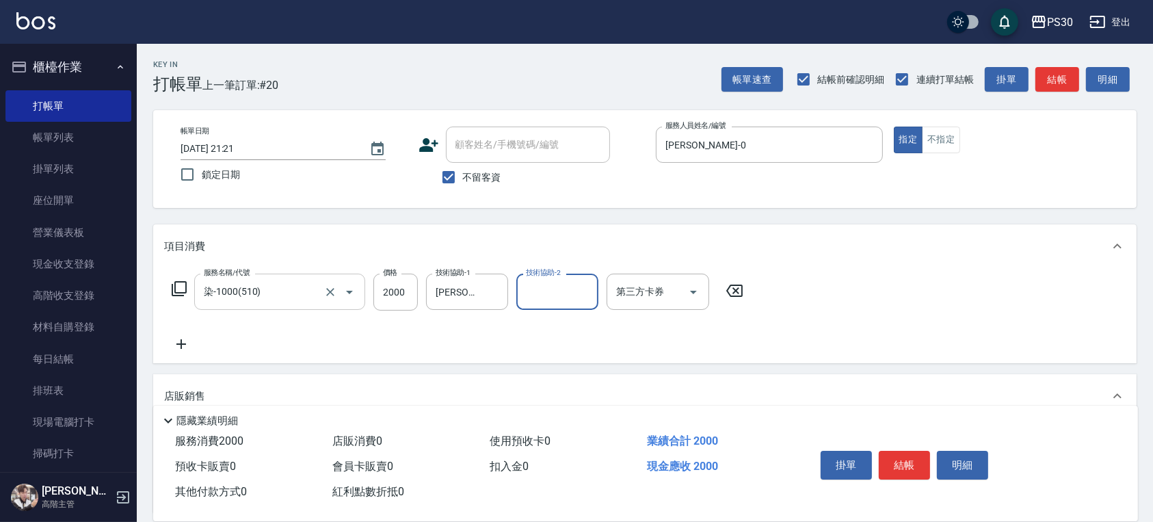
click at [233, 296] on input "染-1000(510)" at bounding box center [260, 292] width 120 height 24
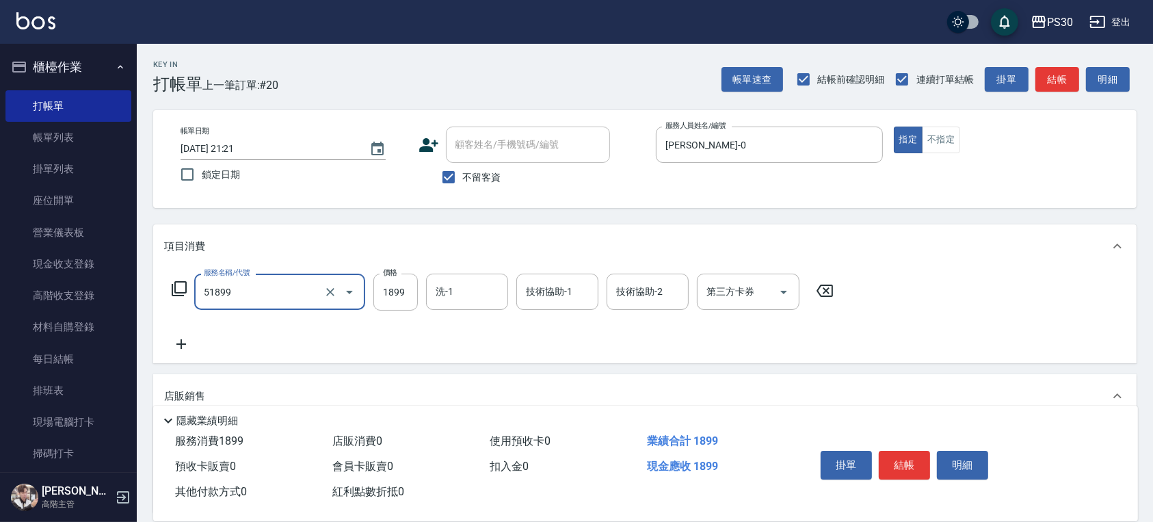
type input "染套1899(51899)"
type input "2000"
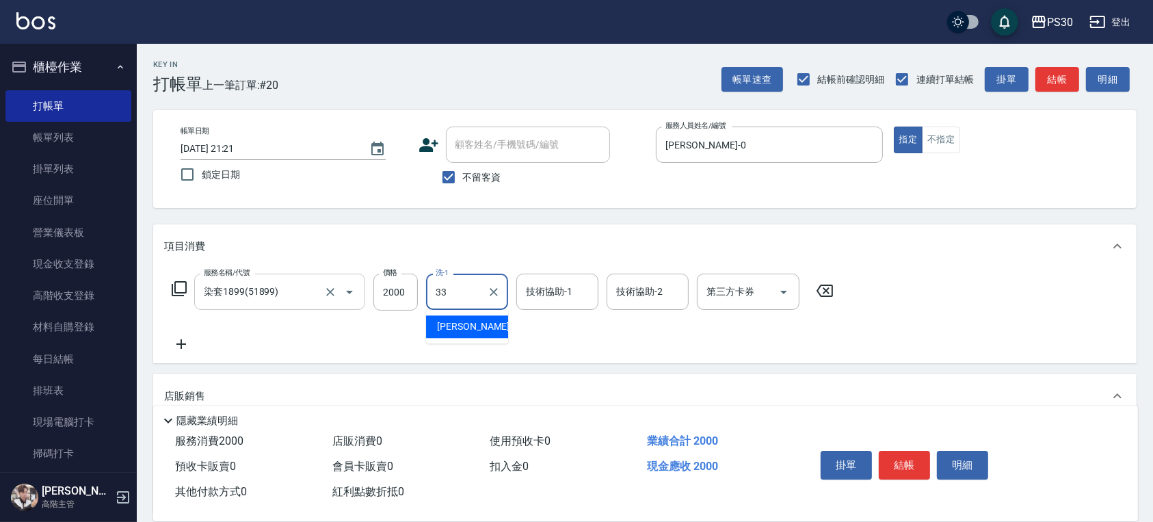
type input "[PERSON_NAME]-33"
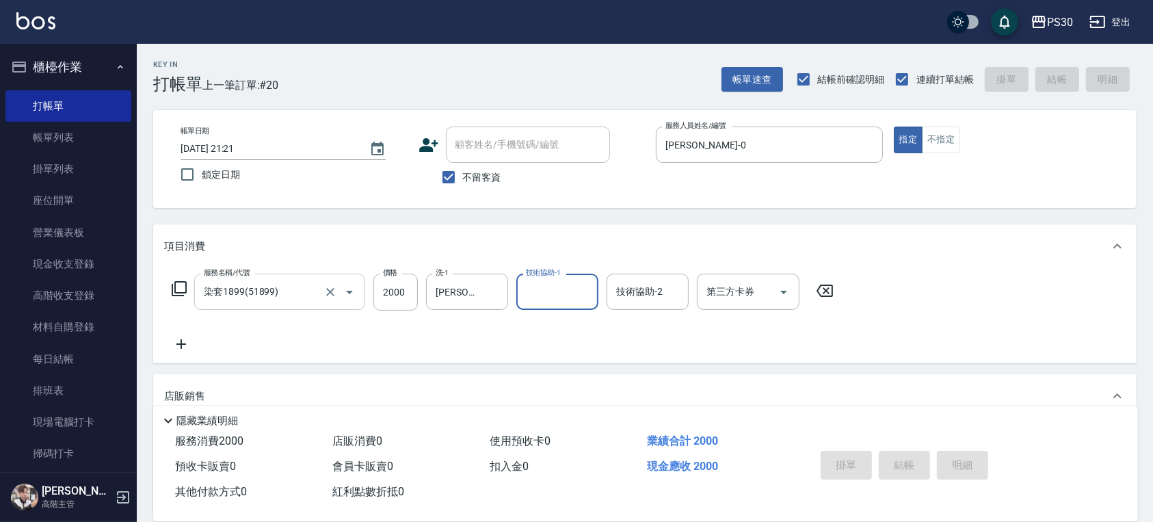
type input "[DATE] 21:22"
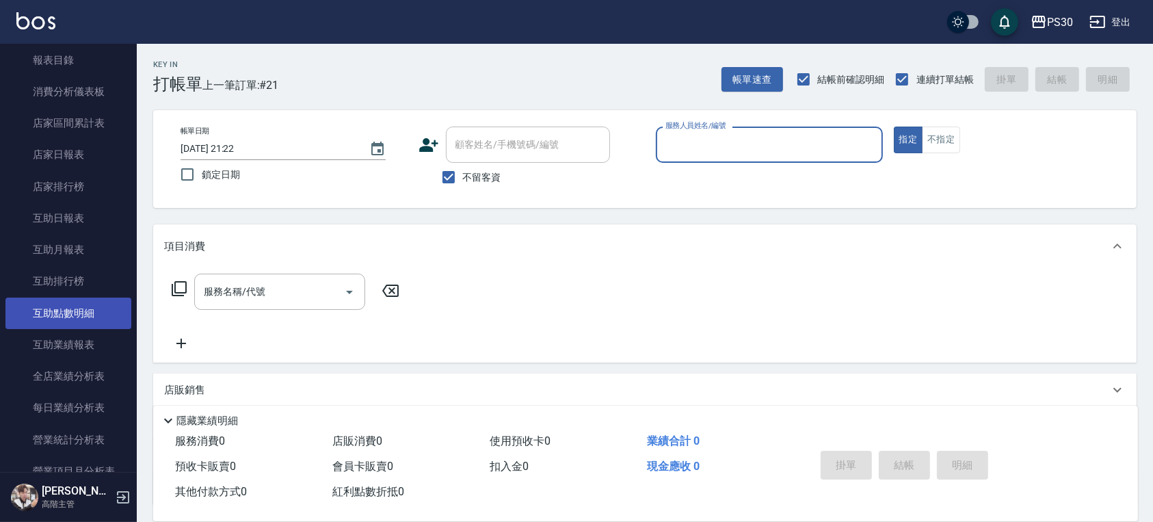
scroll to position [820, 0]
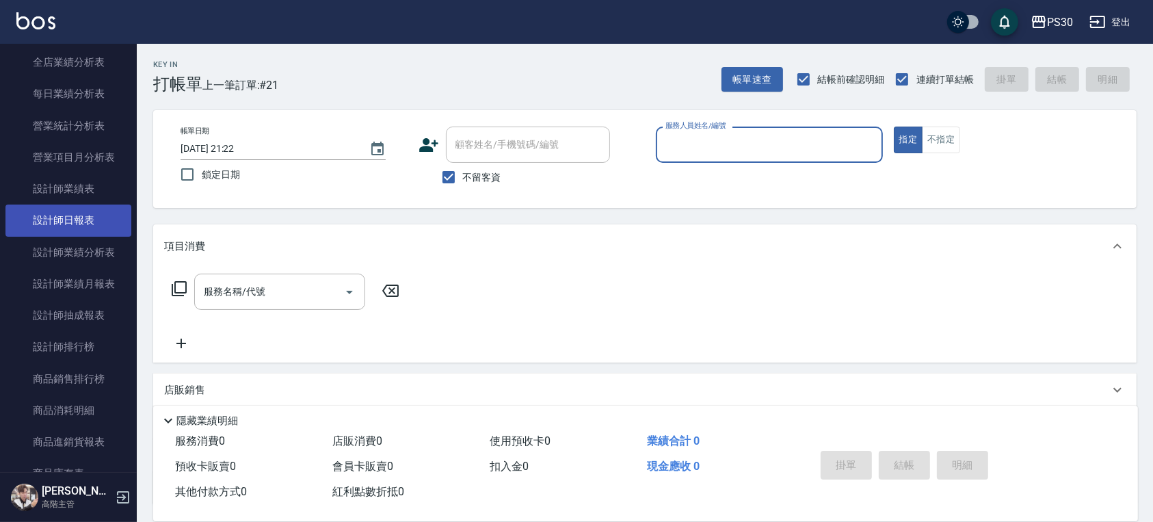
click at [74, 213] on link "設計師日報表" at bounding box center [68, 219] width 126 height 31
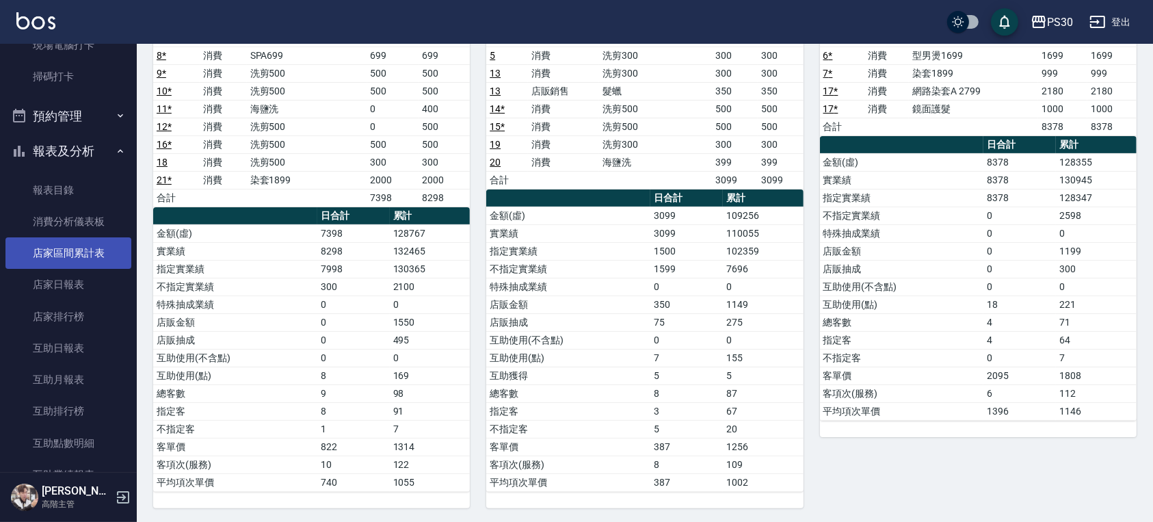
scroll to position [364, 0]
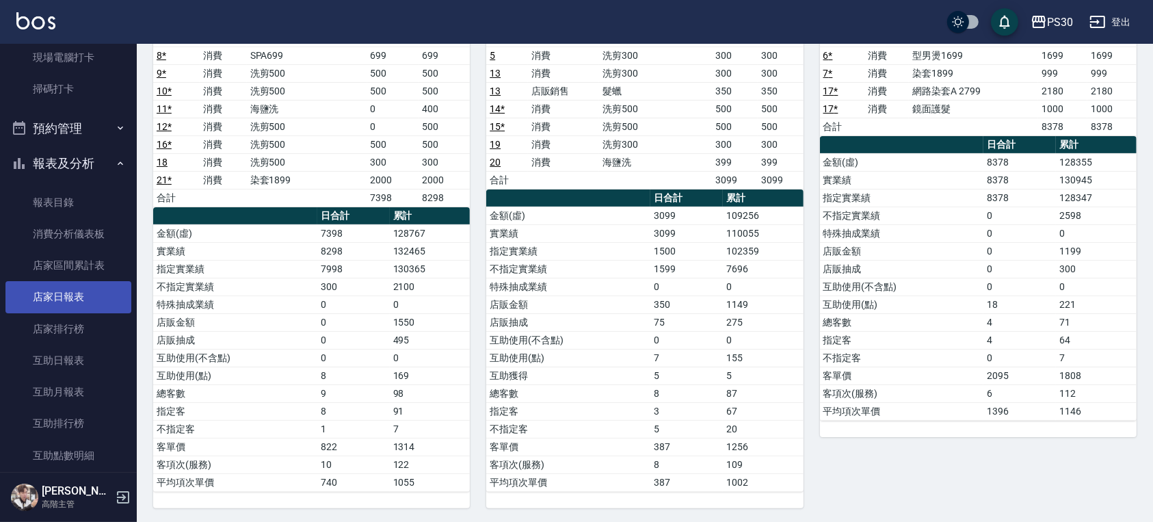
click at [62, 298] on link "店家日報表" at bounding box center [68, 296] width 126 height 31
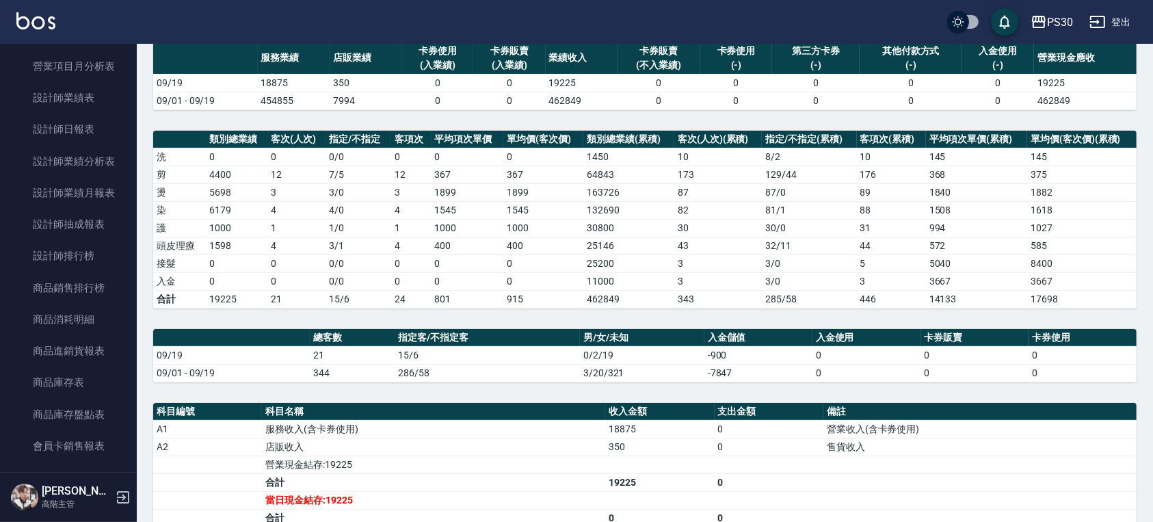
scroll to position [273, 0]
